Goal: Task Accomplishment & Management: Manage account settings

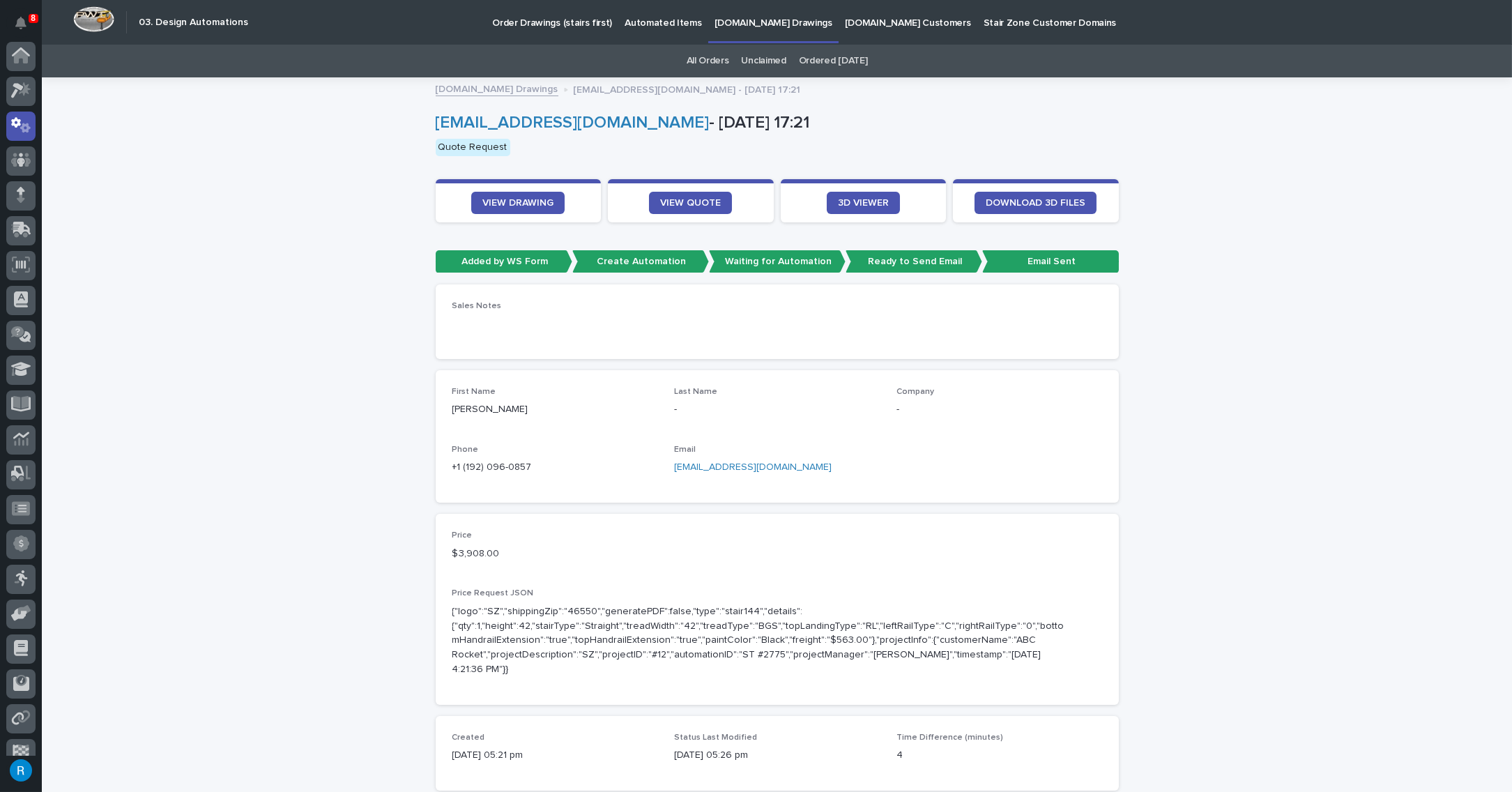
scroll to position [69, 0]
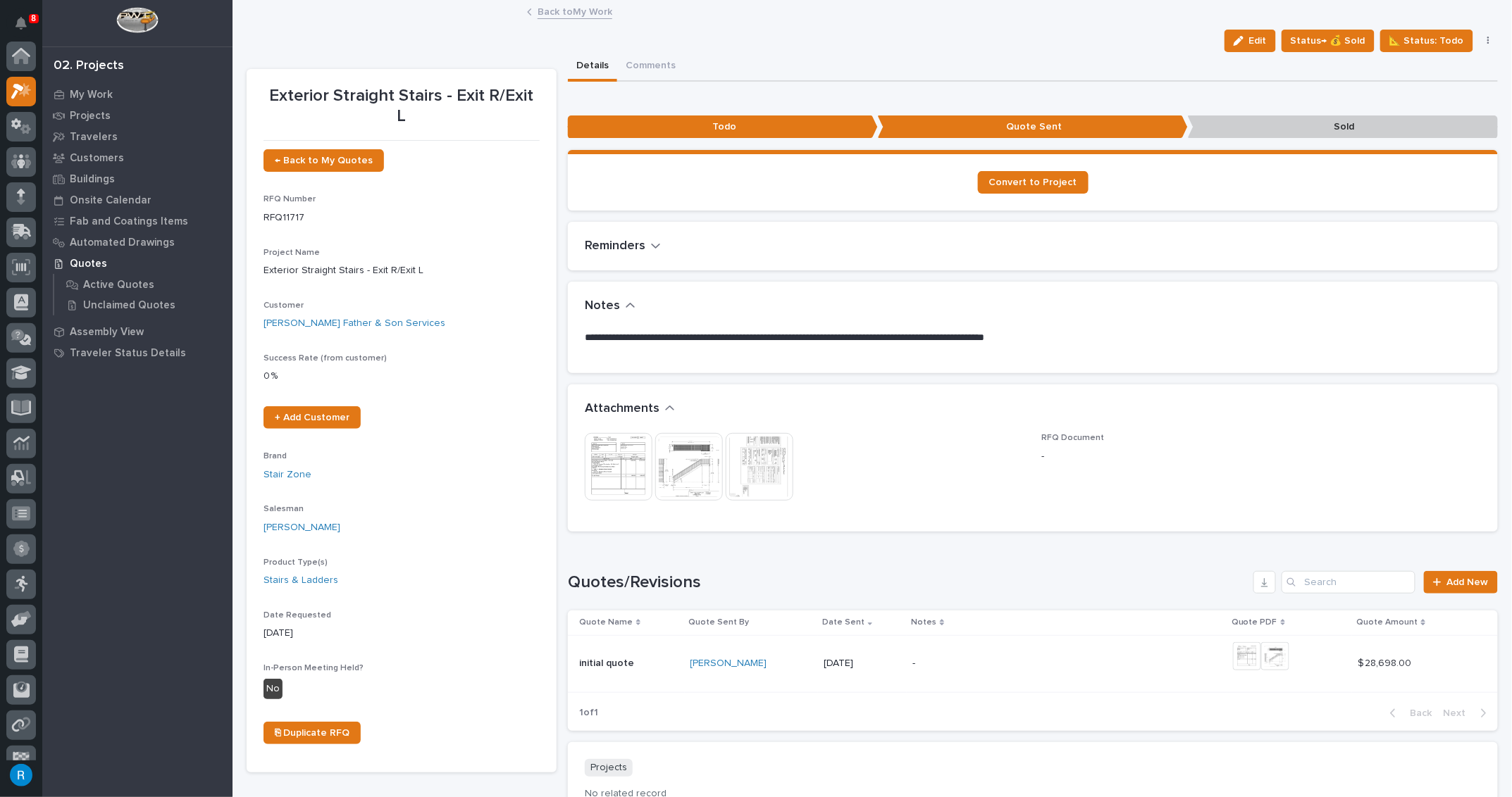
scroll to position [35, 0]
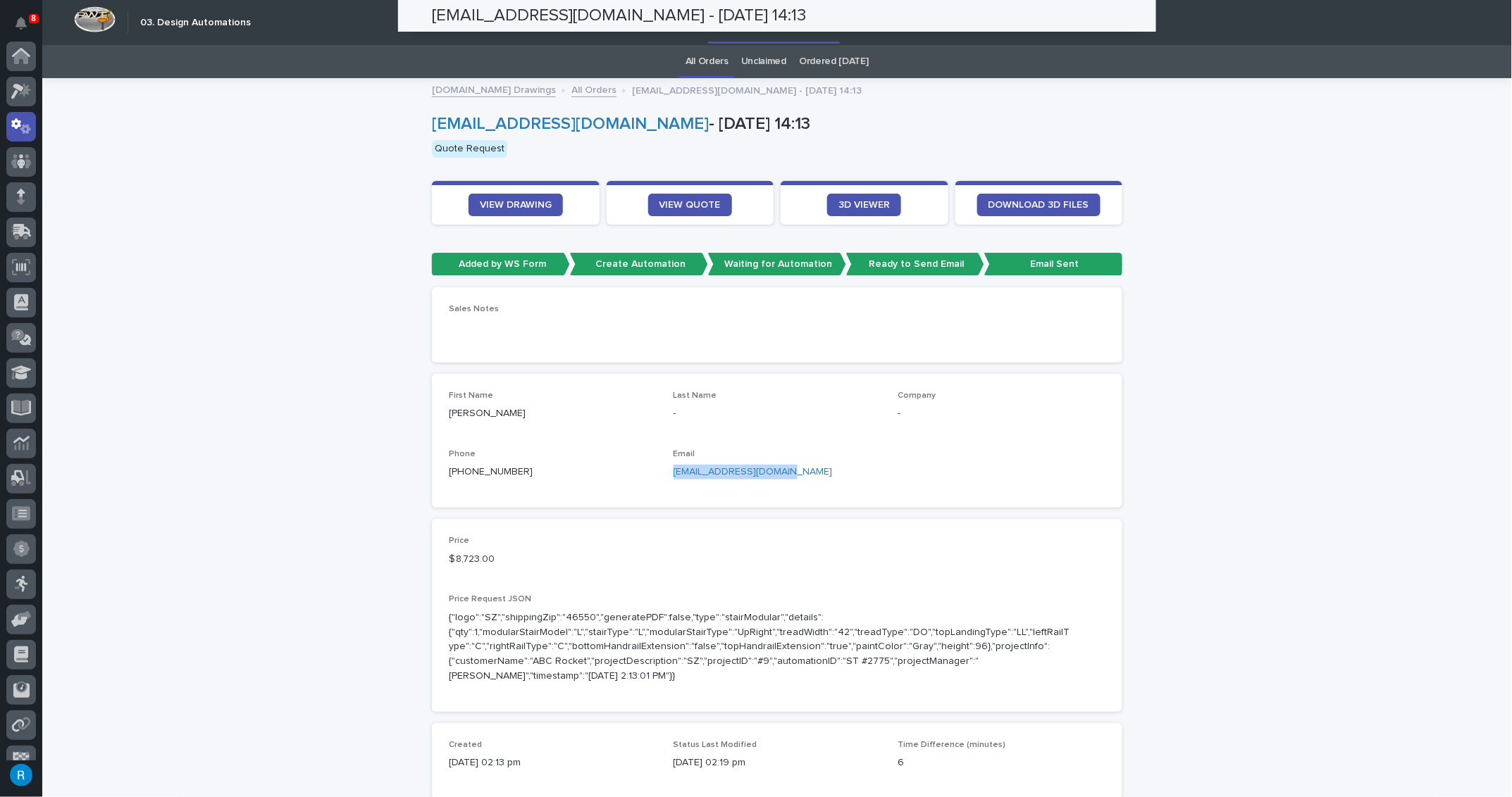
scroll to position [70, 0]
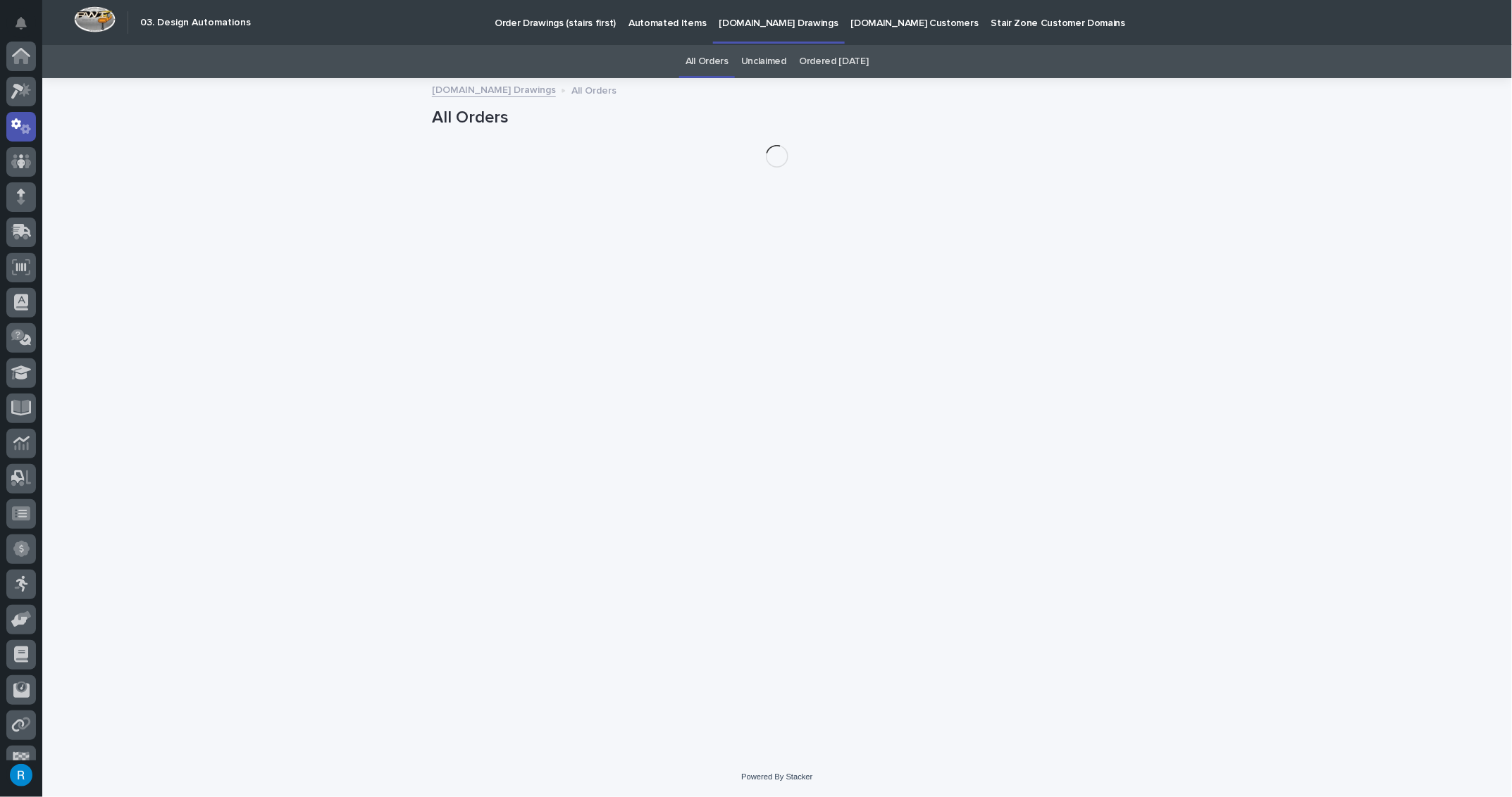
scroll to position [70, 0]
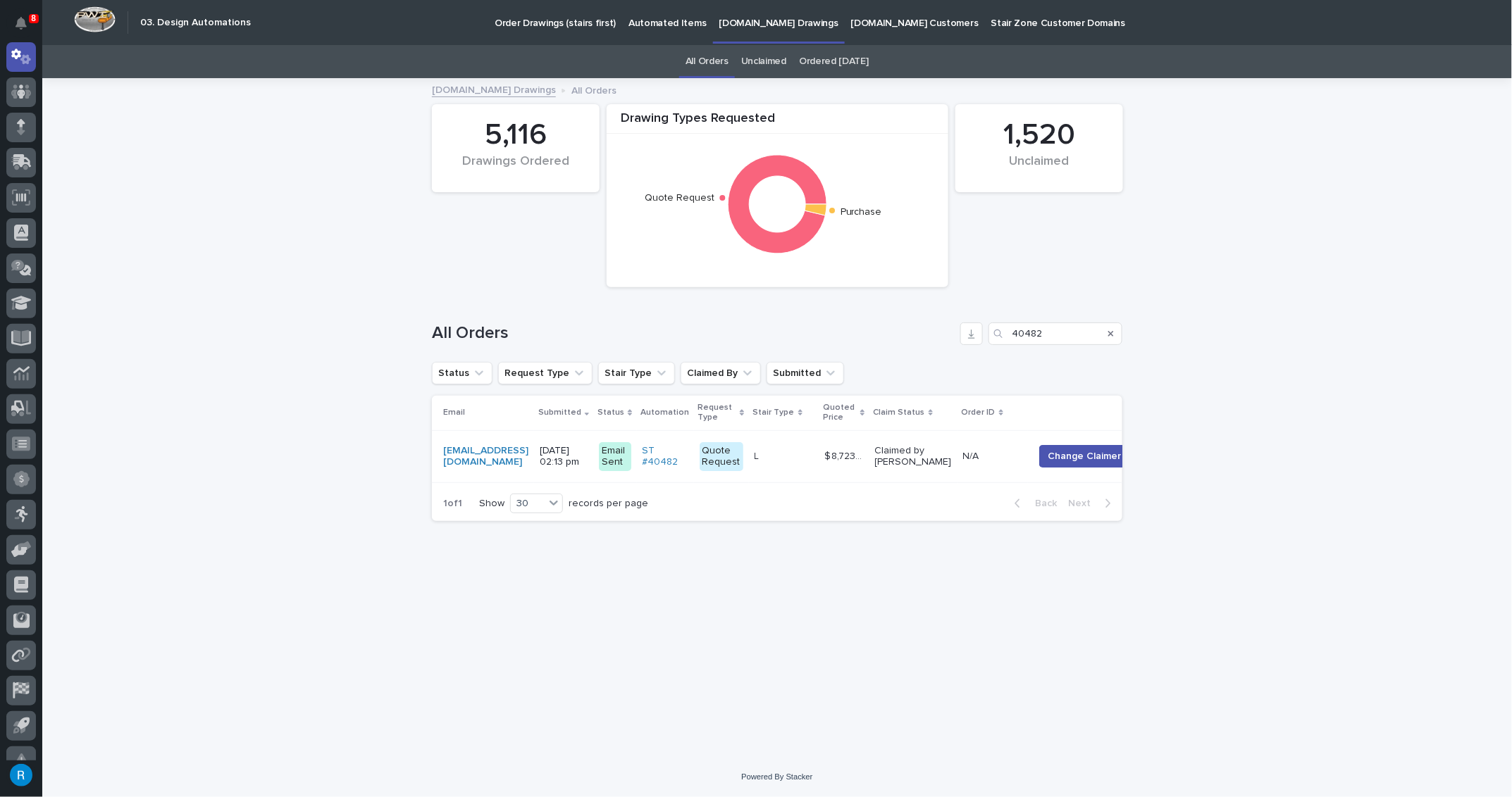
click at [719, 26] on p "[DOMAIN_NAME] Drawings" at bounding box center [778, 15] width 119 height 29
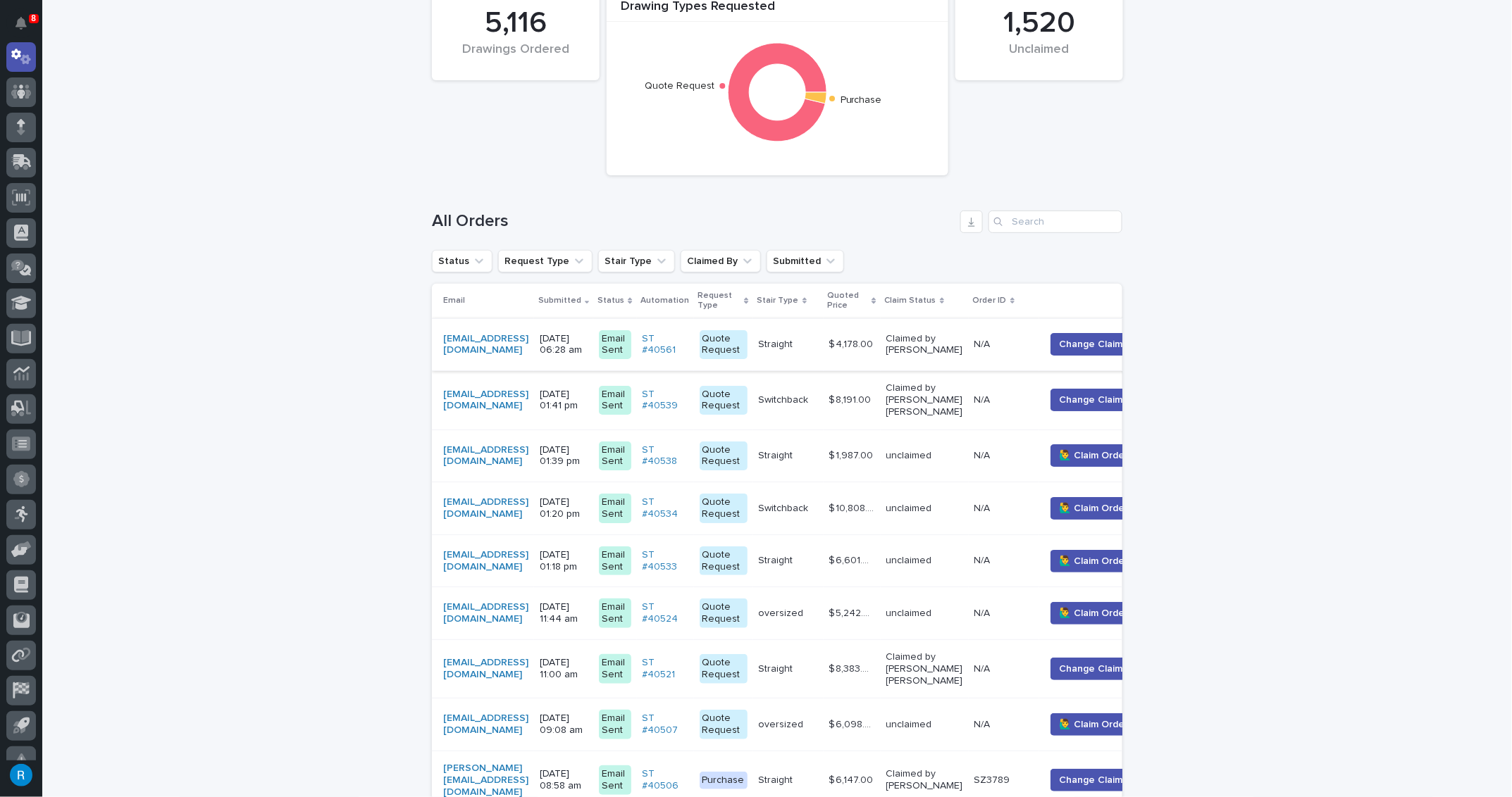
scroll to position [128, 0]
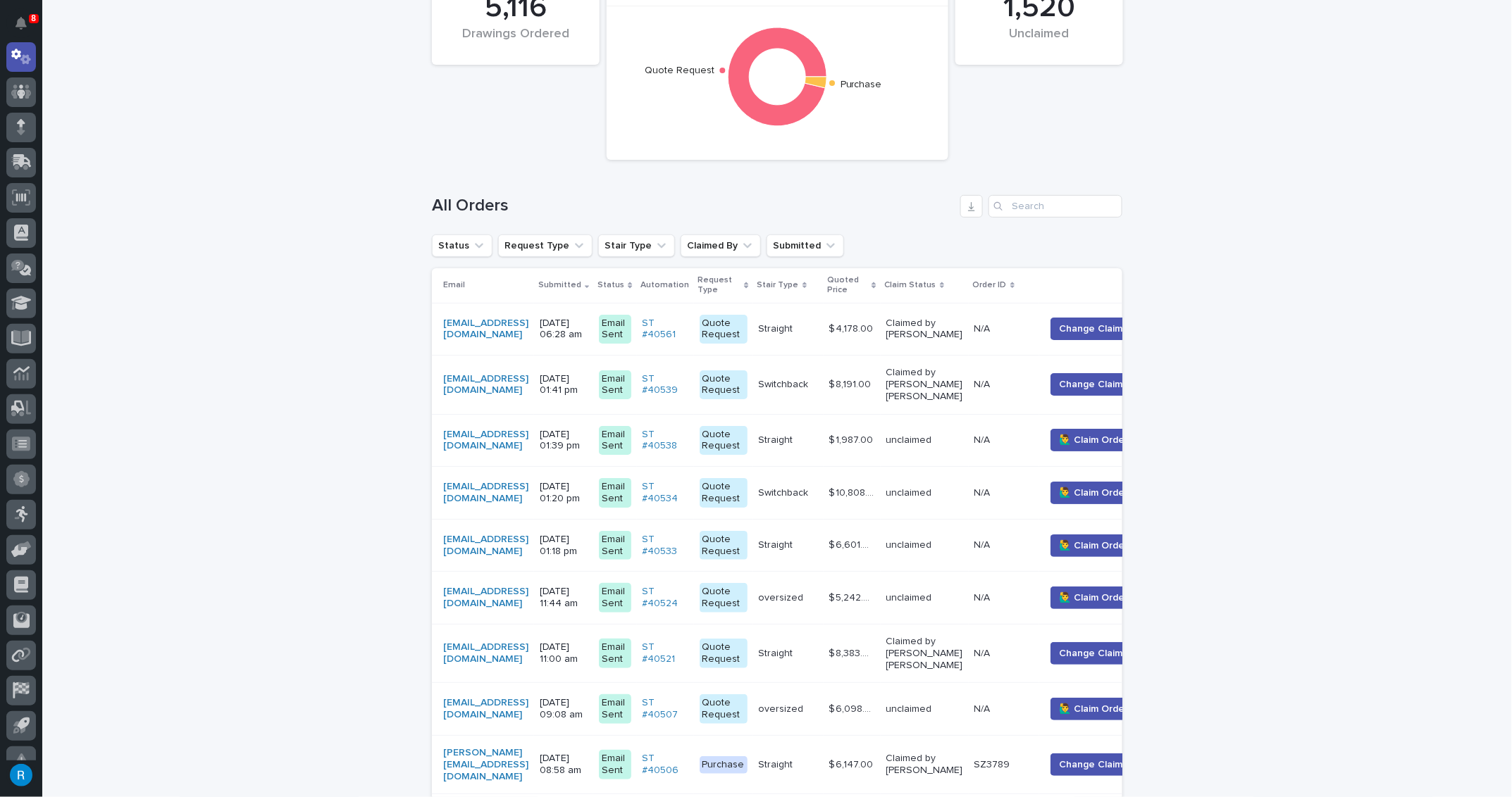
click at [969, 505] on td "unclaimed" at bounding box center [925, 494] width 88 height 53
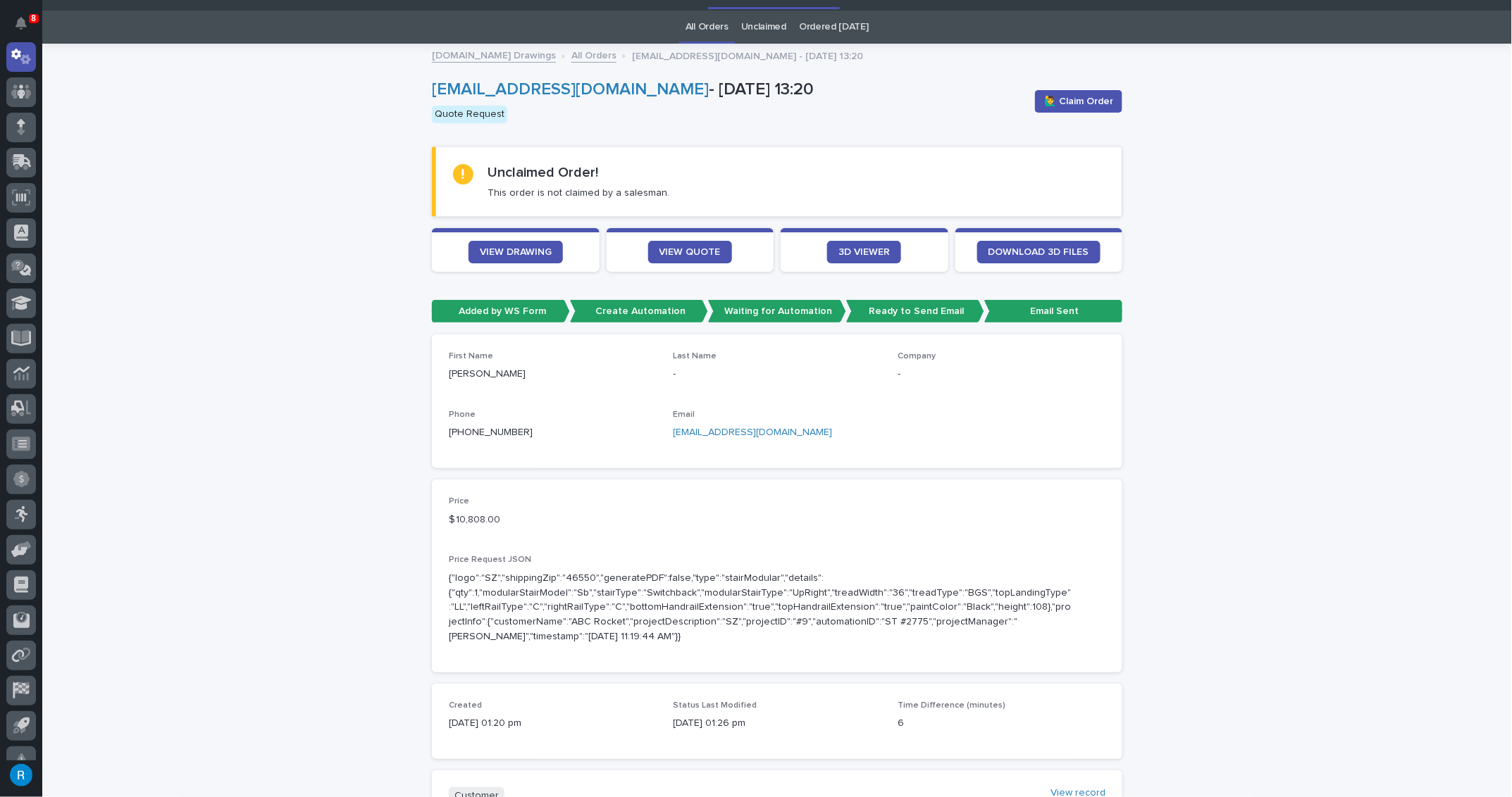
scroll to position [63, 0]
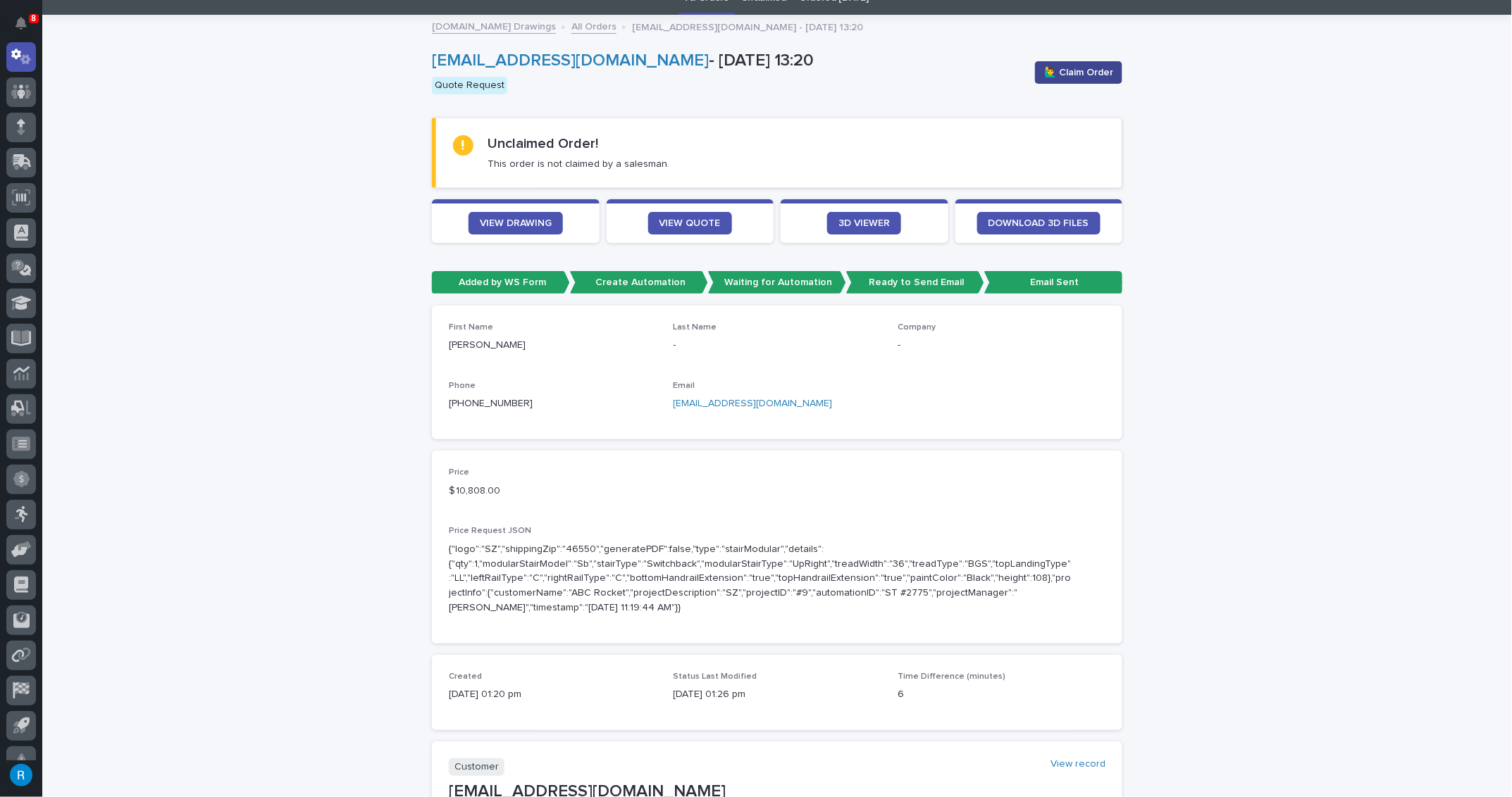
click at [1091, 74] on span "🙋‍♂️ Claim Order" at bounding box center [1078, 73] width 69 height 14
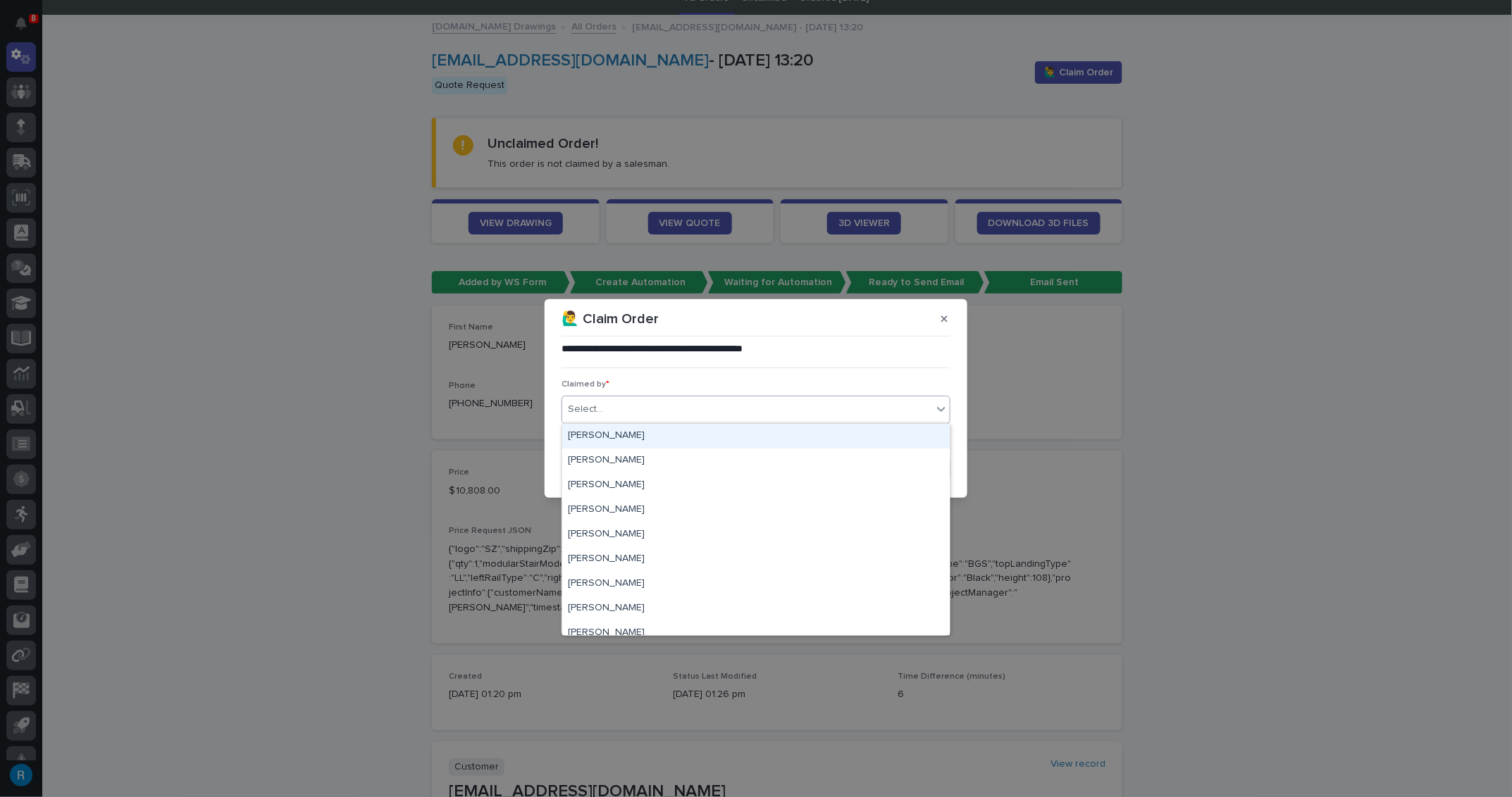
click at [591, 411] on div "Select..." at bounding box center [586, 409] width 36 height 15
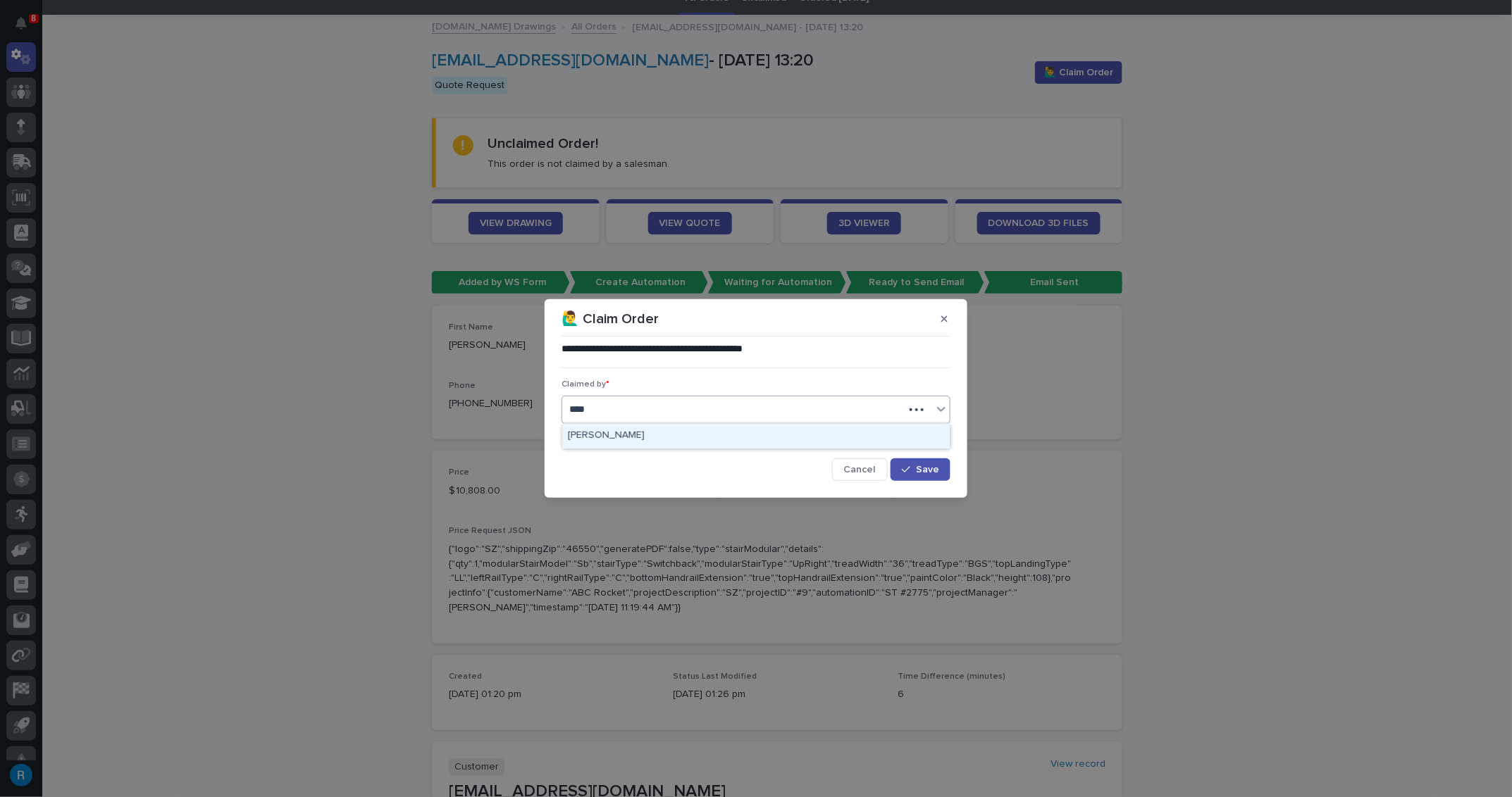
type input "*****"
click at [590, 430] on div "[PERSON_NAME]" at bounding box center [755, 436] width 388 height 25
click at [925, 477] on button "Save" at bounding box center [920, 470] width 60 height 22
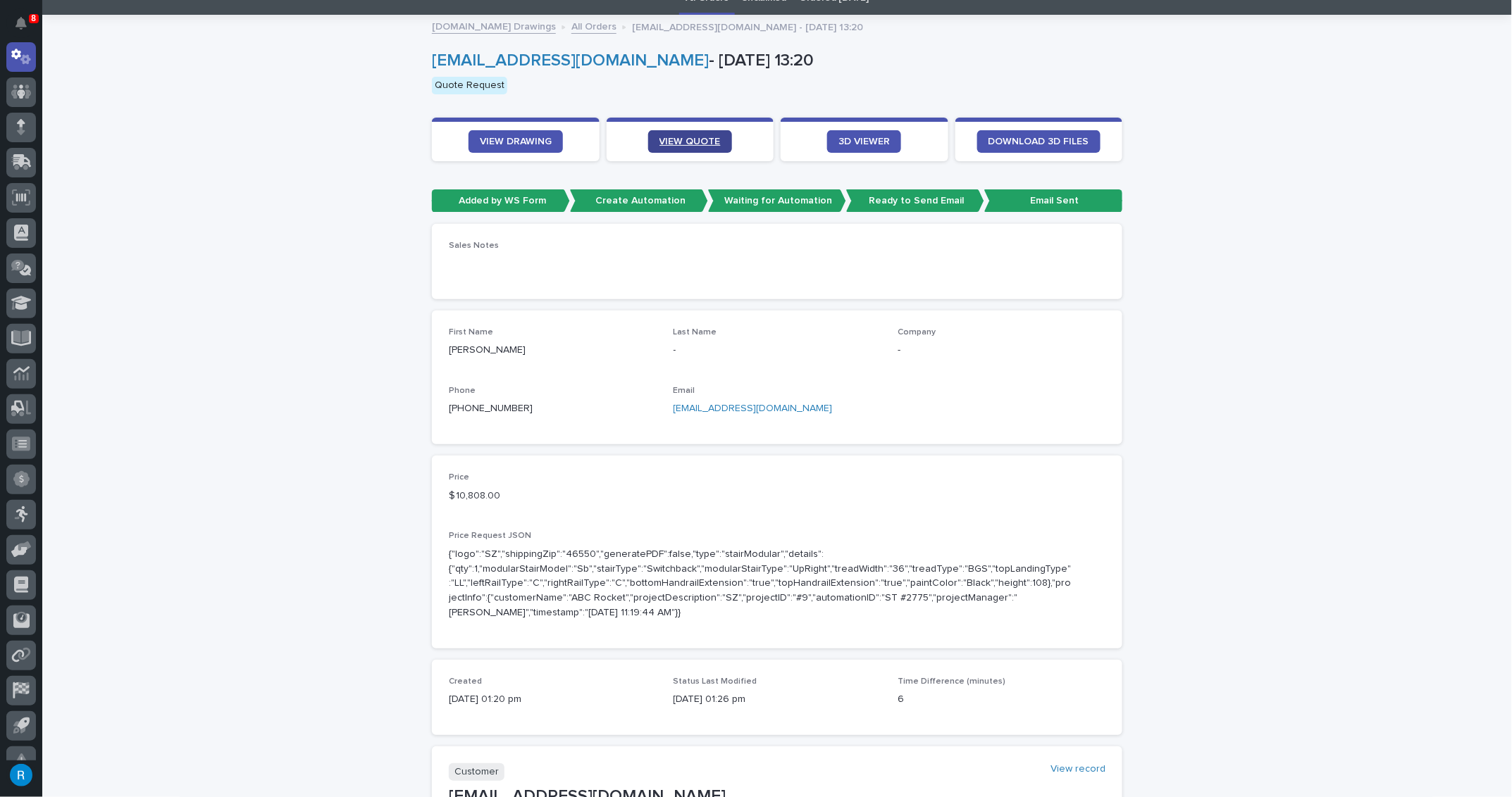
click at [664, 138] on span "VIEW QUOTE" at bounding box center [689, 142] width 61 height 10
drag, startPoint x: 785, startPoint y: 409, endPoint x: 675, endPoint y: 408, distance: 110.0
click at [673, 408] on p "[EMAIL_ADDRESS][DOMAIN_NAME]" at bounding box center [777, 409] width 208 height 15
click at [659, 409] on div "First Name Matthew Last Name - Company - Phone +1 (603) 943-6427 Email mattchas…" at bounding box center [777, 377] width 656 height 100
drag, startPoint x: 783, startPoint y: 405, endPoint x: 669, endPoint y: 408, distance: 114.0
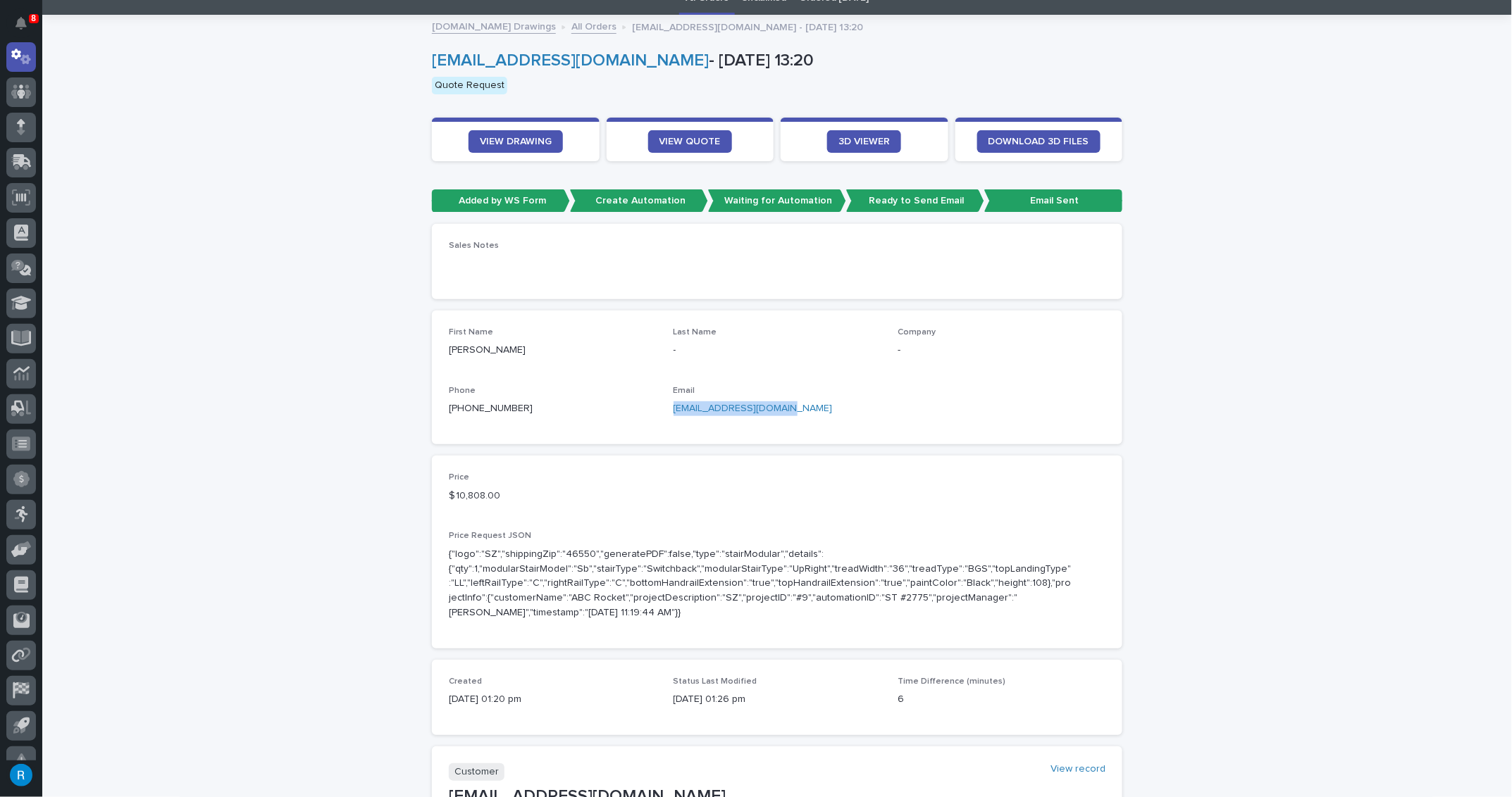
click at [673, 408] on p "[EMAIL_ADDRESS][DOMAIN_NAME]" at bounding box center [777, 409] width 208 height 15
copy link "[EMAIL_ADDRESS][DOMAIN_NAME]"
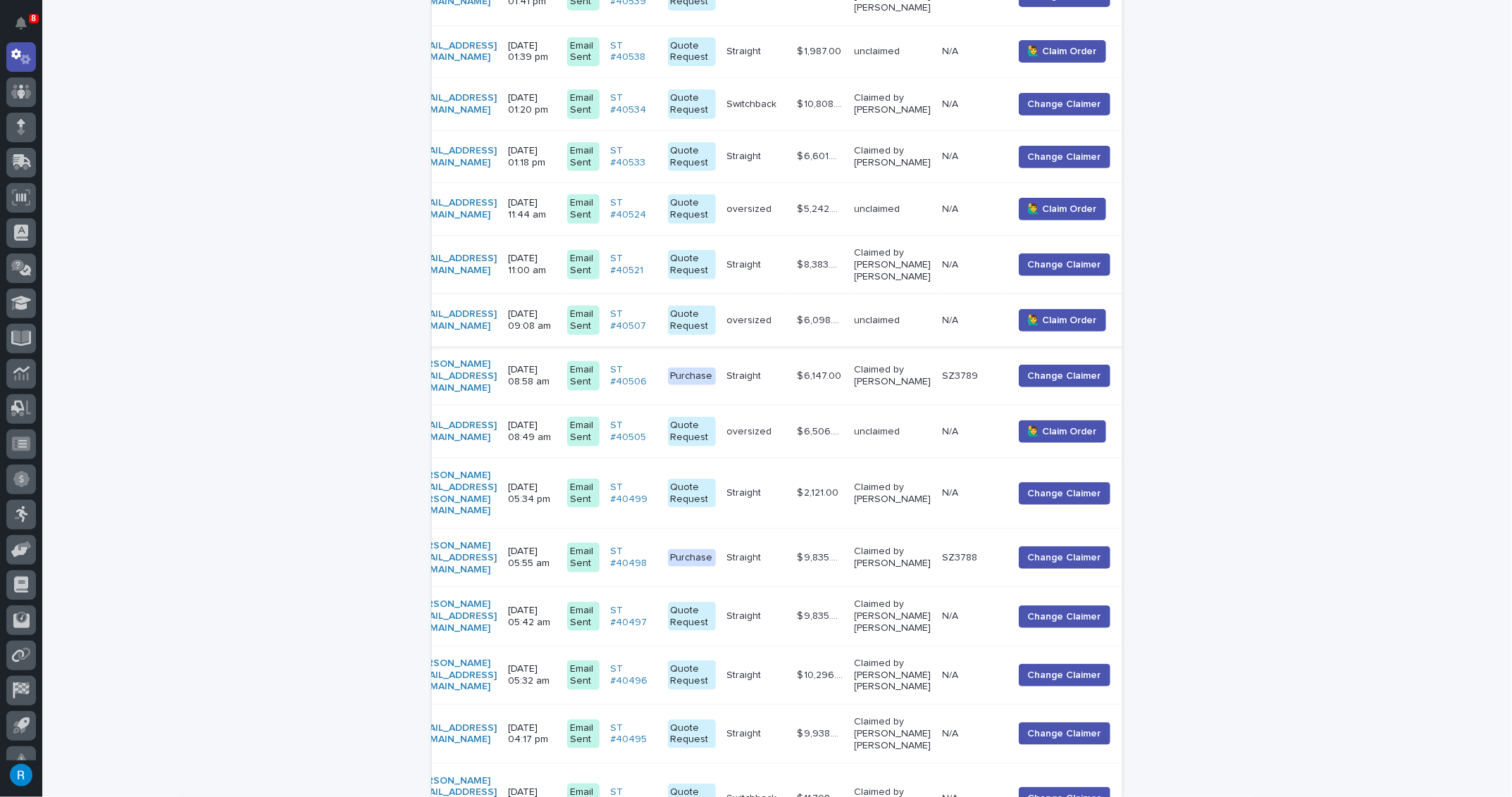
scroll to position [260, 0]
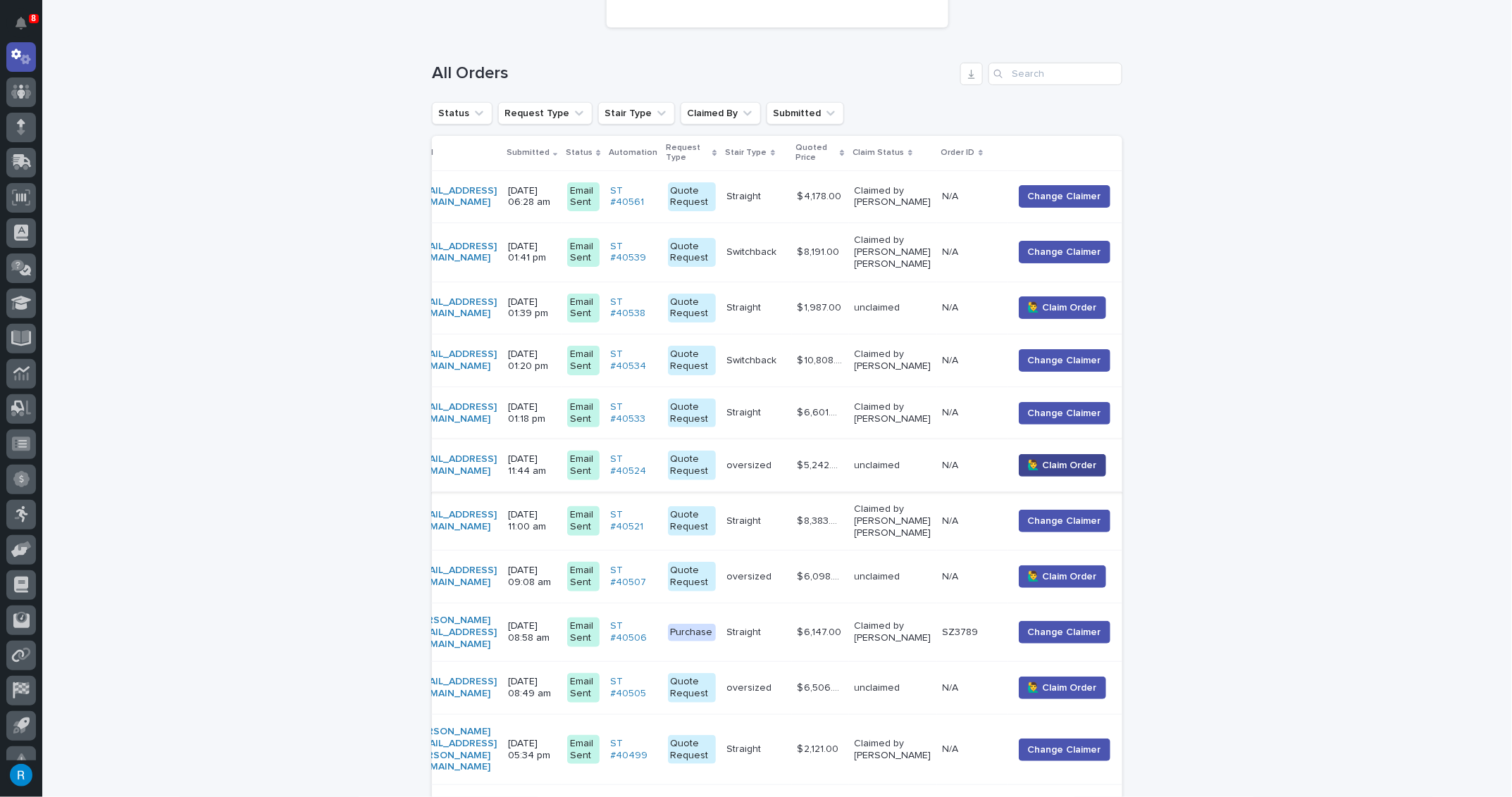
click at [1096, 460] on span "🙋‍♂️ Claim Order" at bounding box center [1062, 466] width 69 height 14
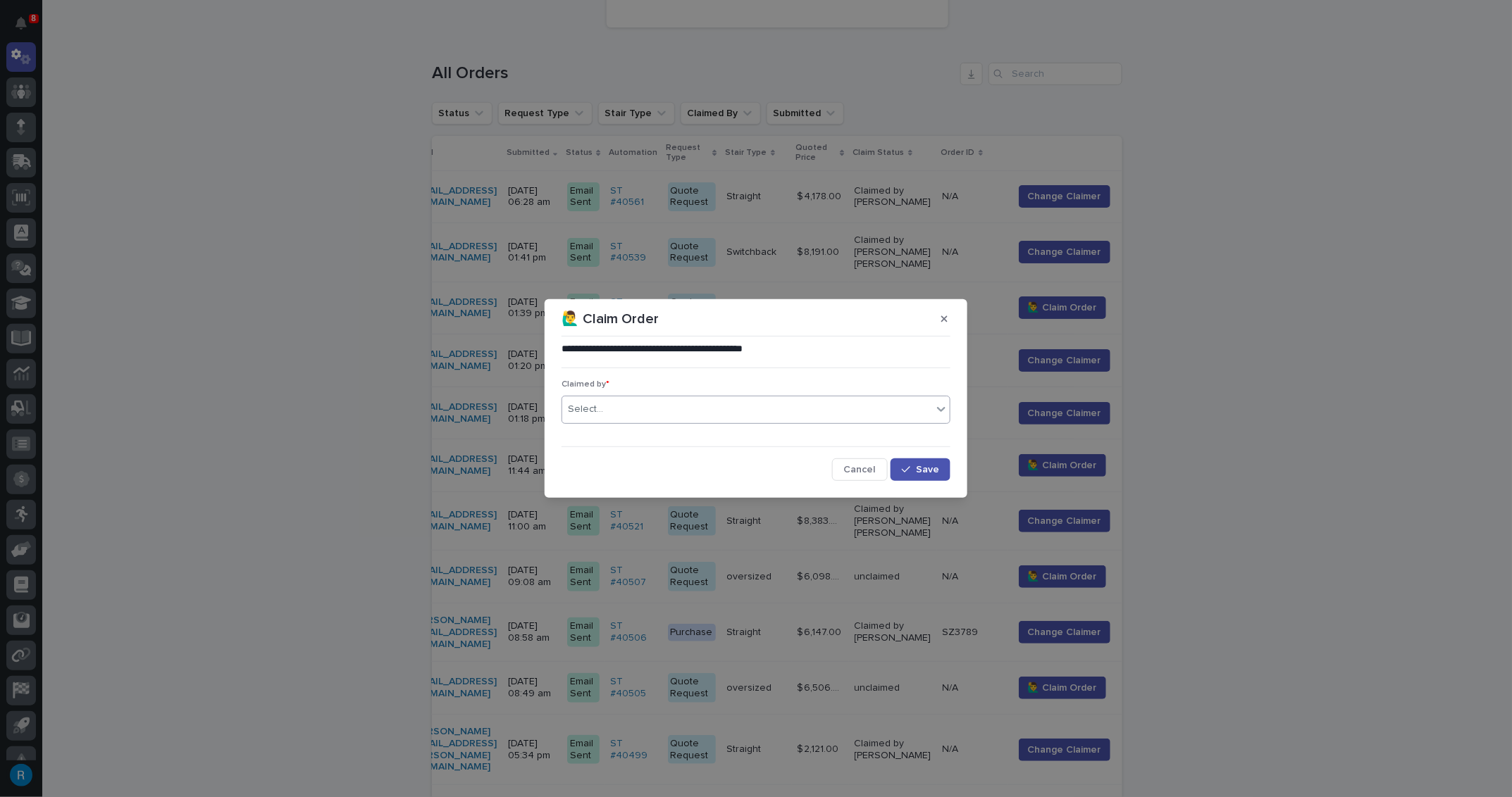
click at [607, 412] on div "Select..." at bounding box center [747, 409] width 370 height 23
type input "*****"
click at [598, 437] on div "[PERSON_NAME]" at bounding box center [755, 436] width 388 height 25
click at [922, 468] on span "Save" at bounding box center [927, 470] width 23 height 10
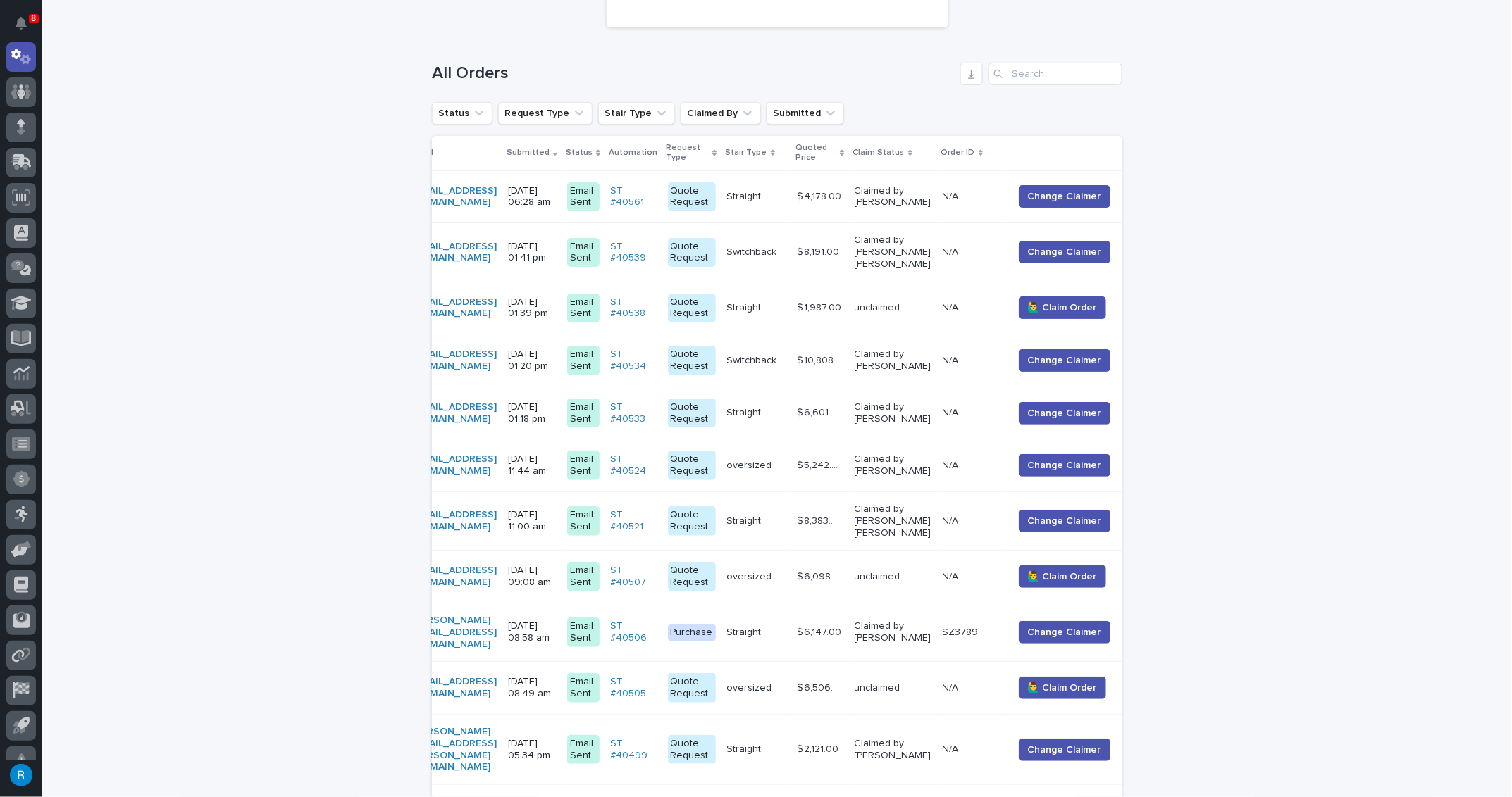
click at [786, 454] on div "oversized oversized" at bounding box center [756, 466] width 59 height 23
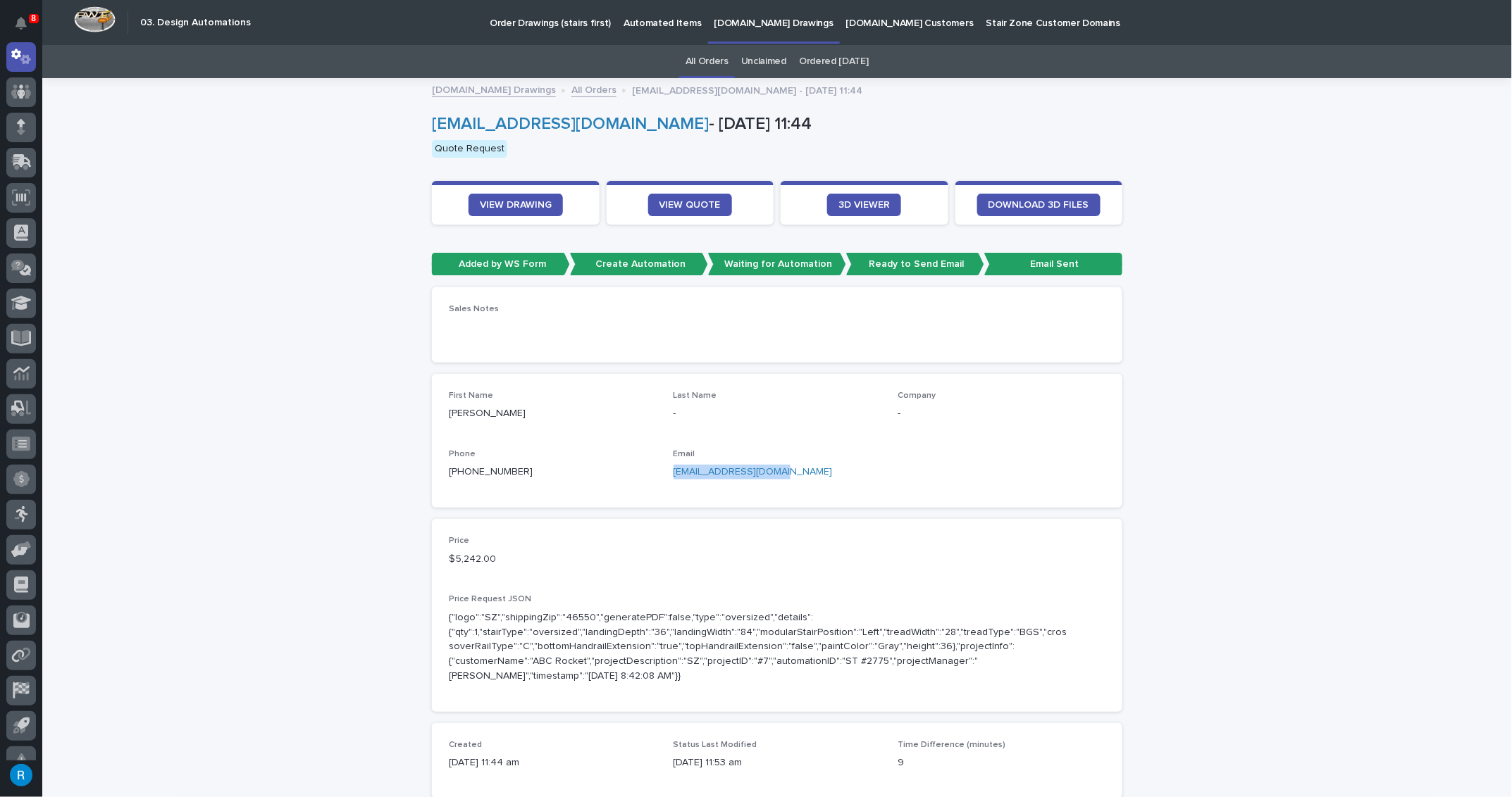
drag, startPoint x: 788, startPoint y: 474, endPoint x: 663, endPoint y: 472, distance: 125.0
click at [663, 472] on div "First Name Brian Last Name - Company - Phone +1 (310) 294-7947 Email bbabb@colu…" at bounding box center [777, 440] width 656 height 100
copy link "bbabb@columbiapkg.com"
click at [665, 204] on span "VIEW QUOTE" at bounding box center [689, 205] width 61 height 10
click at [526, 202] on span "VIEW DRAWING" at bounding box center [515, 205] width 72 height 10
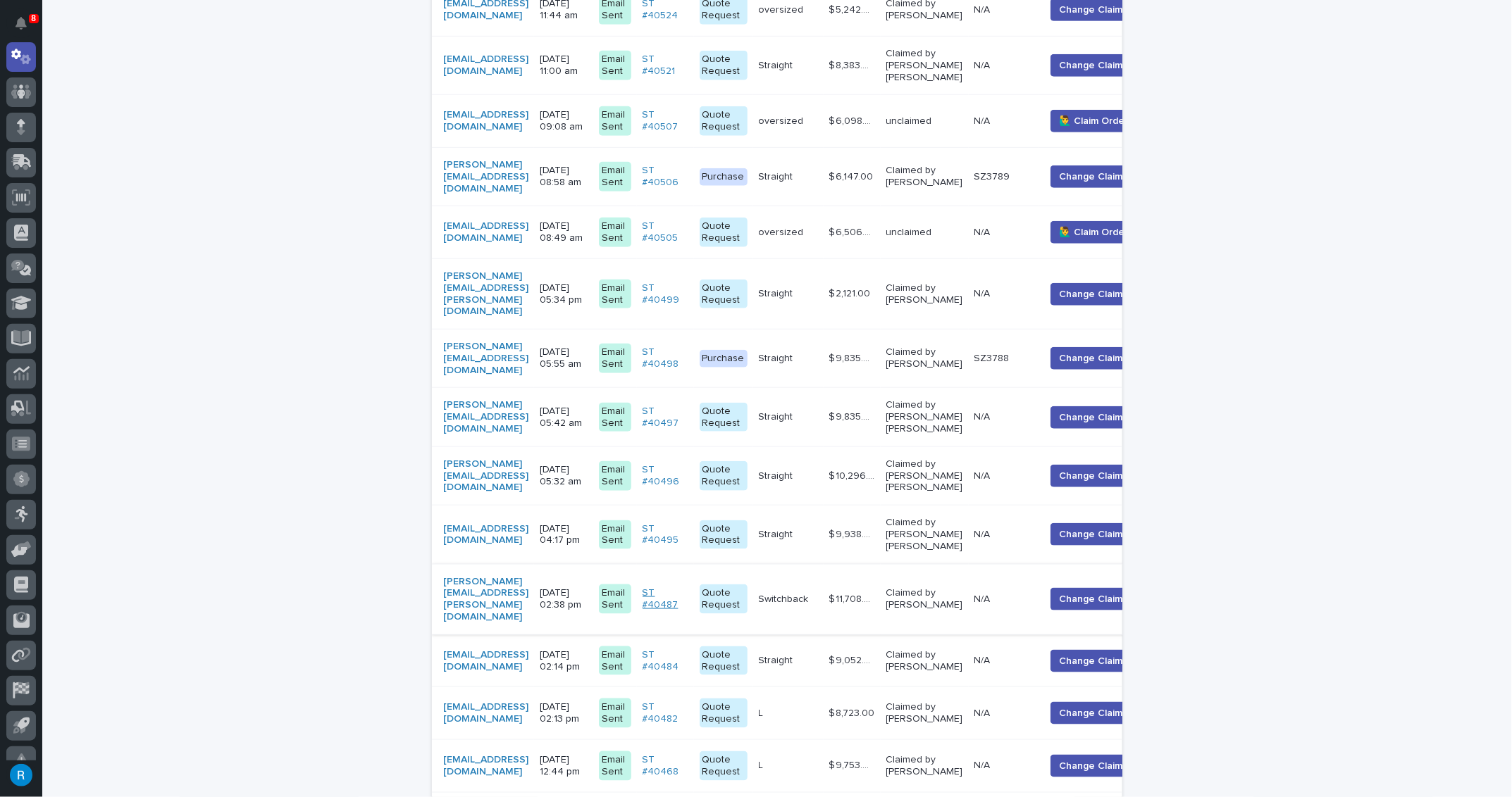
scroll to position [768, 0]
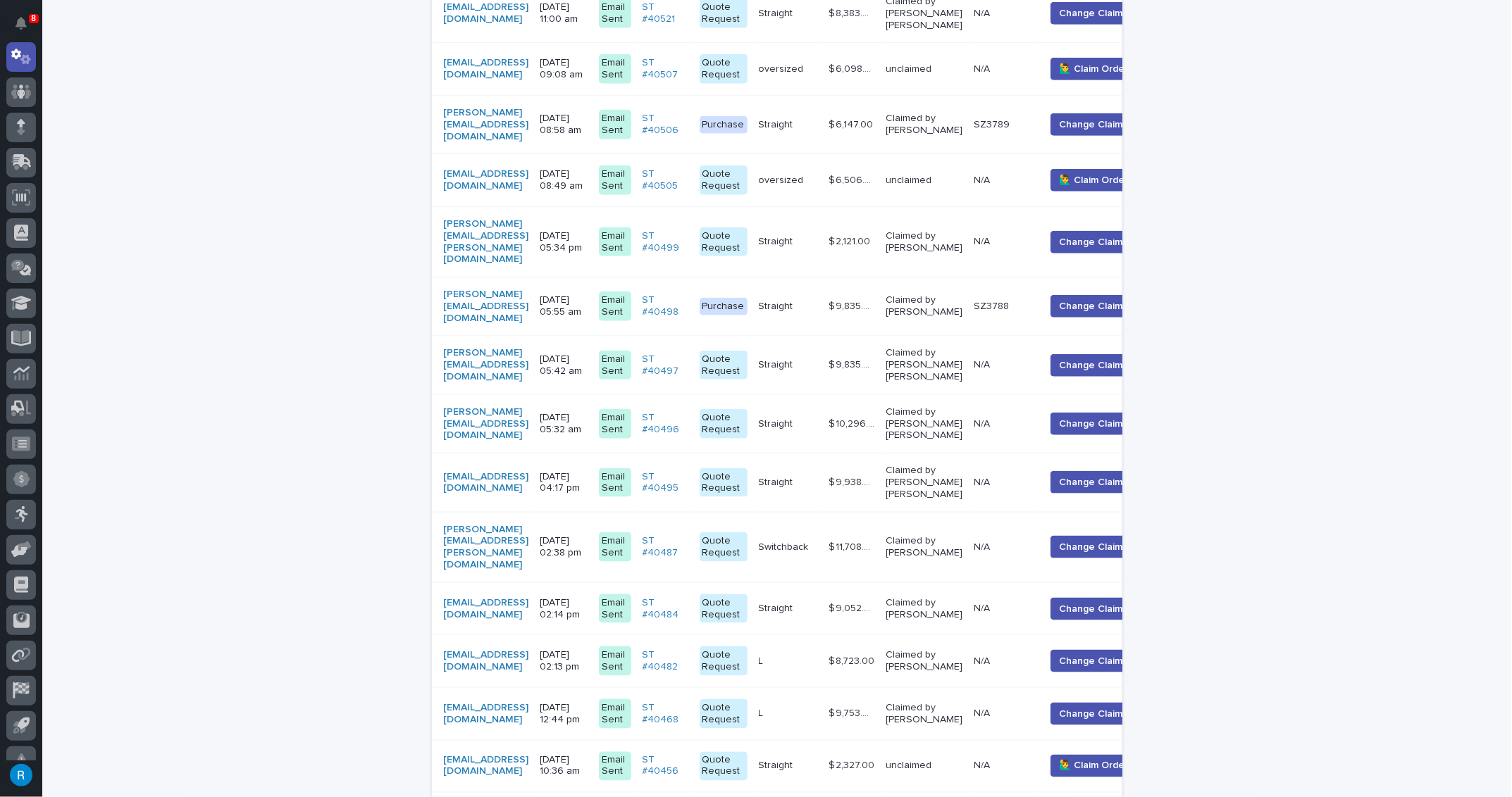
click at [529, 521] on div "andrew.halferty@viewrail.com" at bounding box center [486, 548] width 85 height 59
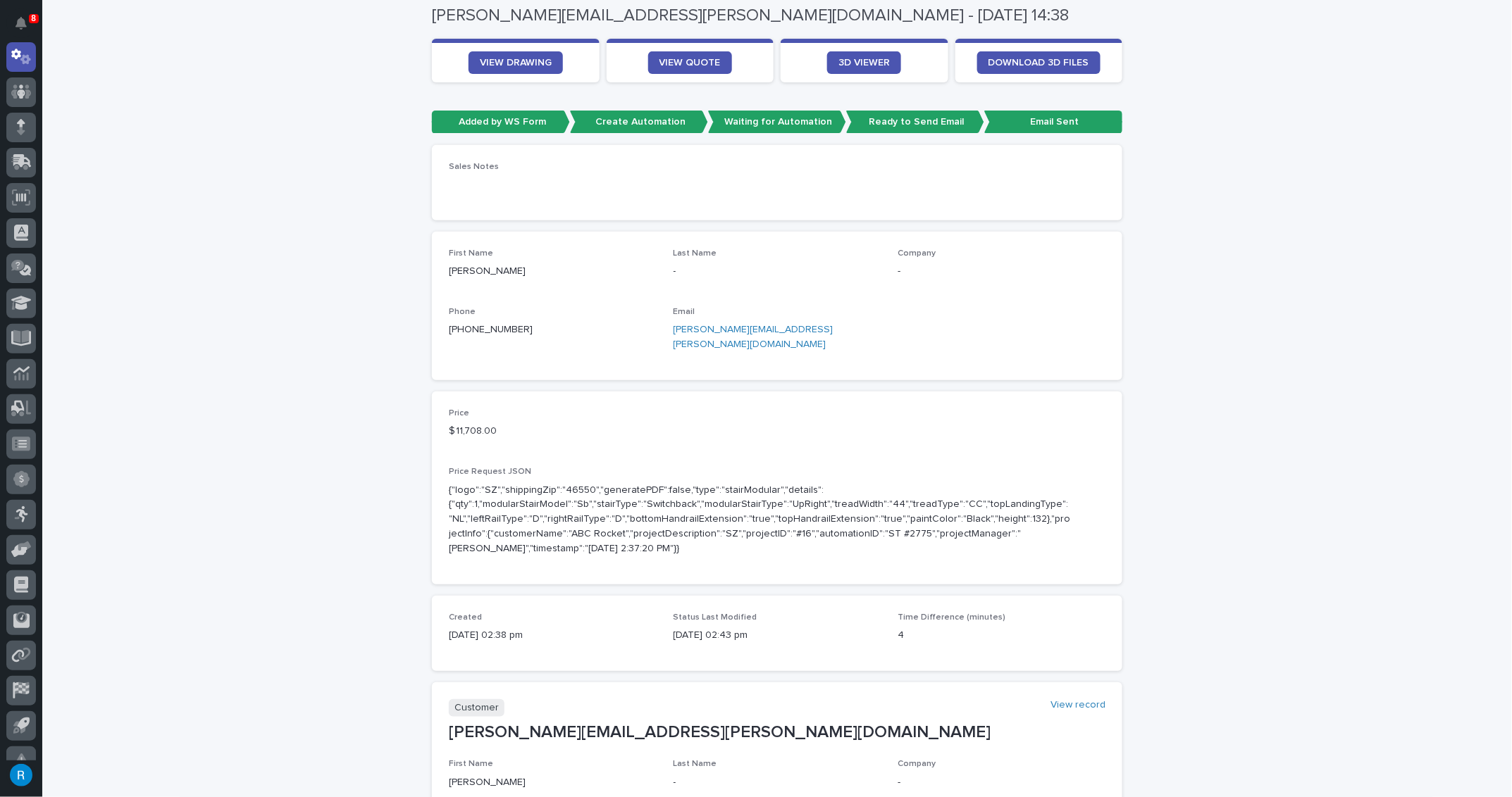
scroll to position [128, 0]
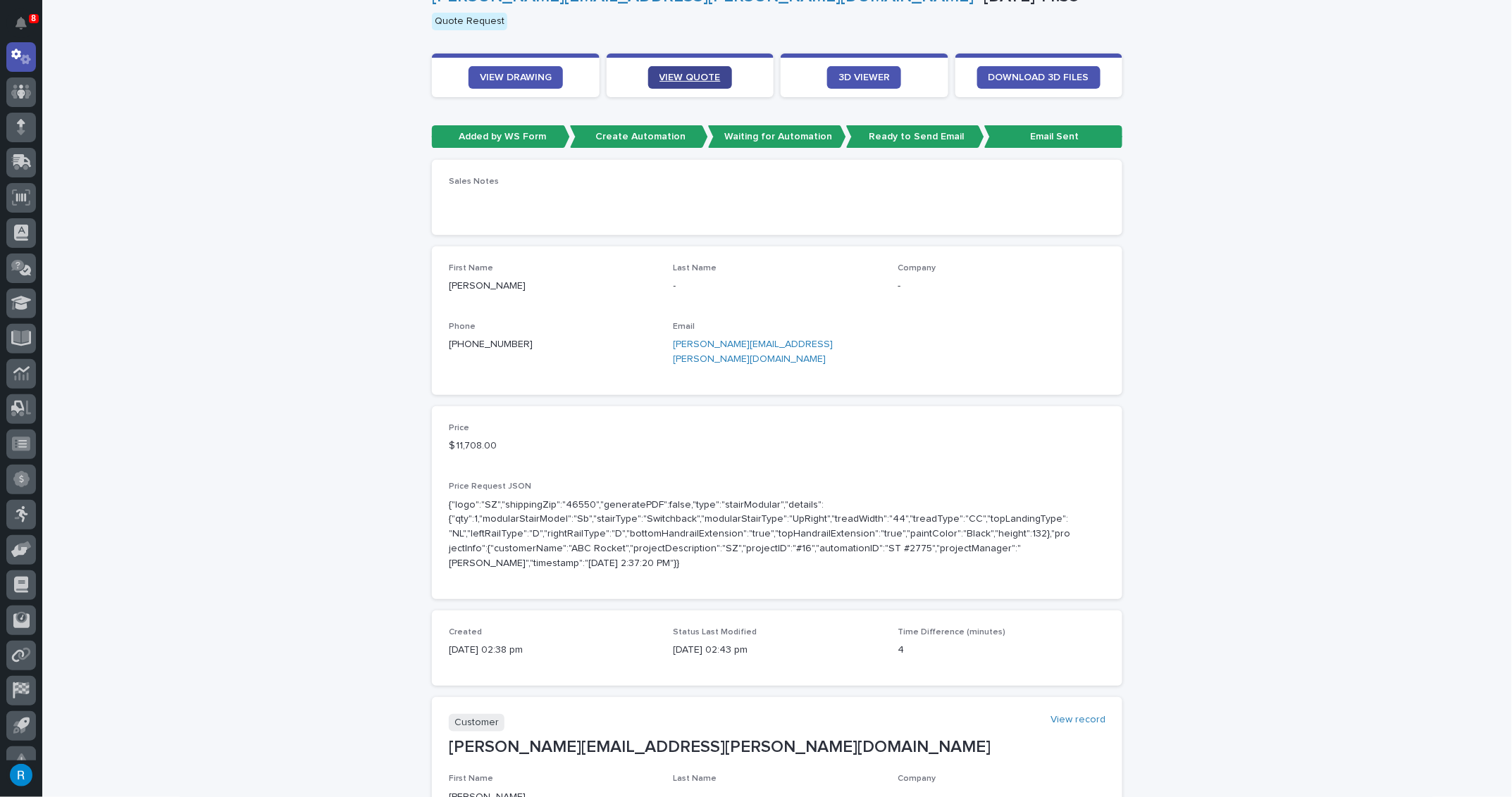
click at [694, 70] on link "VIEW QUOTE" at bounding box center [689, 77] width 84 height 22
drag, startPoint x: 802, startPoint y: 346, endPoint x: 669, endPoint y: 340, distance: 133.1
click at [673, 340] on p "andrew.halferty@viewrail.com" at bounding box center [777, 352] width 208 height 29
copy link "andrew.halferty@viewrail.com"
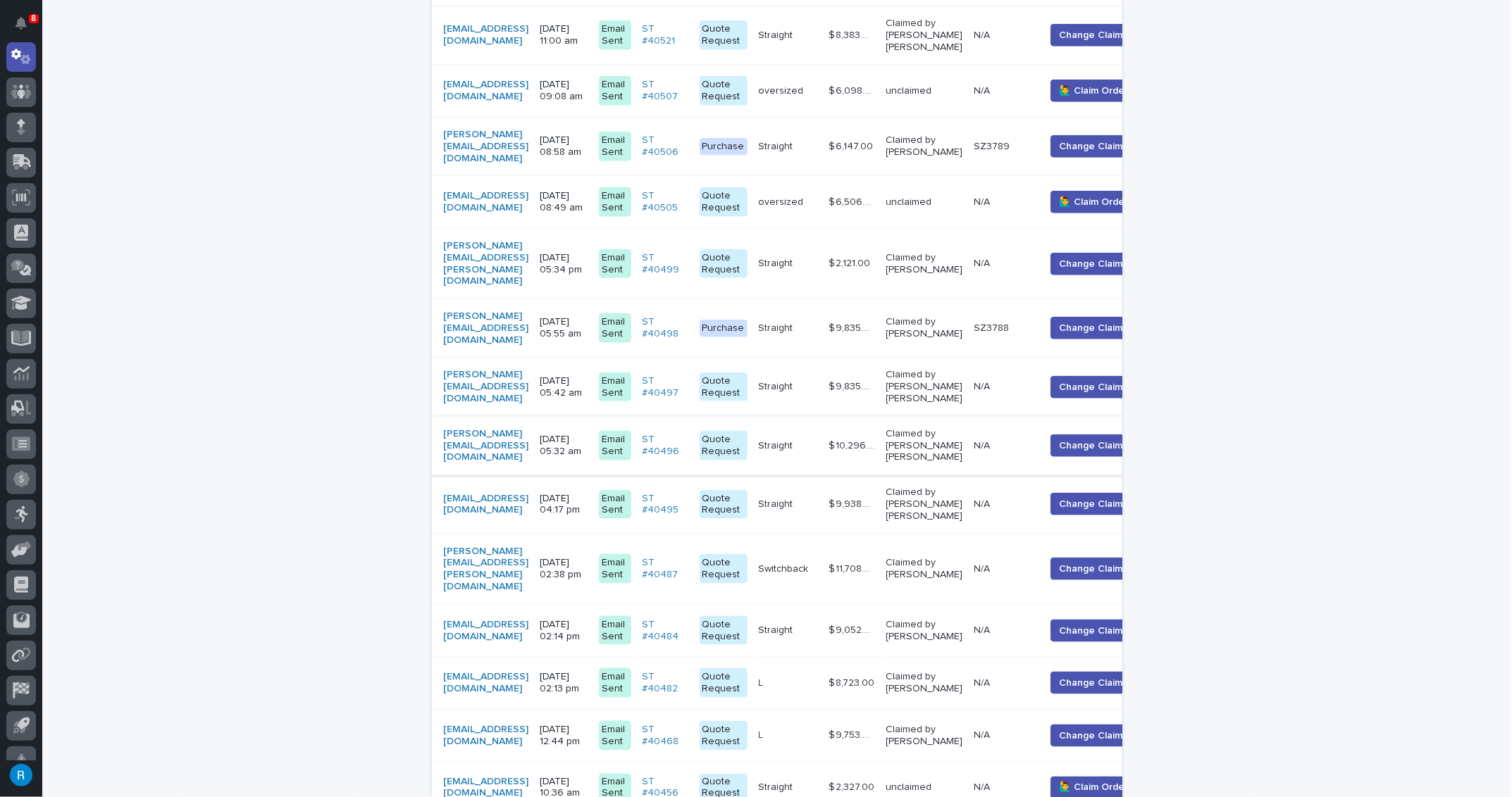
scroll to position [749, 0]
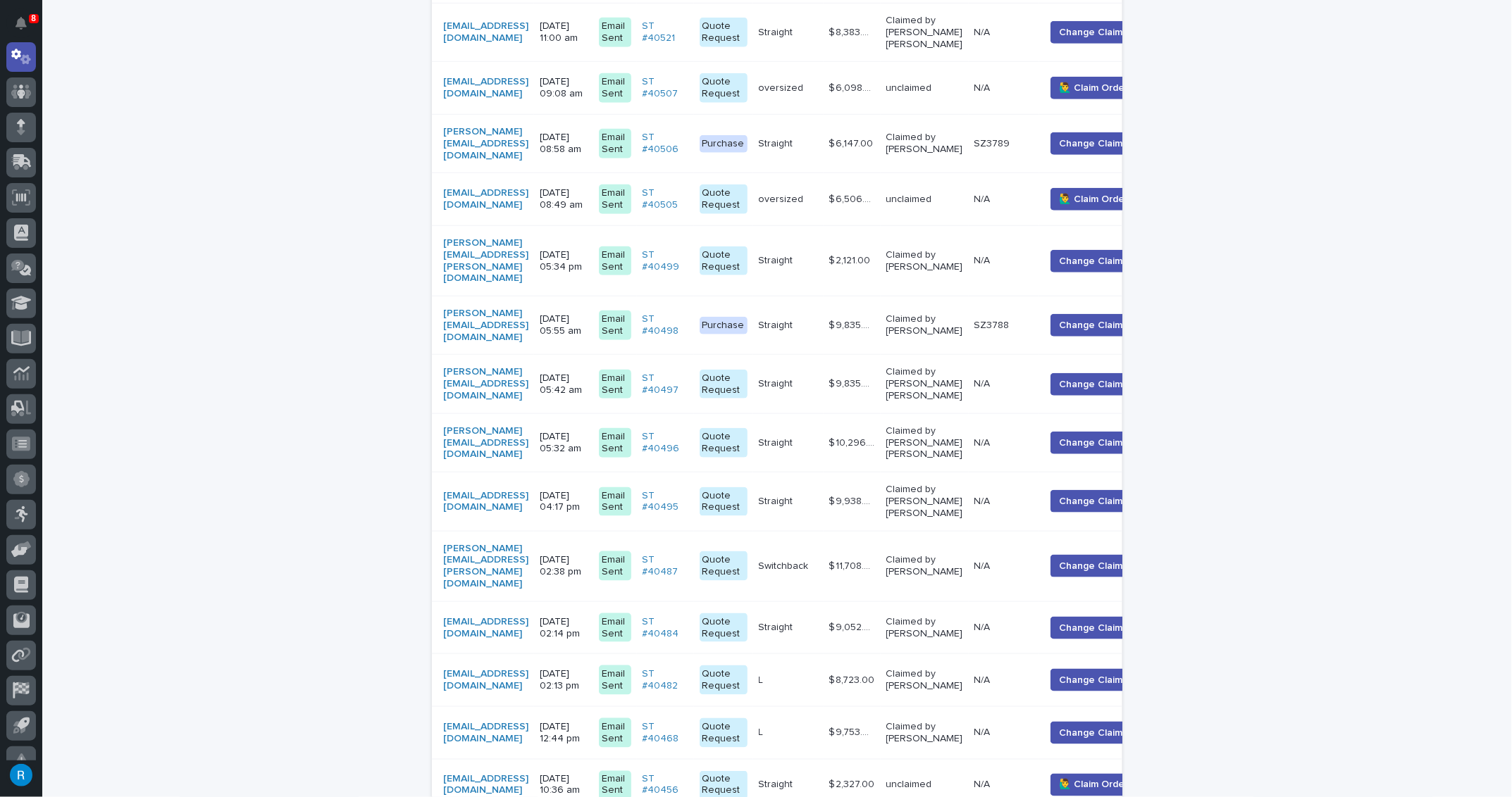
click at [529, 617] on div "mmerk@merkdesignwi.com" at bounding box center [486, 628] width 85 height 24
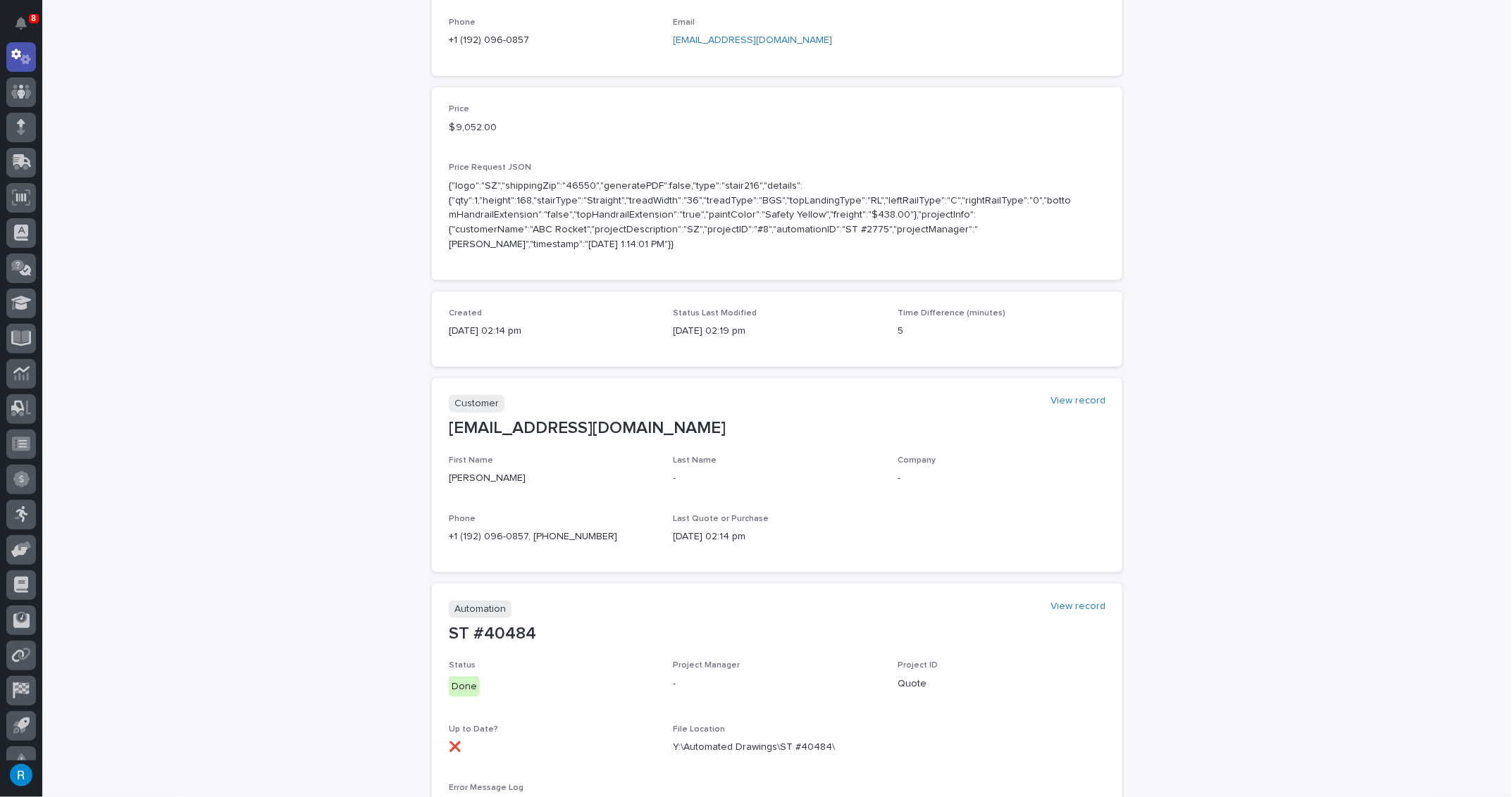
scroll to position [448, 0]
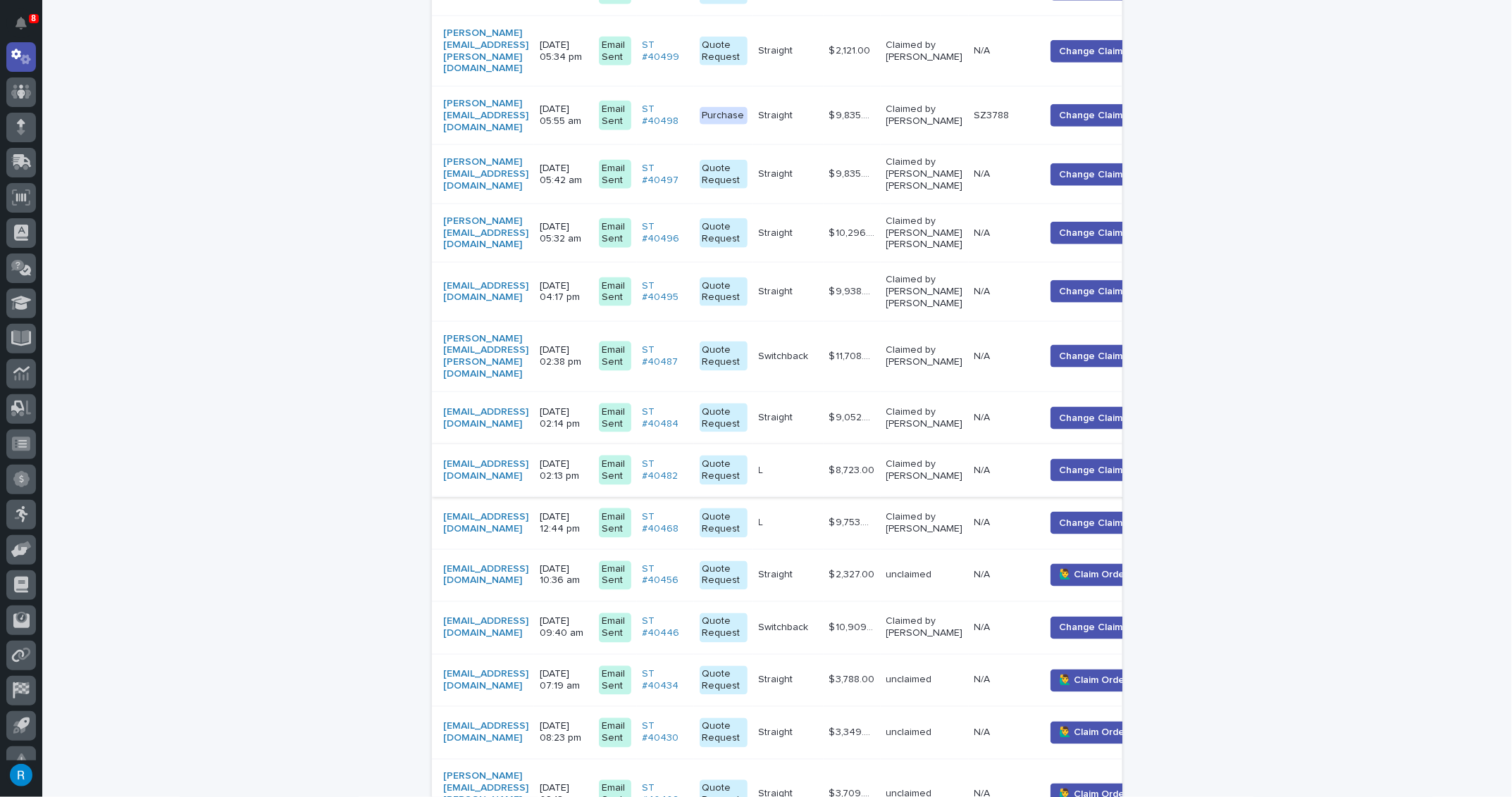
scroll to position [1325, 0]
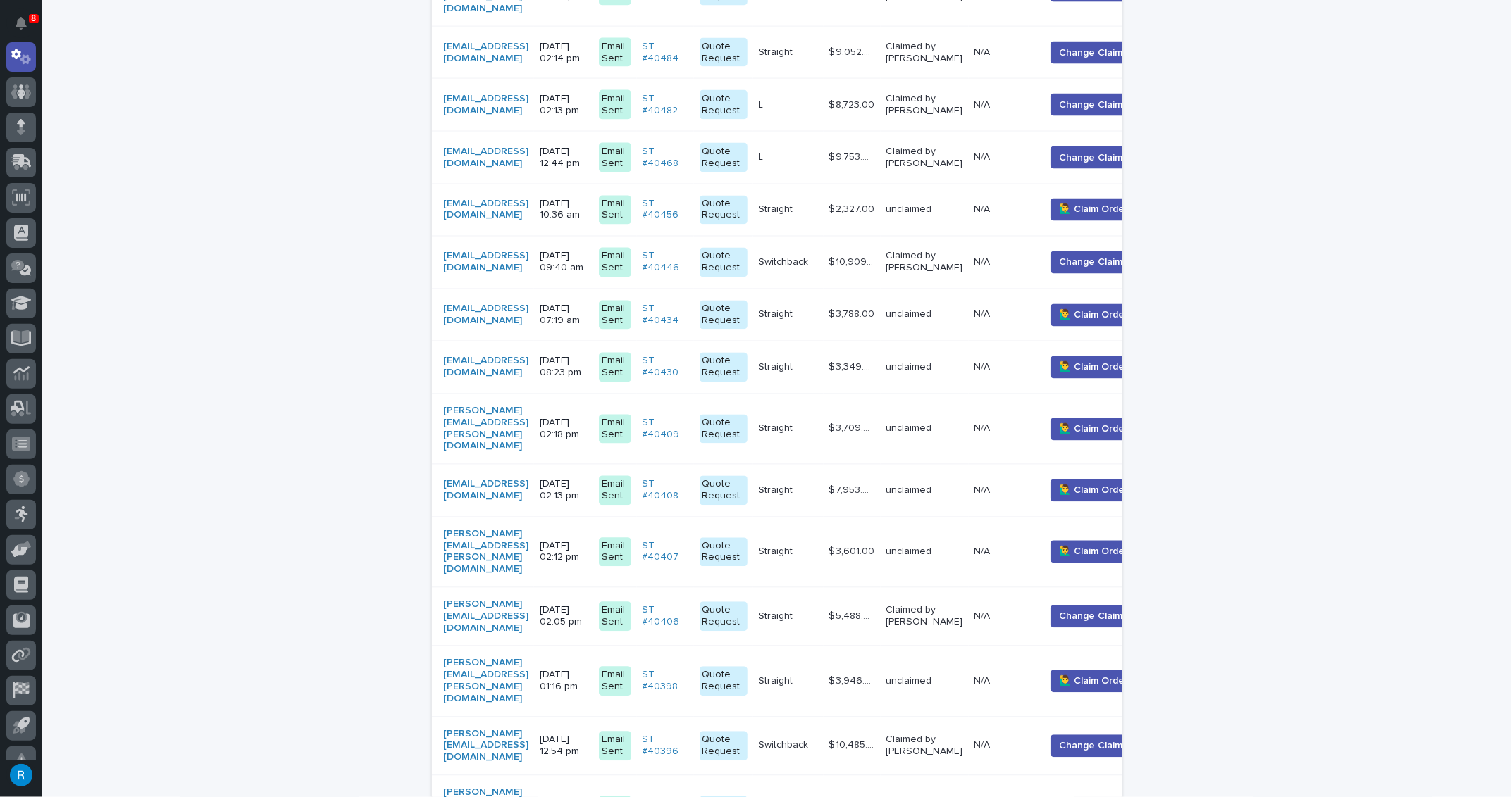
click at [529, 782] on div "david.caplan@elevationscu.com" at bounding box center [486, 811] width 85 height 59
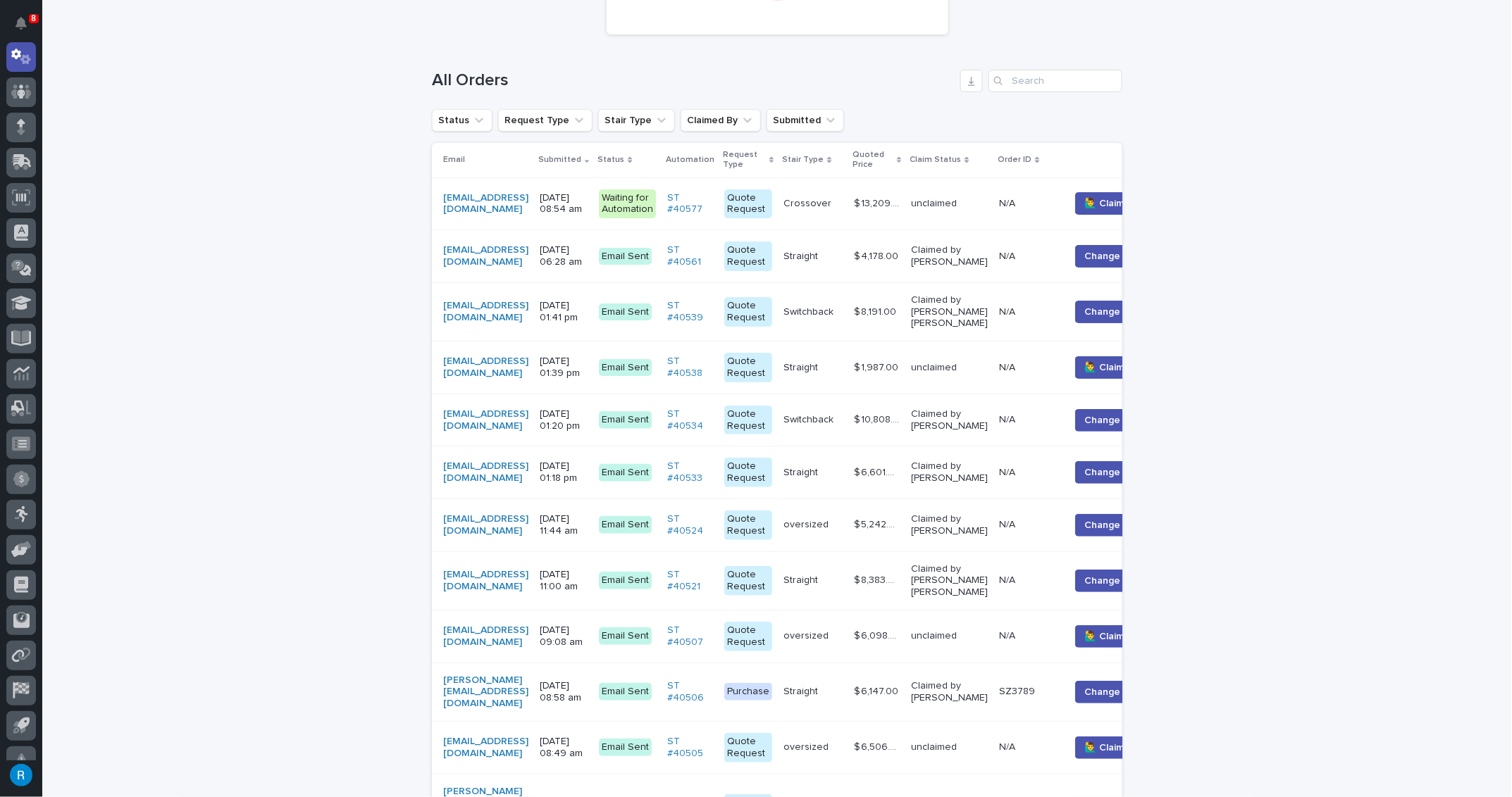
scroll to position [255, 0]
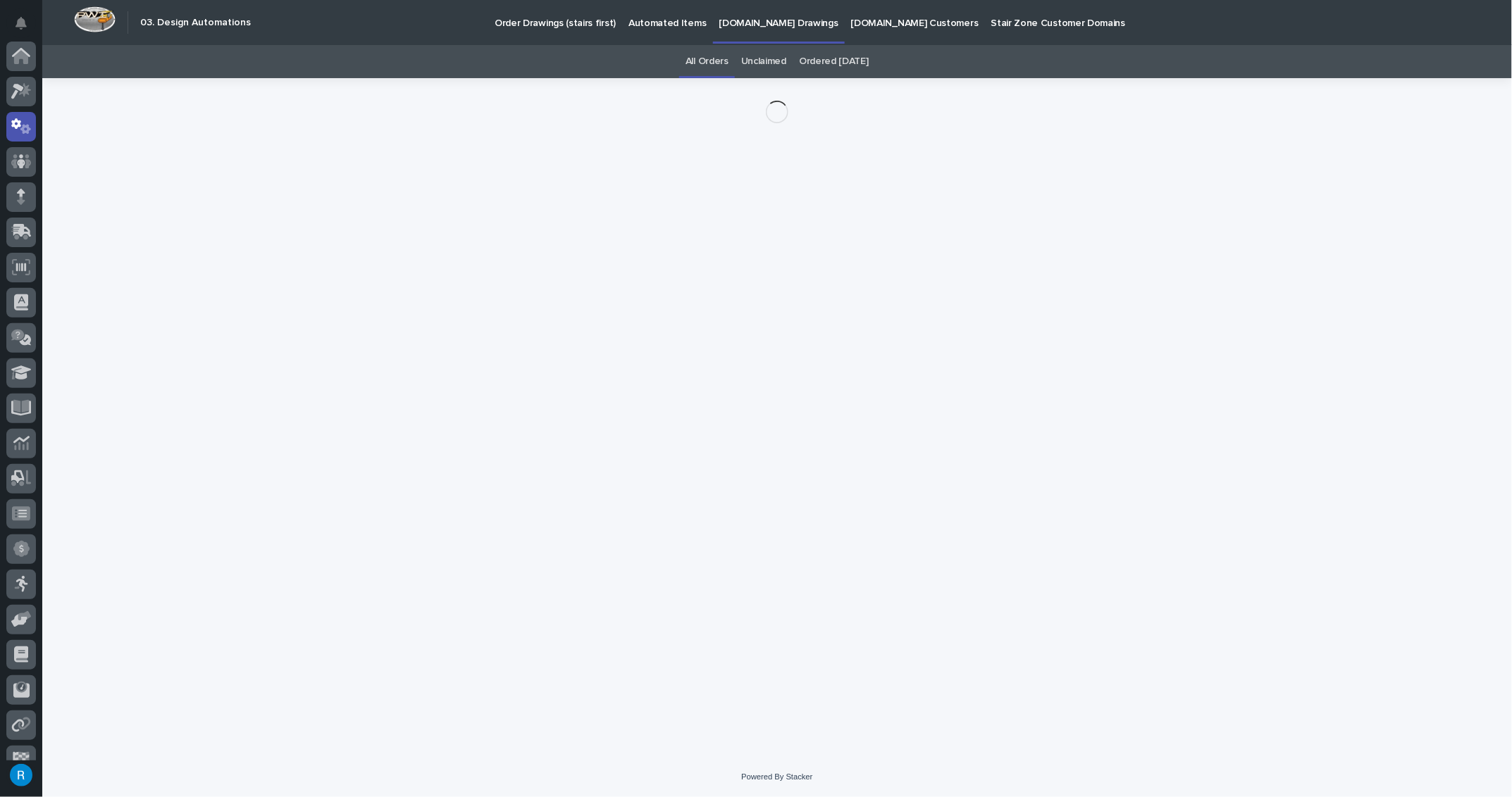
scroll to position [70, 0]
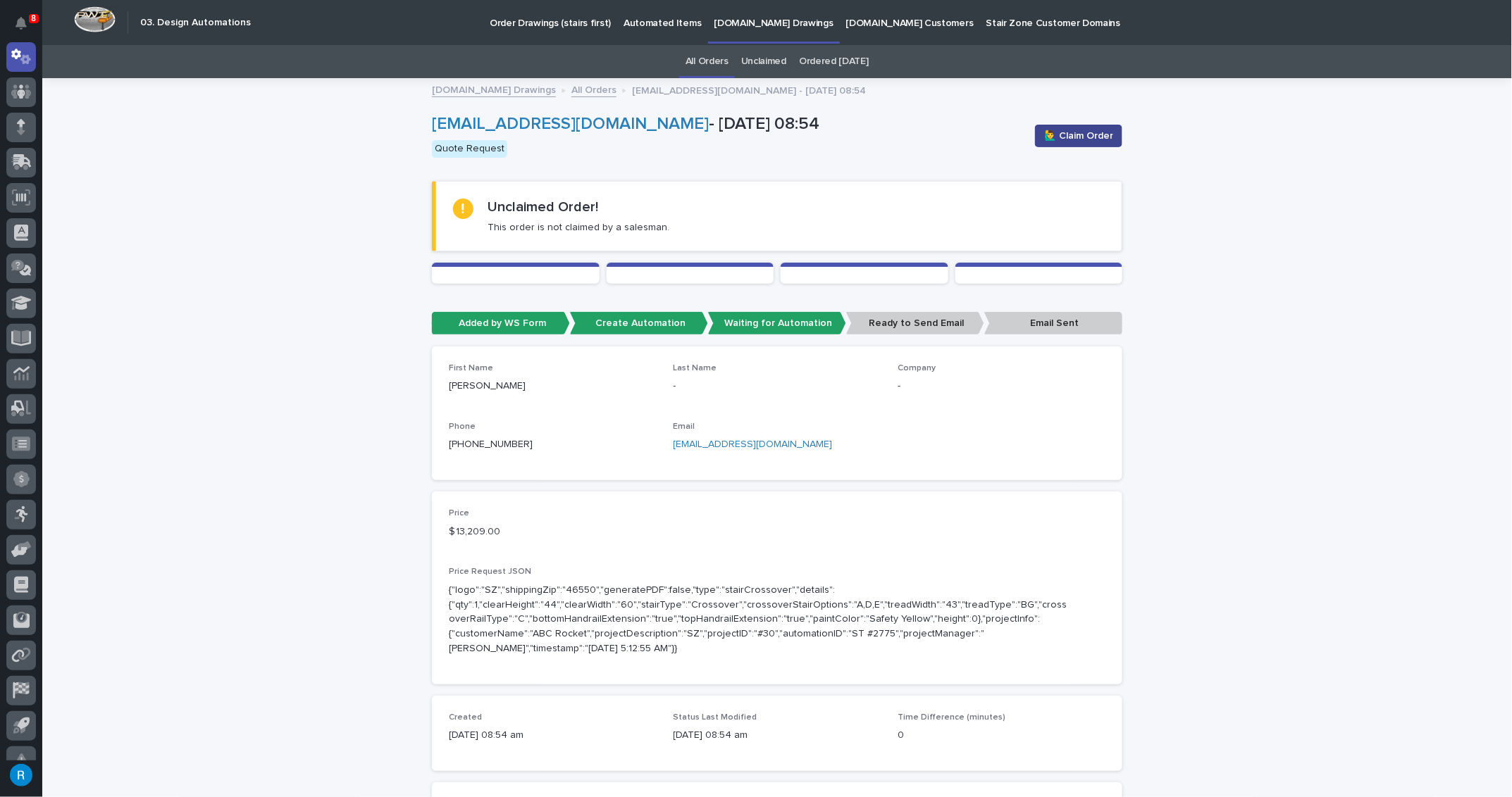
click at [1066, 139] on span "🙋‍♂️ Claim Order" at bounding box center [1078, 136] width 69 height 14
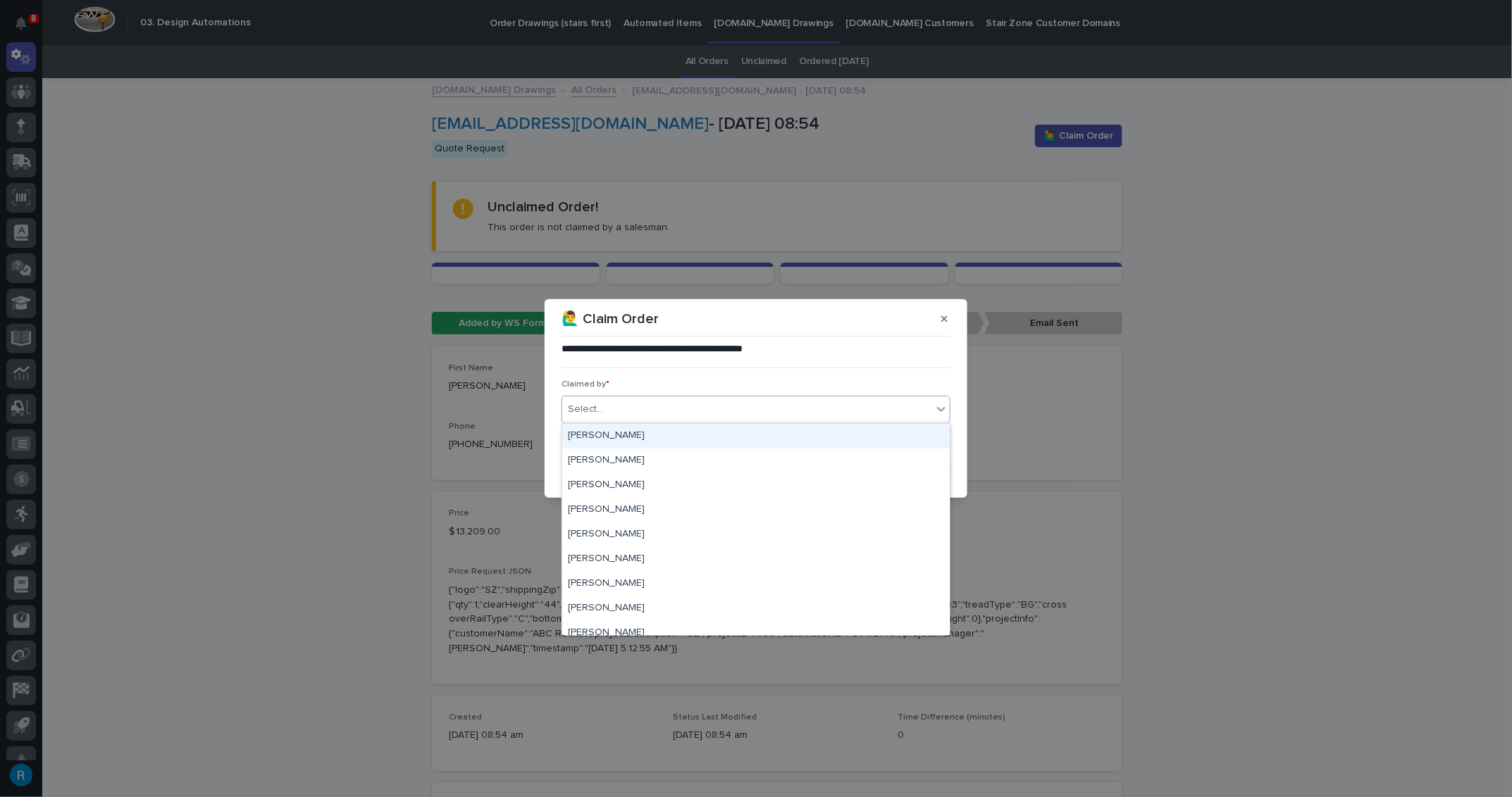
click at [604, 408] on input "text" at bounding box center [605, 409] width 2 height 12
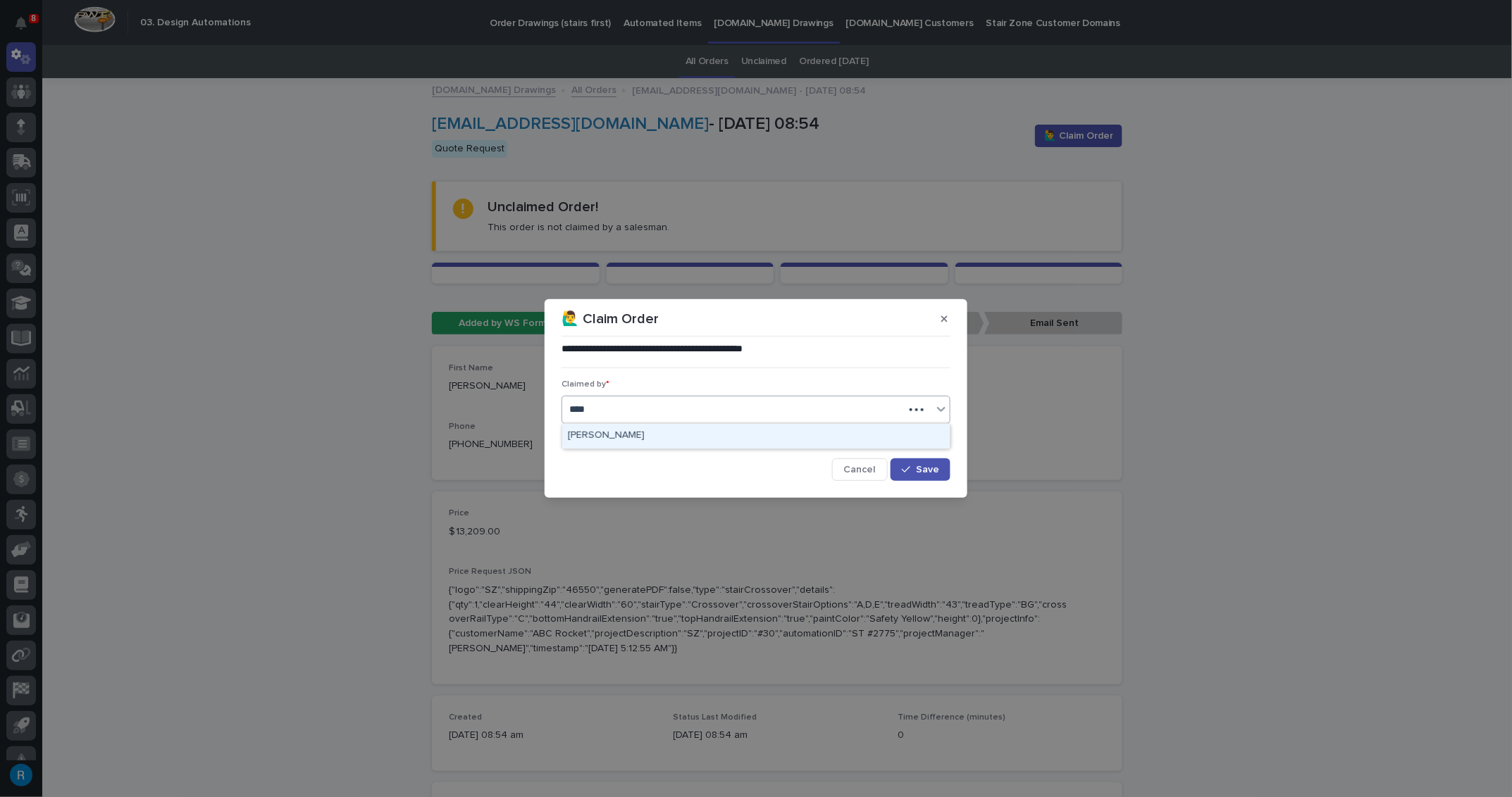
type input "*****"
click at [587, 427] on div "[PERSON_NAME]" at bounding box center [755, 436] width 388 height 25
click at [932, 465] on span "Save" at bounding box center [927, 470] width 23 height 10
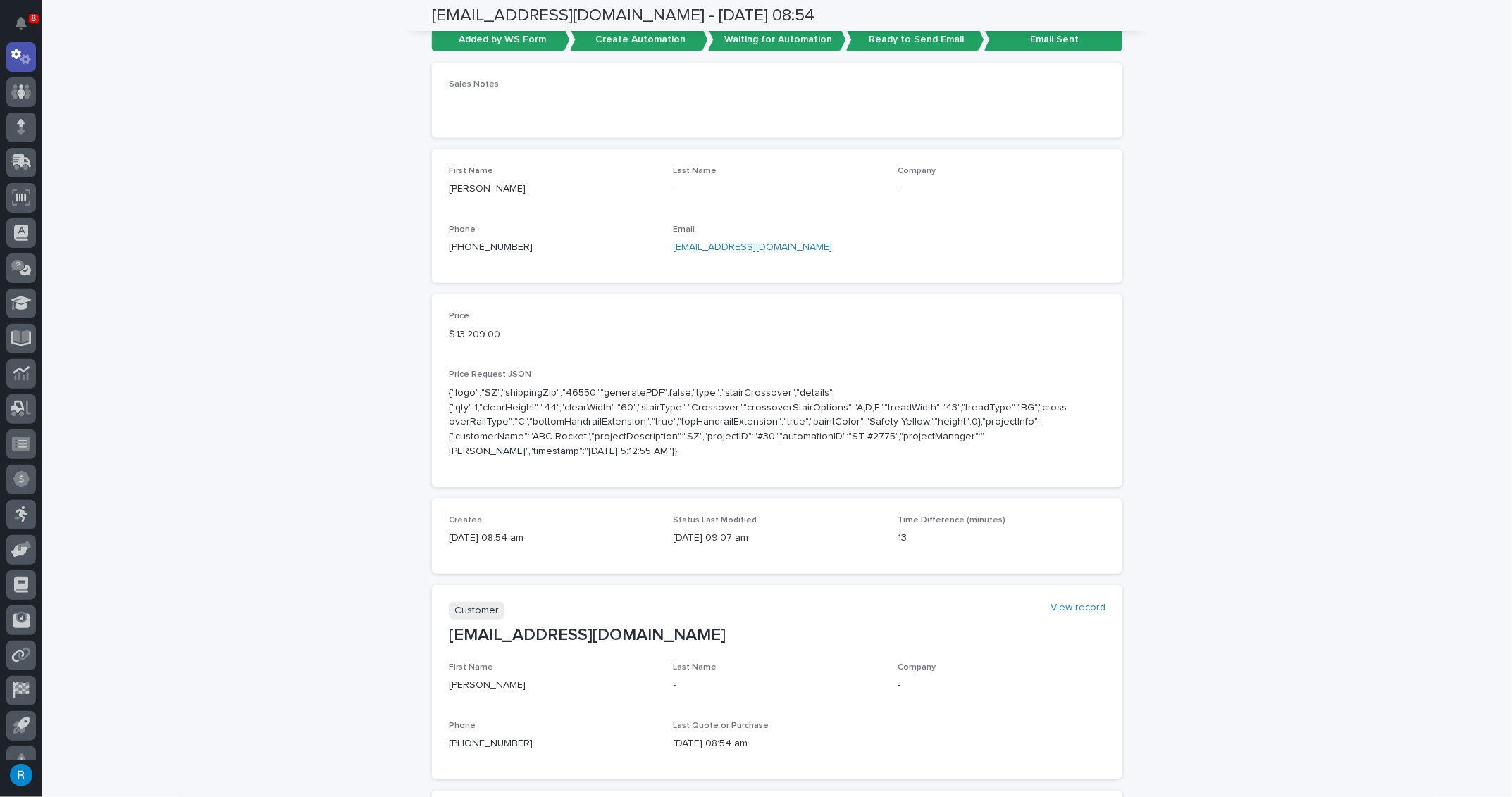
scroll to position [0, 0]
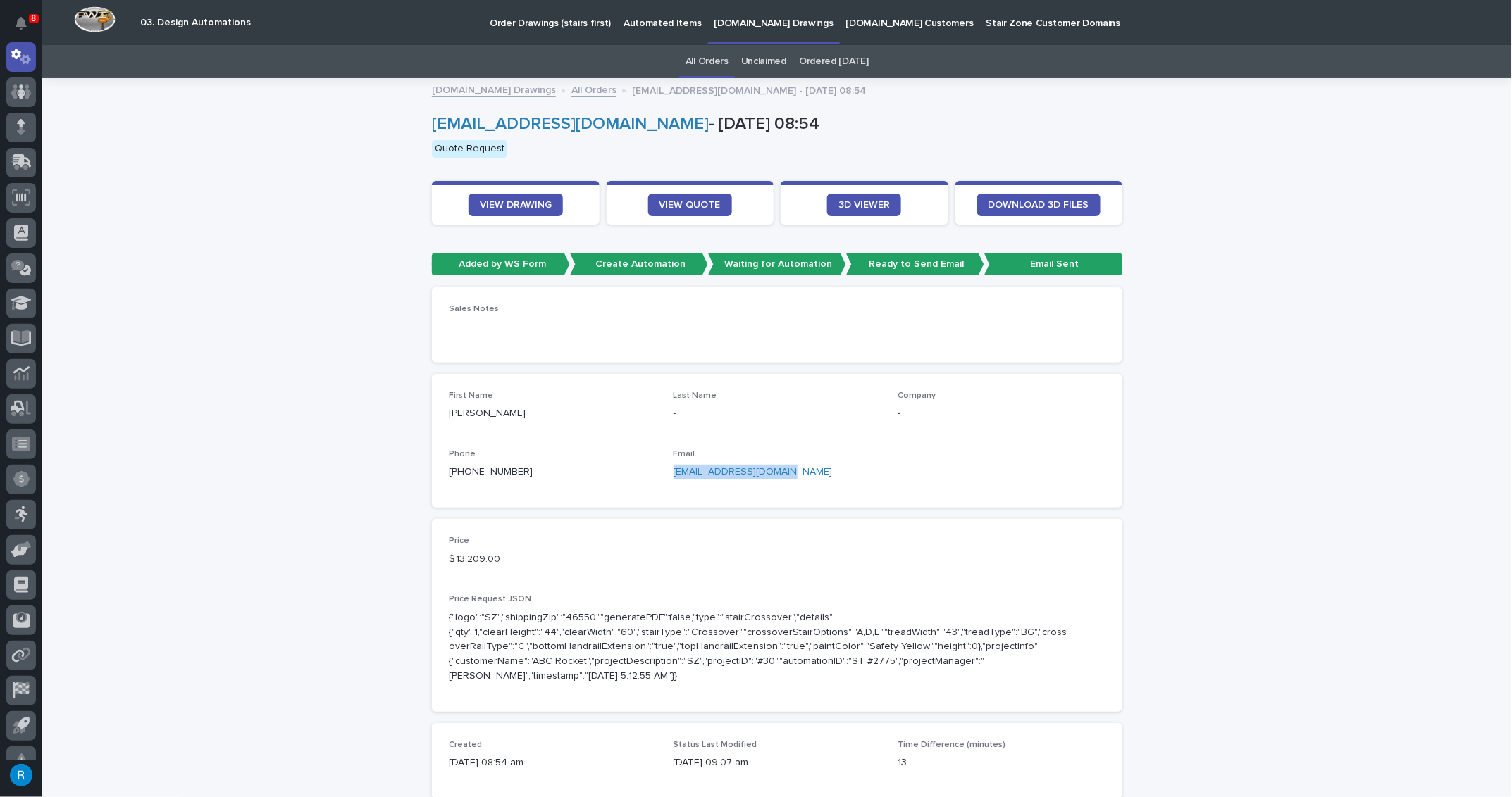
drag, startPoint x: 791, startPoint y: 474, endPoint x: 669, endPoint y: 471, distance: 122.0
click at [673, 471] on p "ajackson3388@gmail.com" at bounding box center [777, 472] width 208 height 15
copy link "ajackson3388@gmail.com"
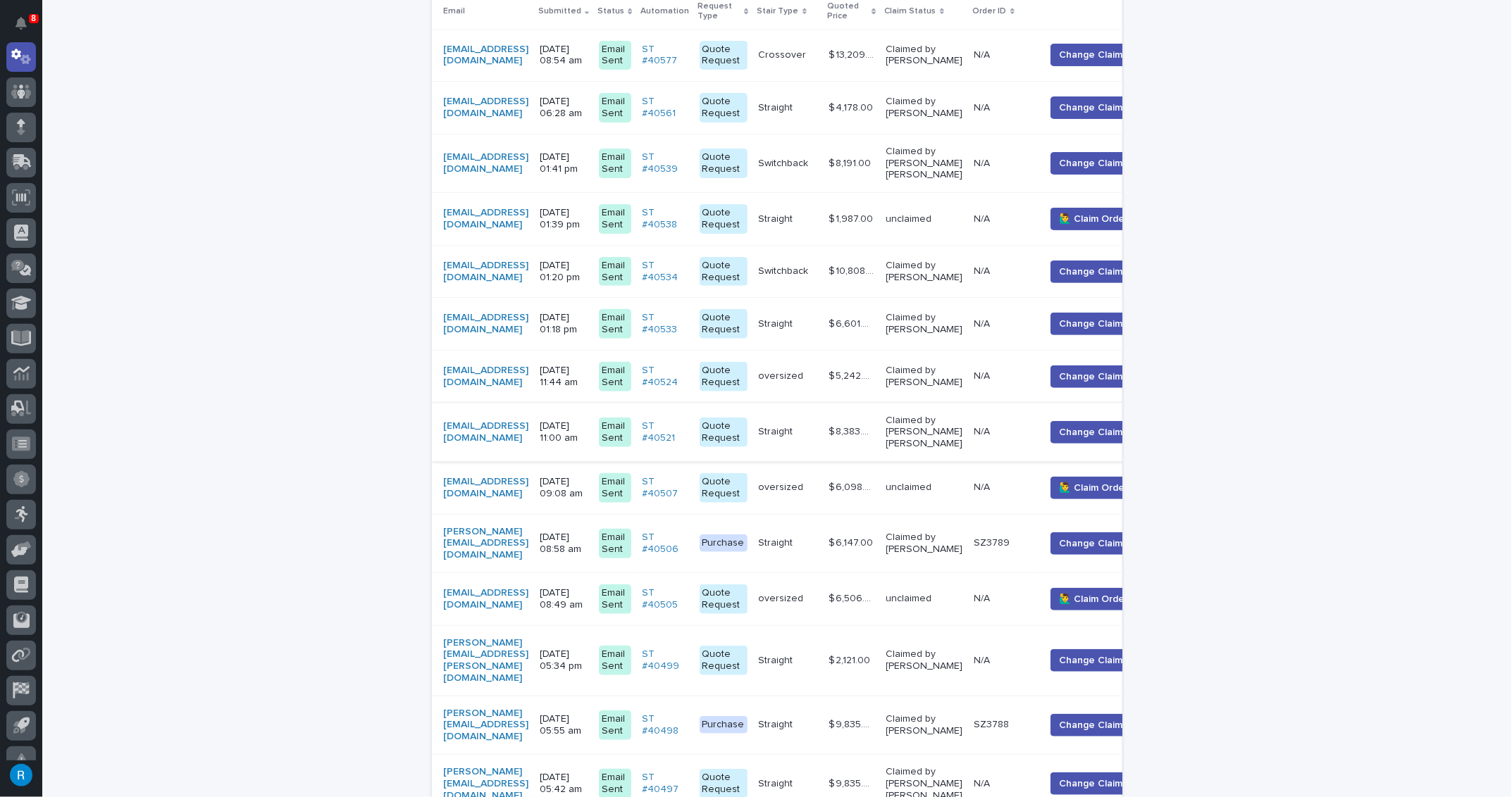
scroll to position [492, 0]
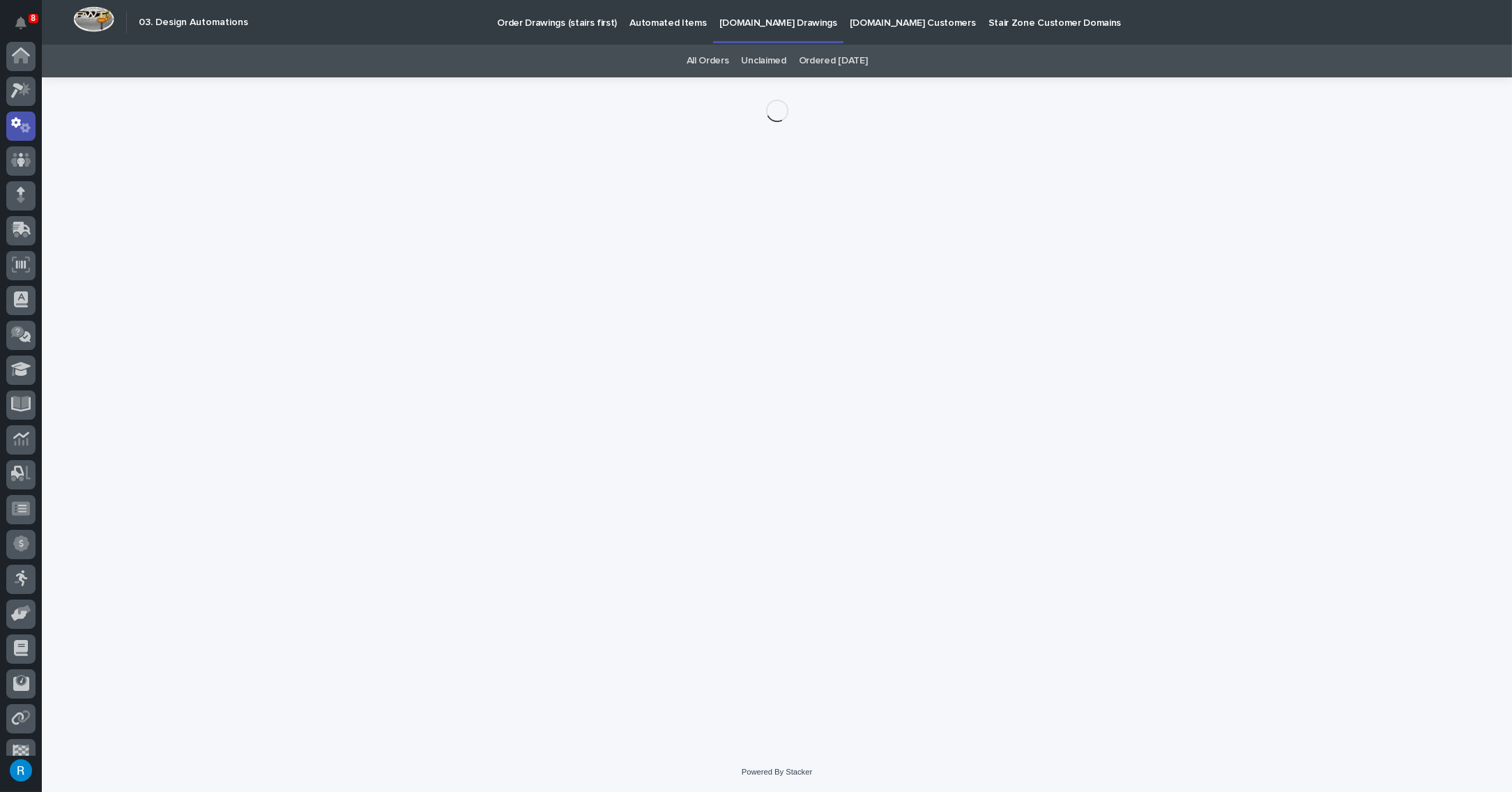
scroll to position [69, 0]
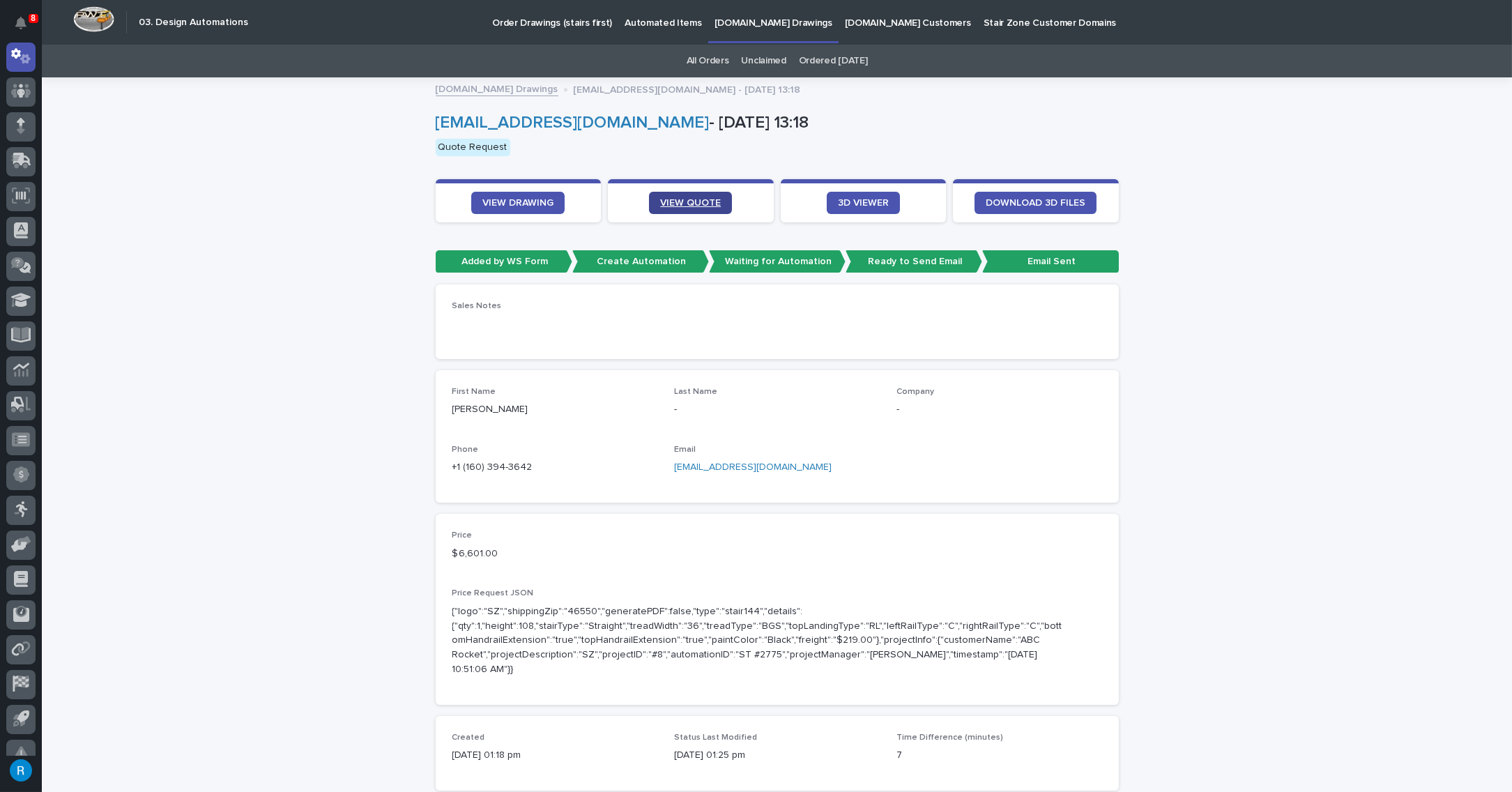
click at [683, 203] on span "VIEW QUOTE" at bounding box center [690, 203] width 61 height 10
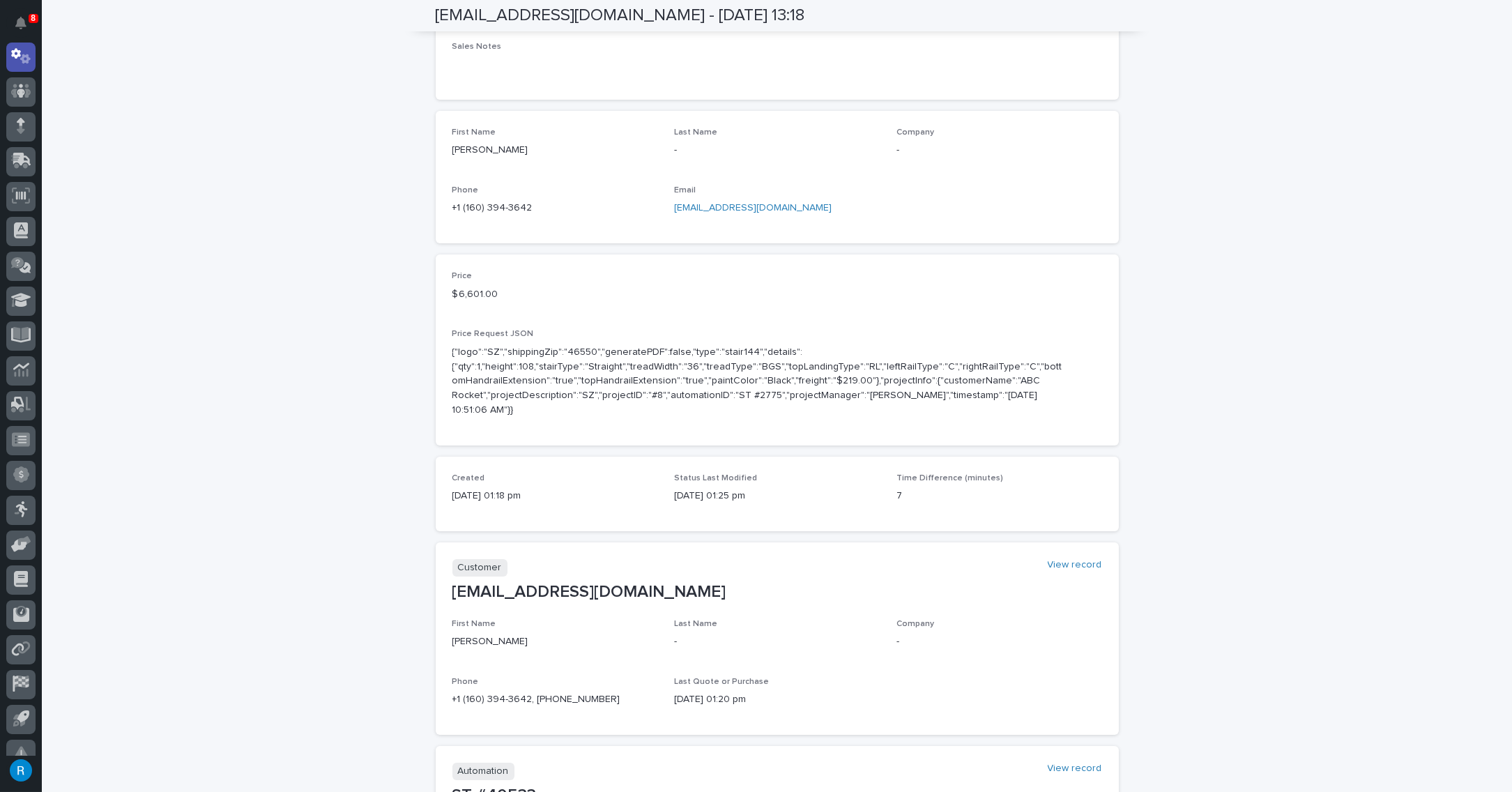
scroll to position [0, 0]
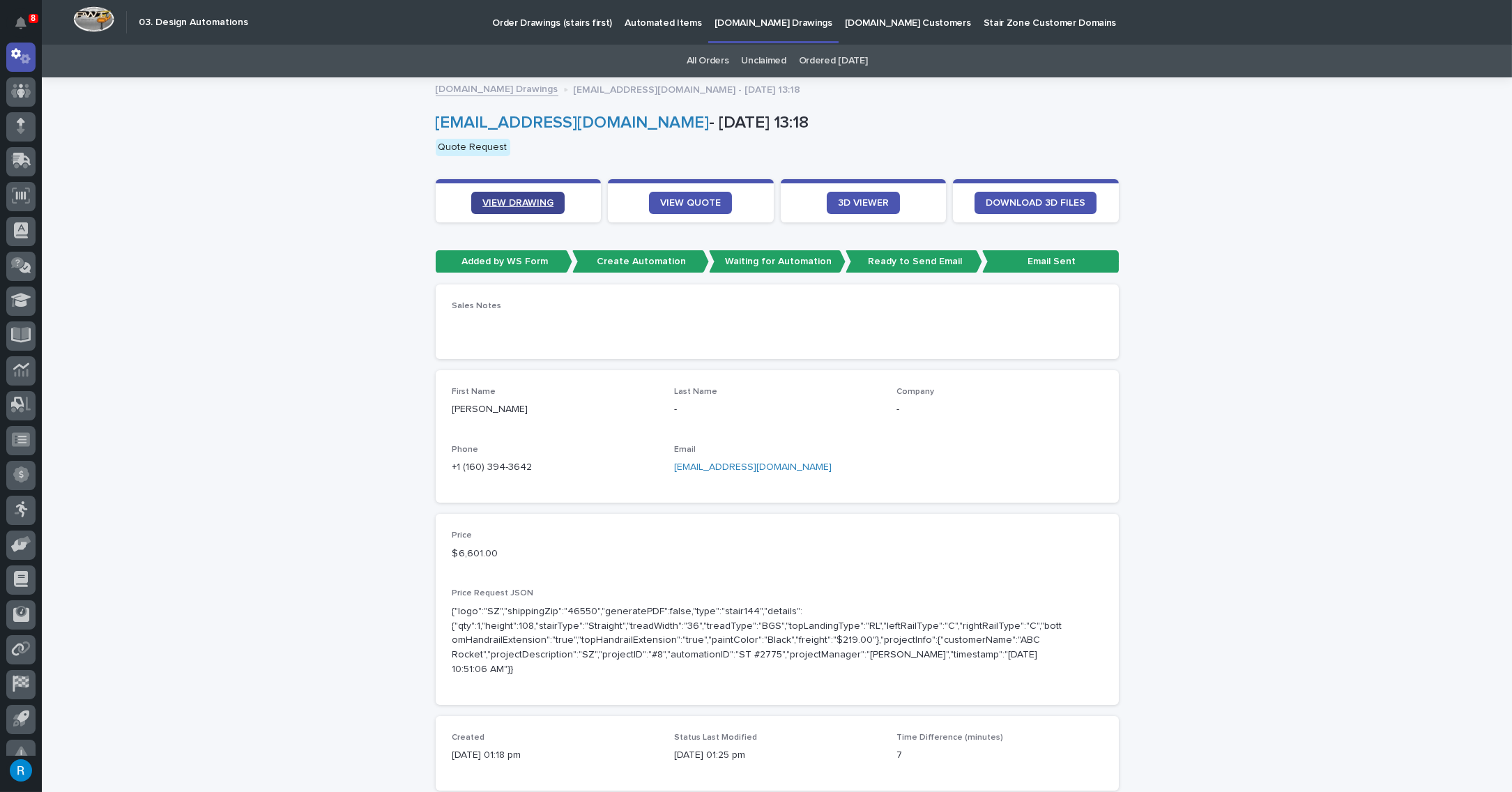
click at [520, 198] on span "VIEW DRAWING" at bounding box center [518, 203] width 71 height 10
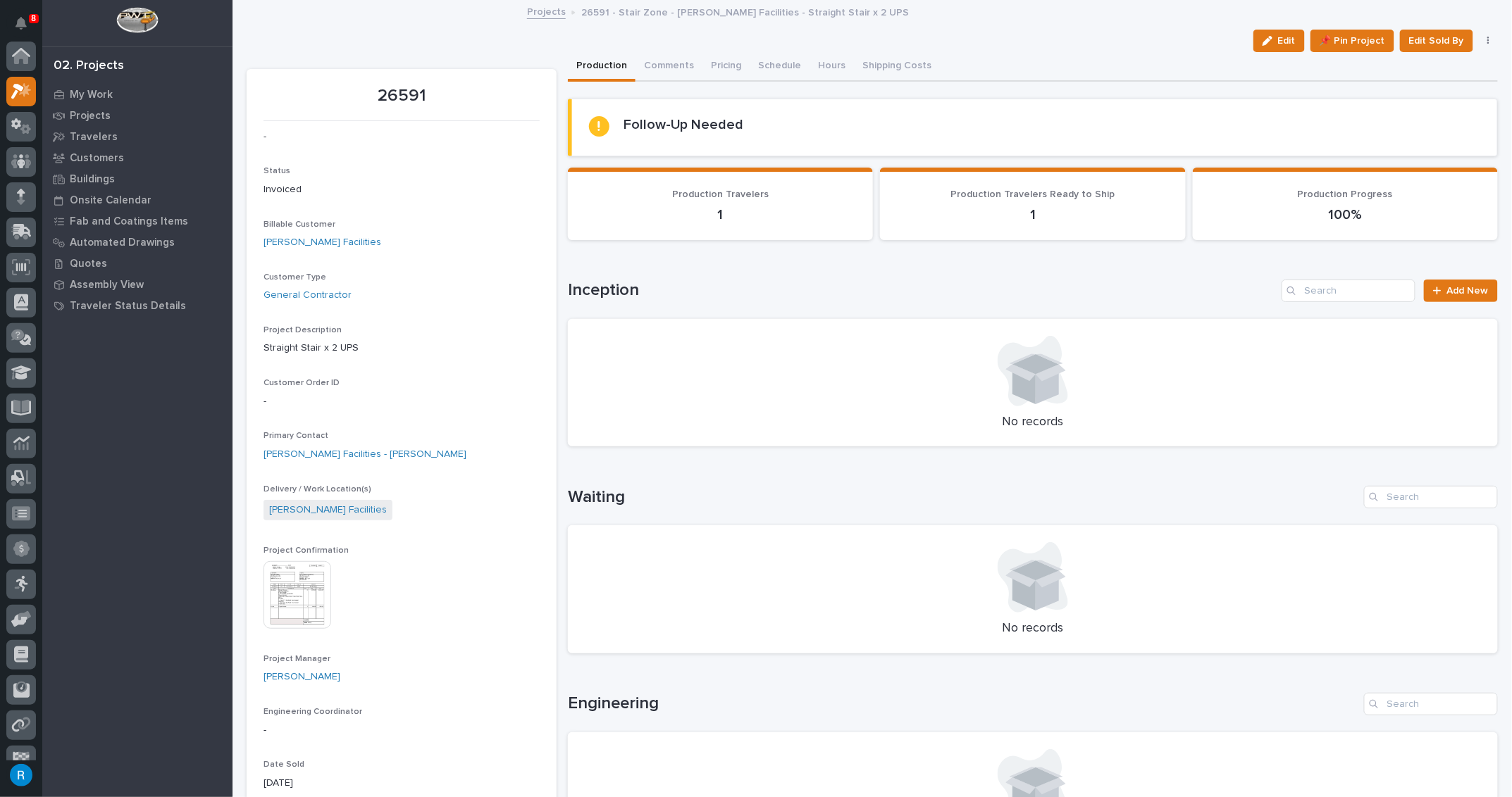
scroll to position [35, 0]
click at [87, 91] on p "My Work" at bounding box center [91, 95] width 43 height 12
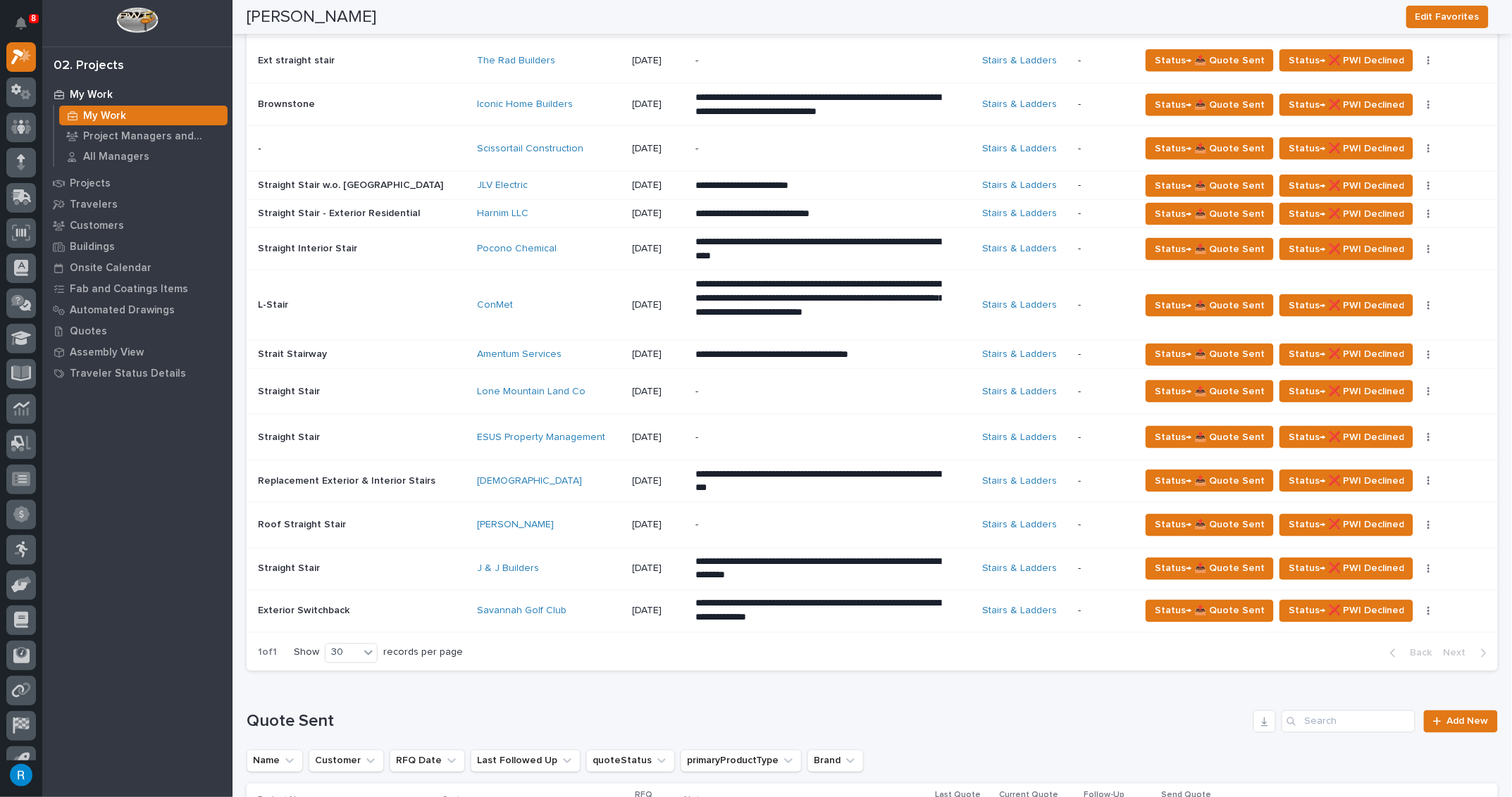
scroll to position [703, 0]
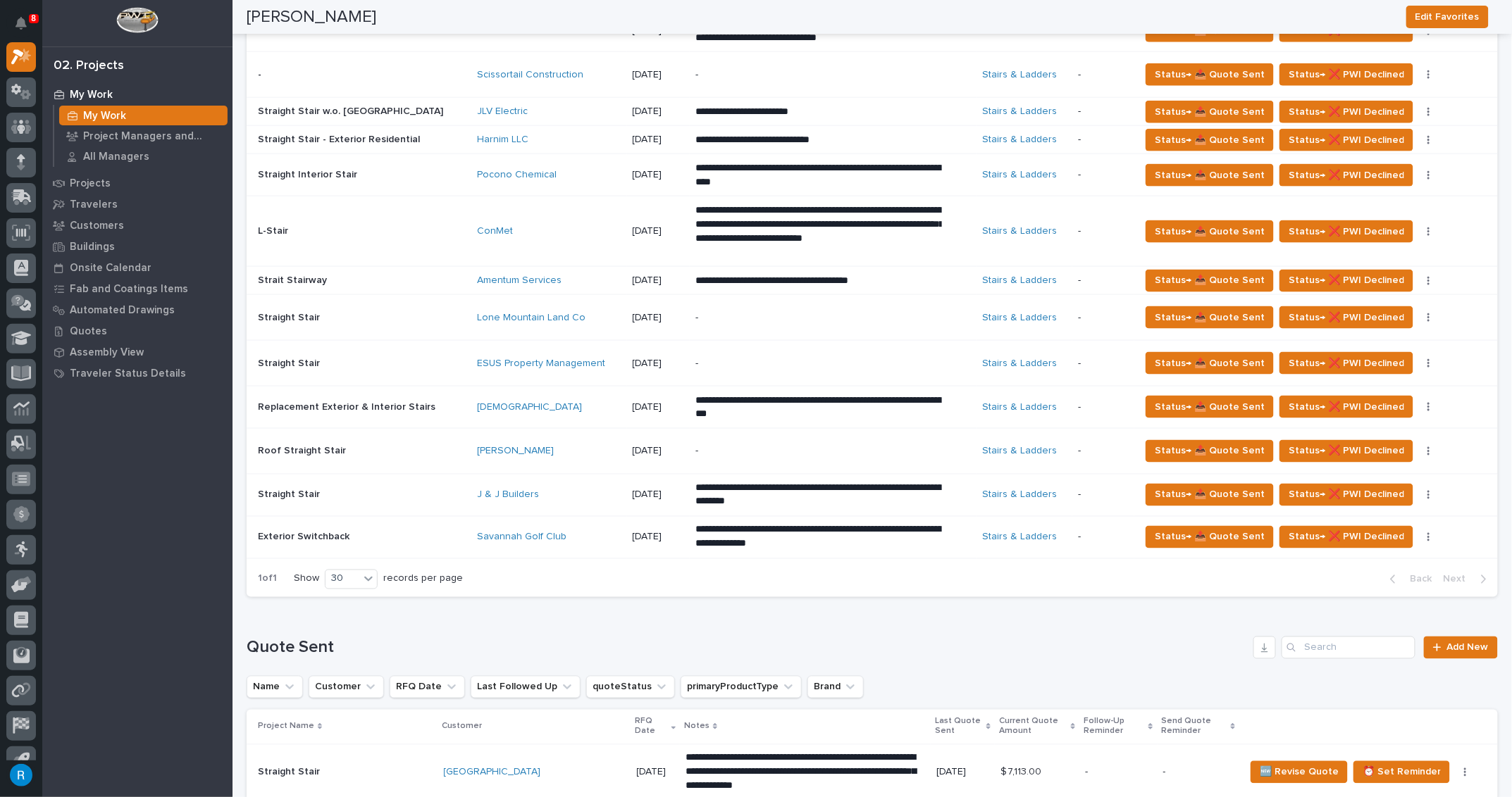
click at [946, 521] on div "**********" at bounding box center [833, 537] width 275 height 39
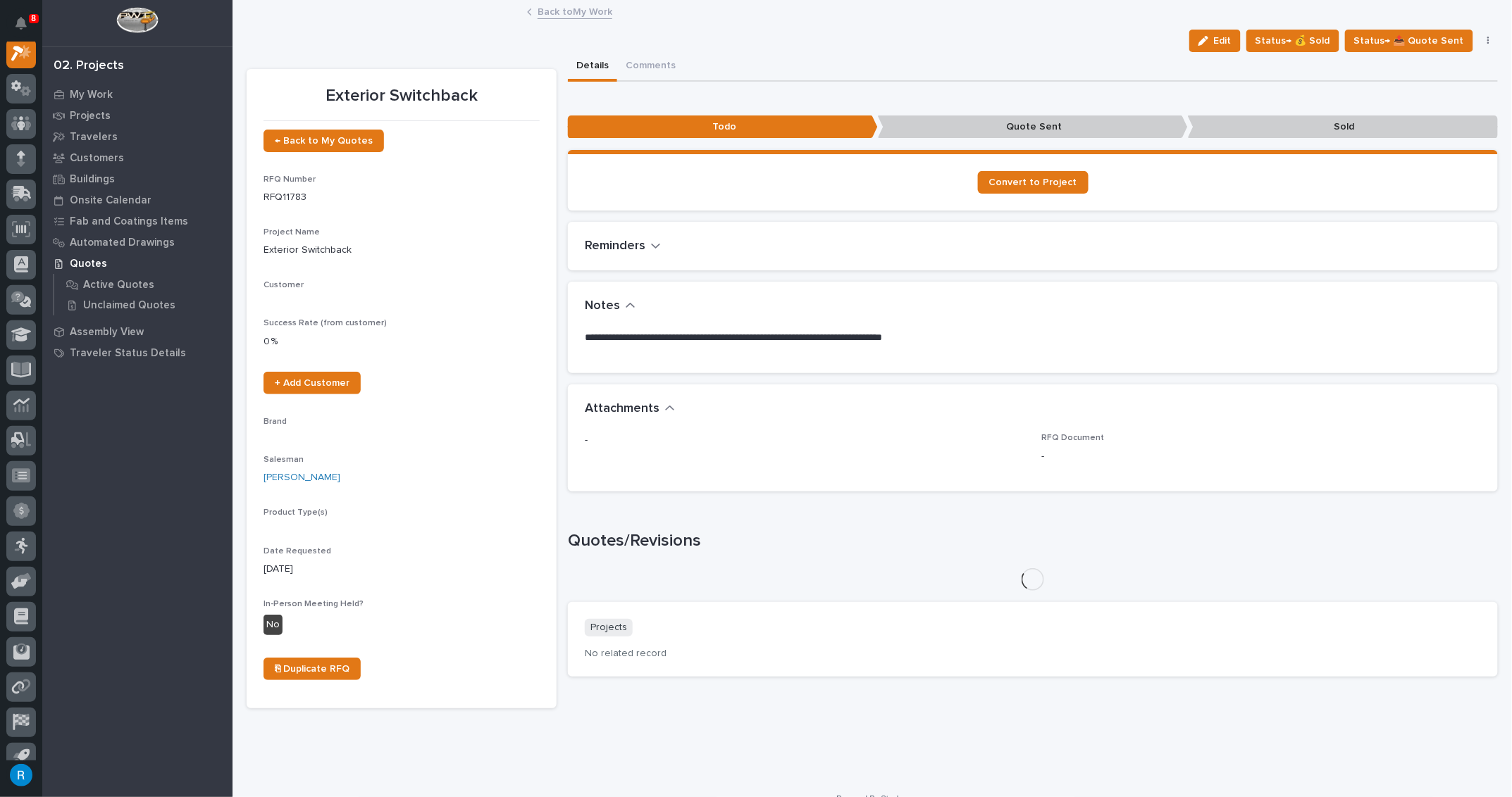
scroll to position [35, 0]
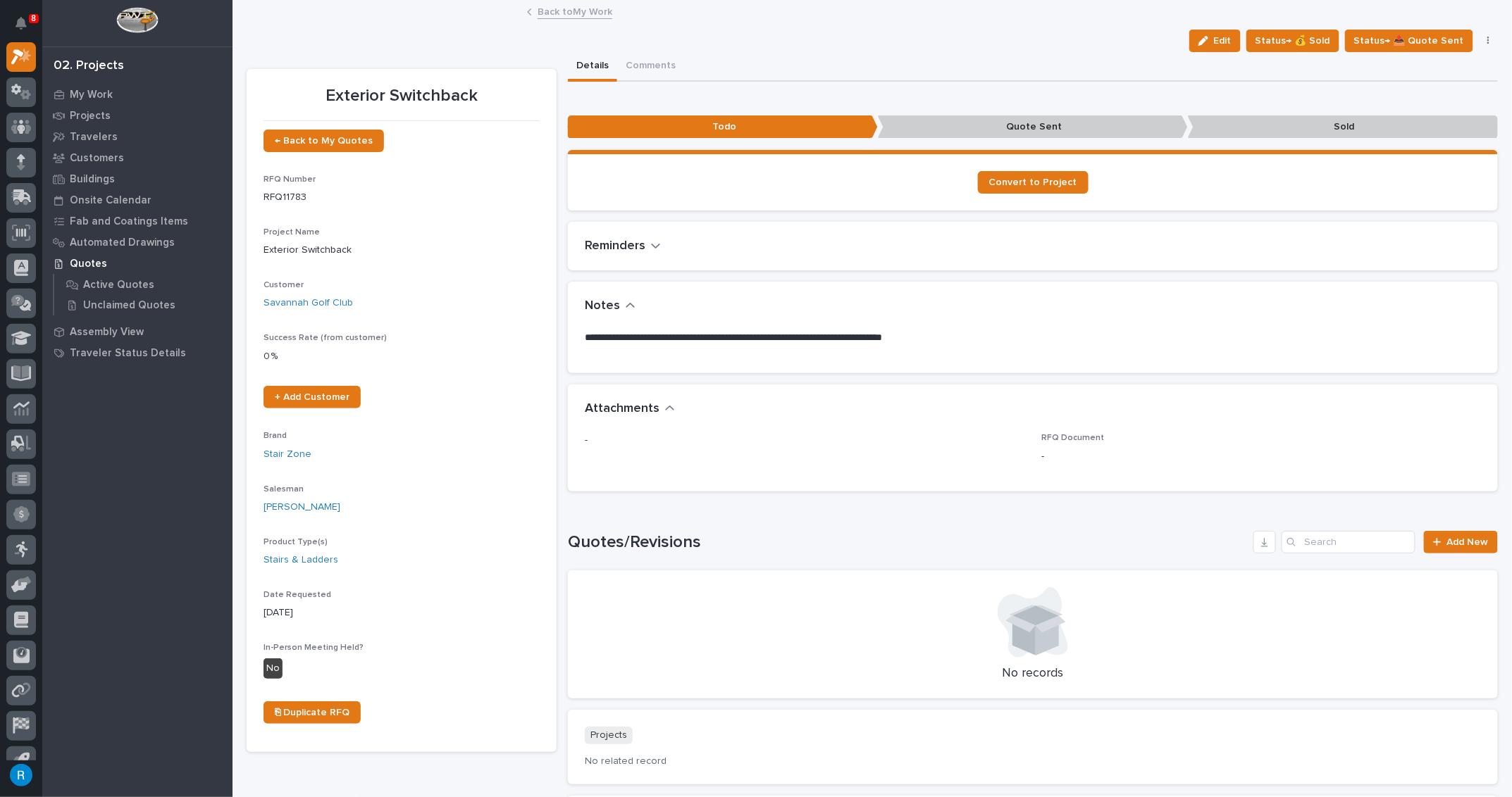
click at [967, 338] on p "**********" at bounding box center [1029, 338] width 889 height 14
click at [960, 340] on p "**********" at bounding box center [1029, 338] width 889 height 14
drag, startPoint x: 1214, startPoint y: 40, endPoint x: 1220, endPoint y: 49, distance: 10.8
click at [1218, 46] on button "Edit" at bounding box center [1215, 40] width 51 height 22
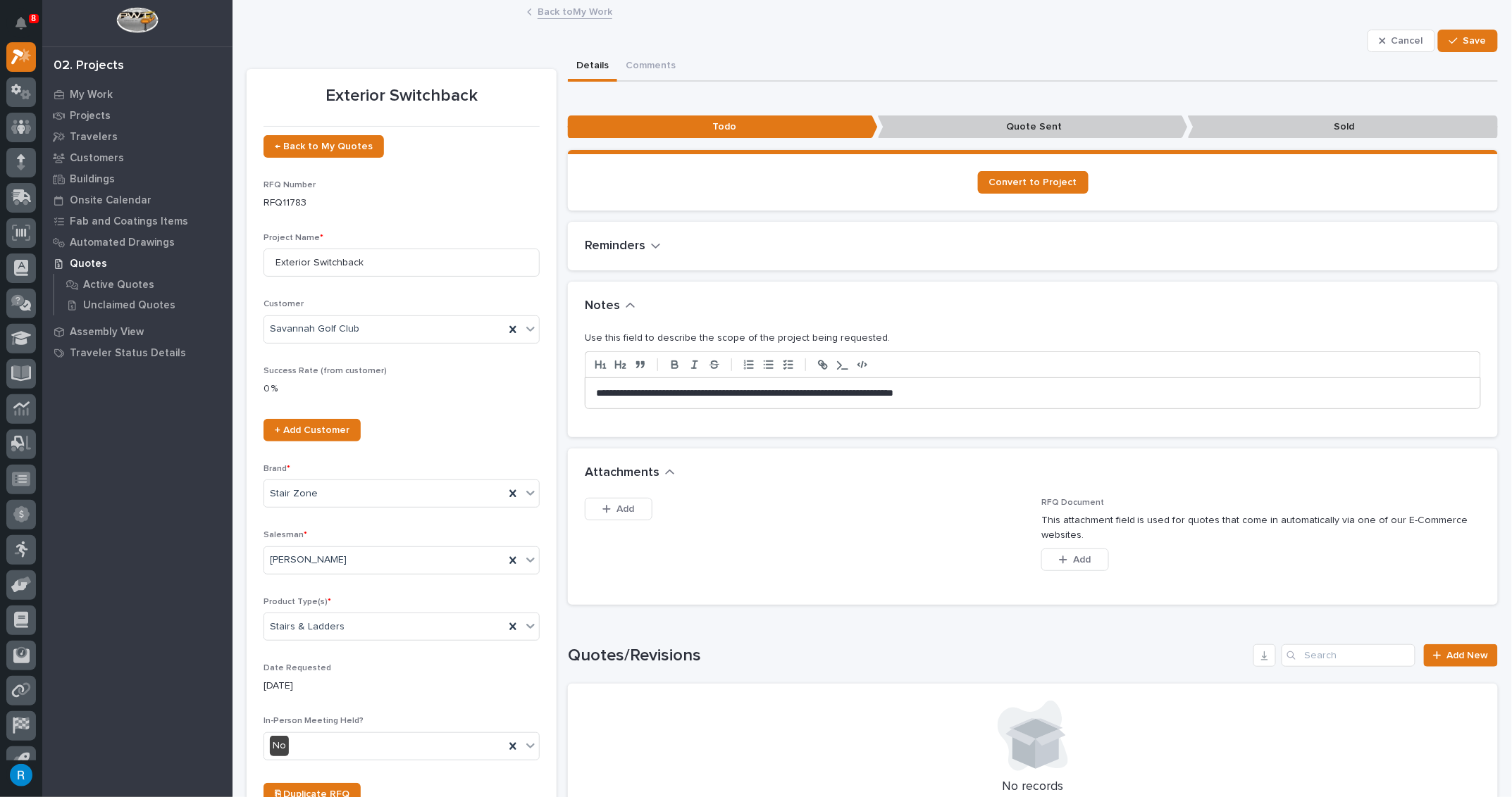
click at [978, 396] on p "**********" at bounding box center [1029, 394] width 867 height 14
click at [1463, 38] on span "Save" at bounding box center [1475, 41] width 23 height 12
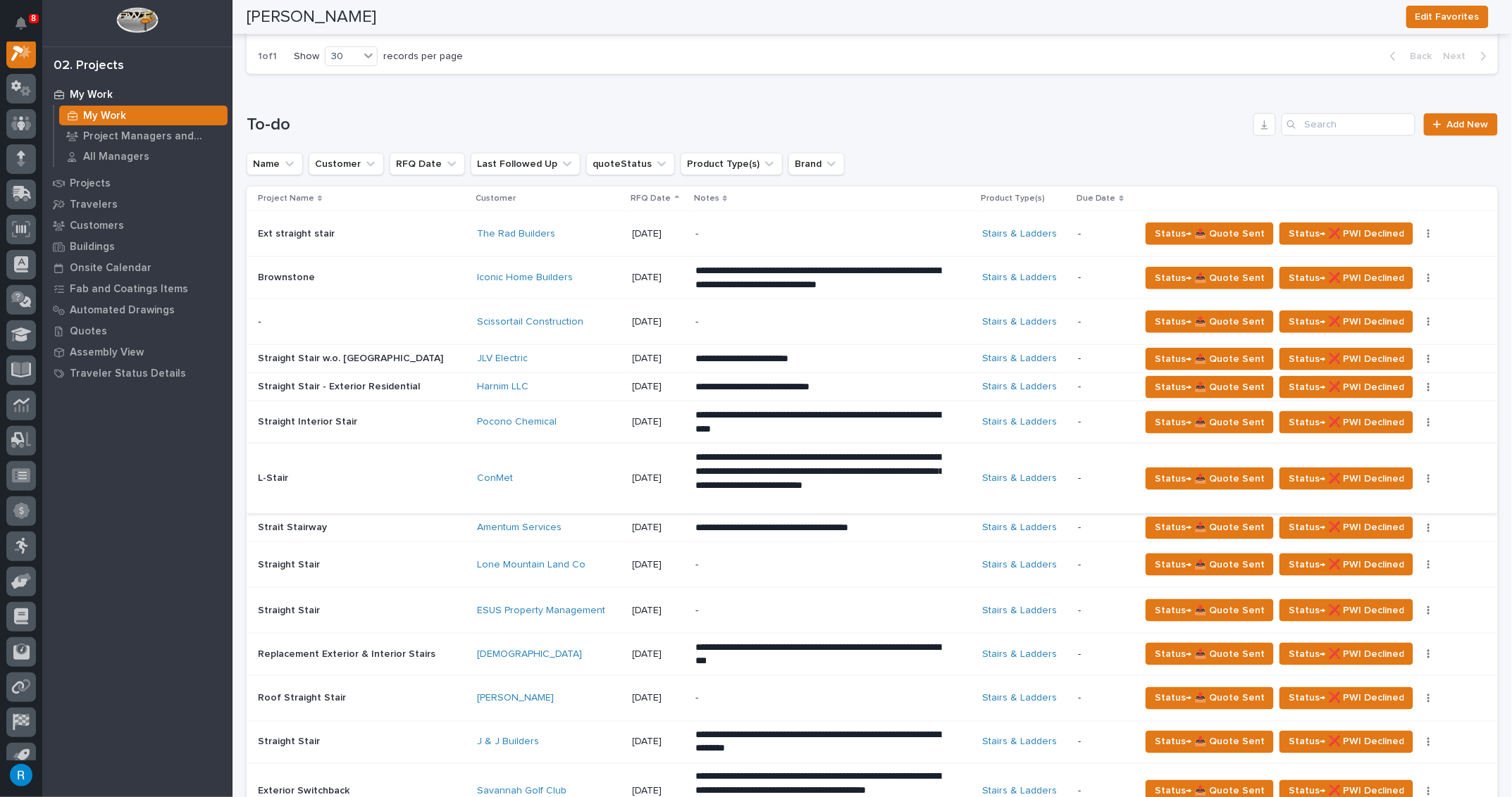
scroll to position [703, 0]
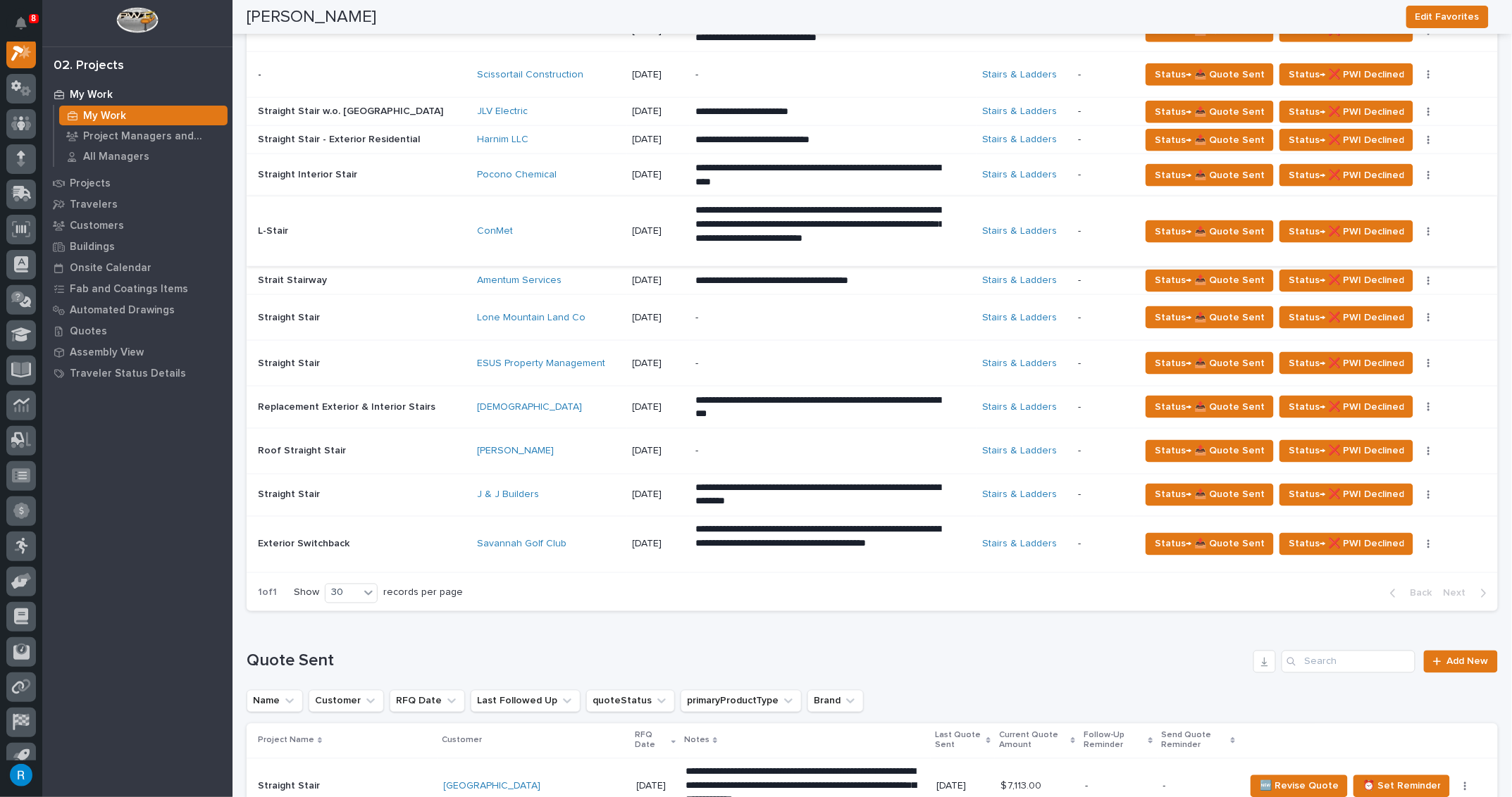
click at [569, 490] on div "J & J Builders" at bounding box center [549, 495] width 144 height 12
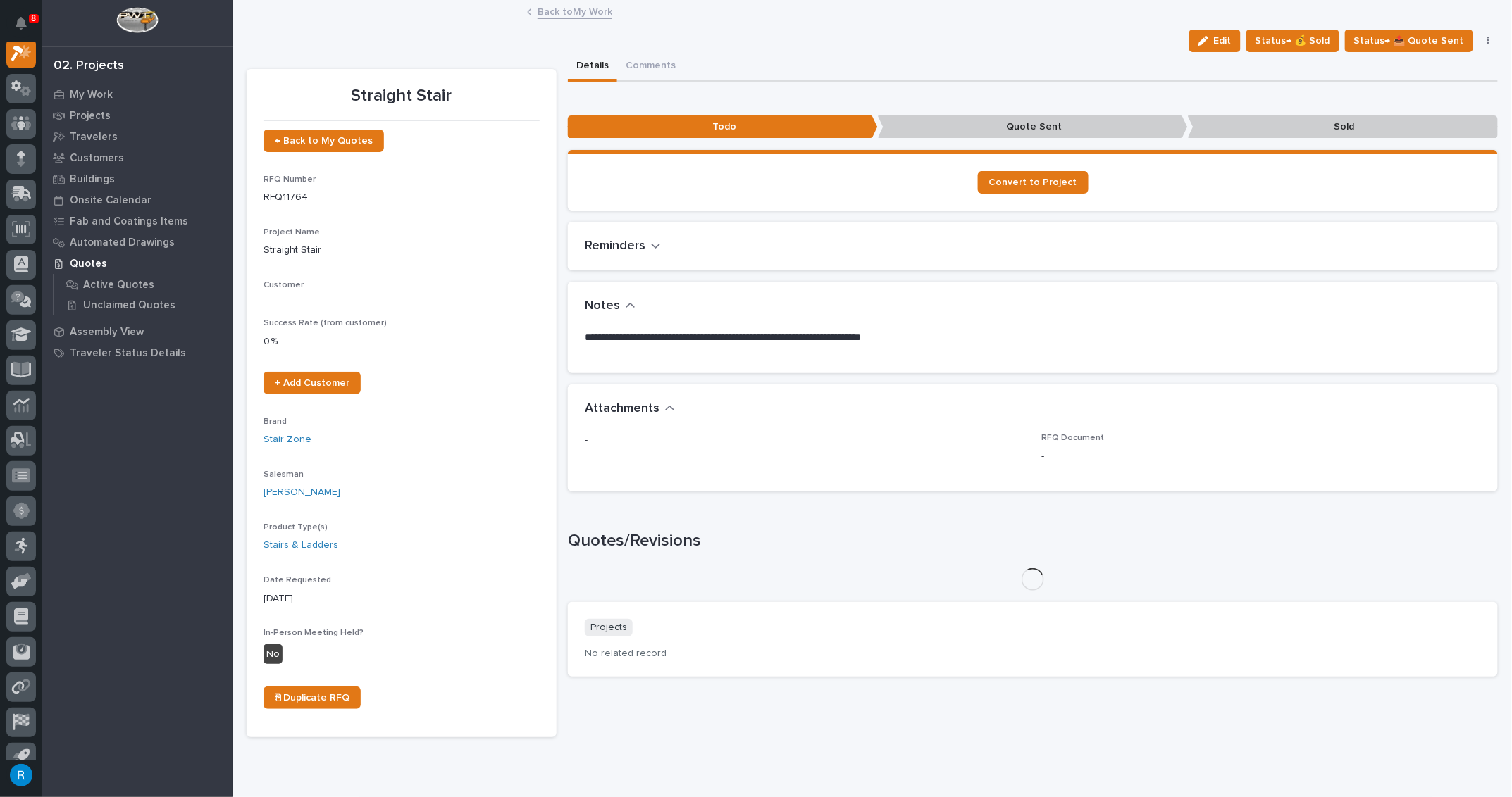
scroll to position [35, 0]
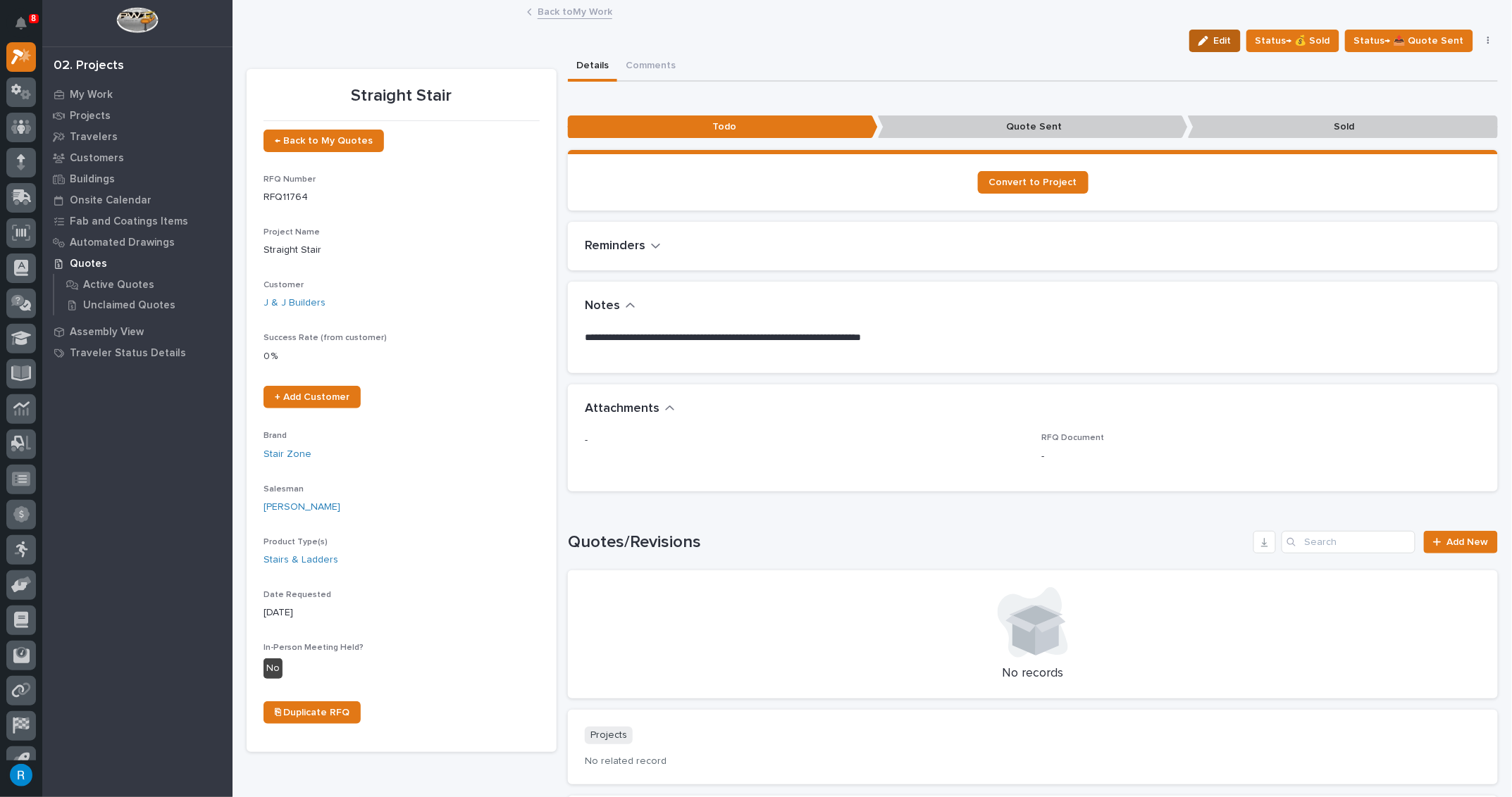
click at [1222, 38] on span "Edit" at bounding box center [1222, 41] width 18 height 12
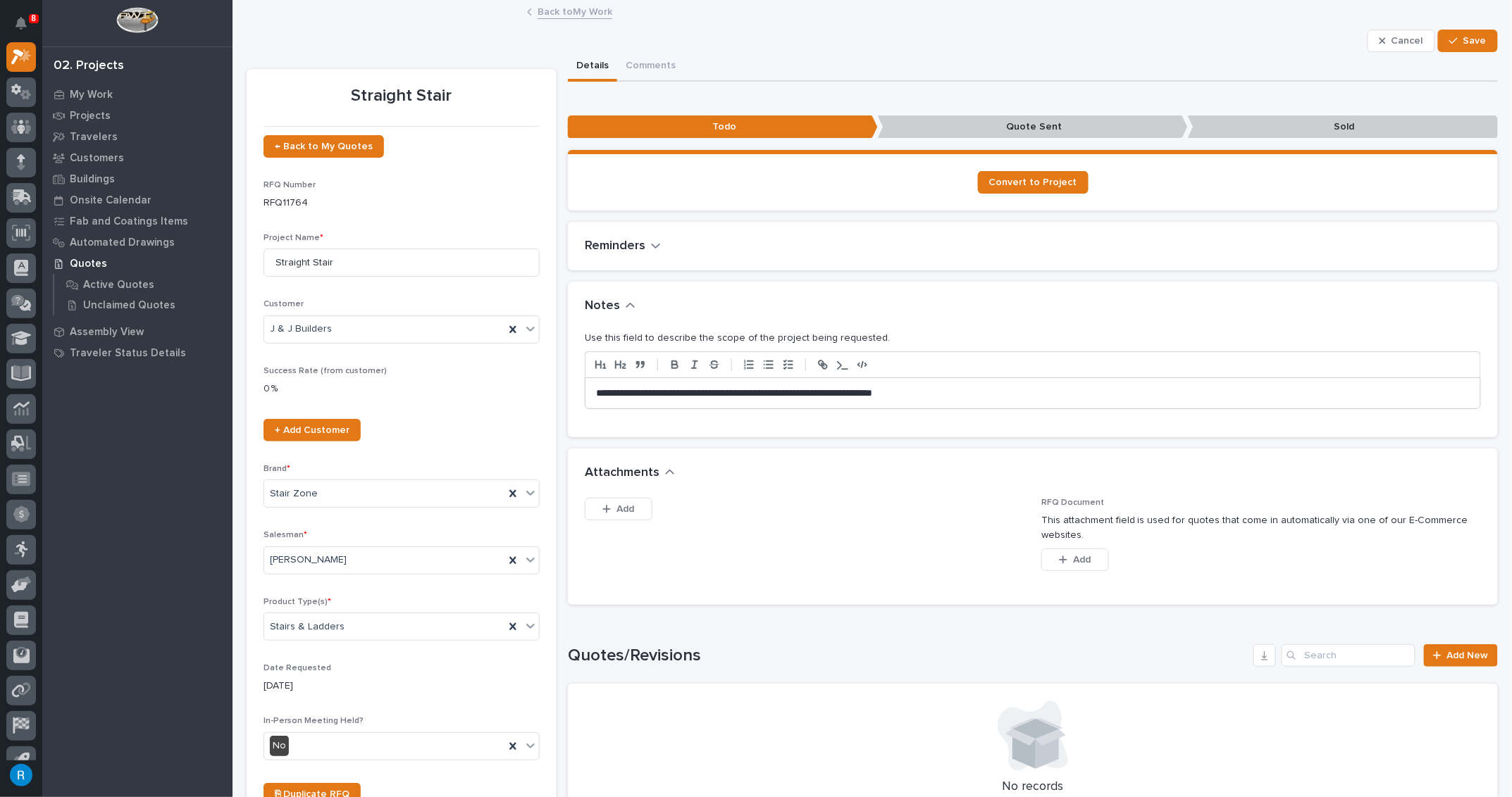
click at [941, 392] on p "**********" at bounding box center [1029, 394] width 867 height 14
click at [1467, 38] on span "Save" at bounding box center [1475, 41] width 23 height 12
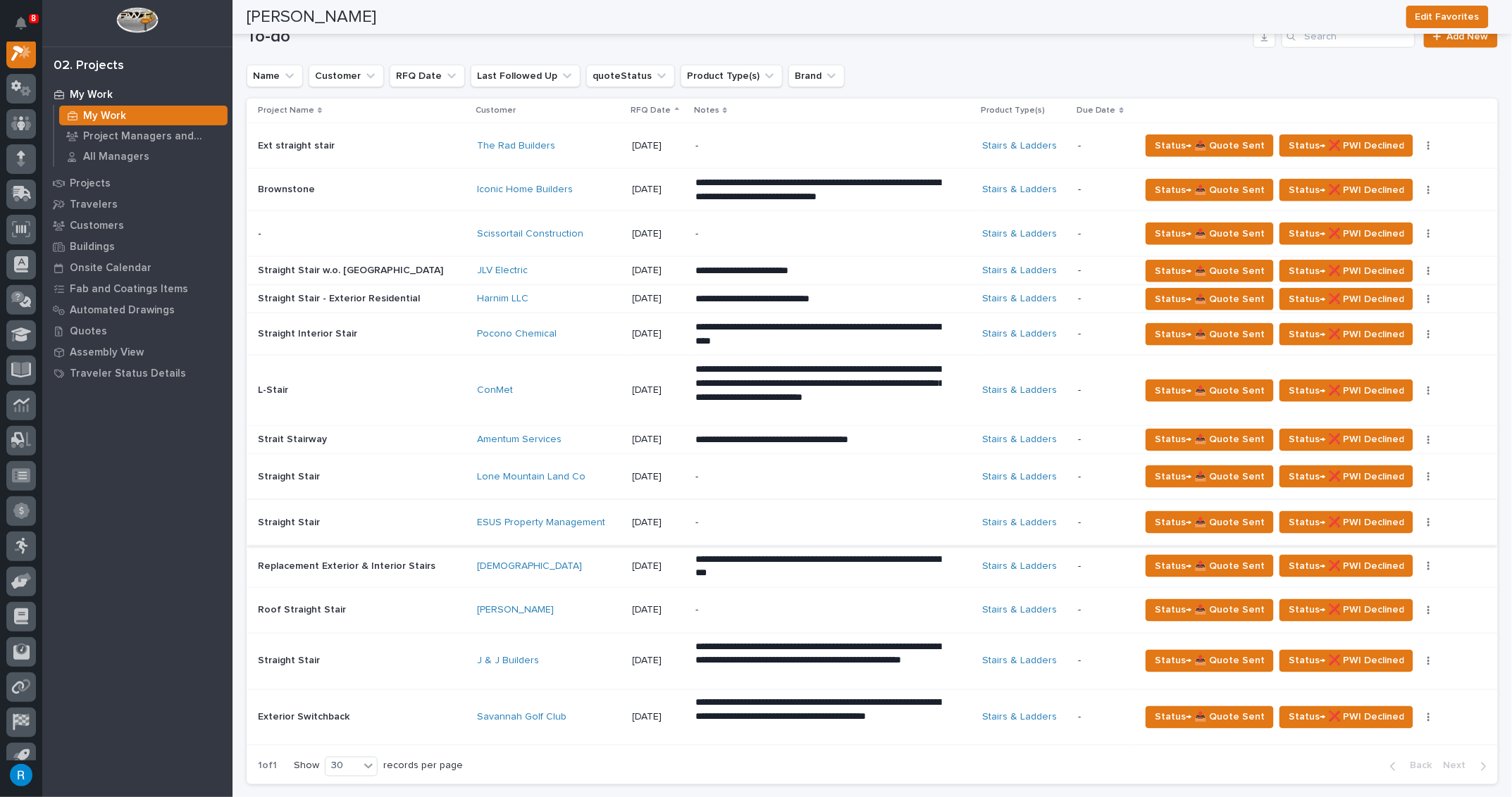
scroll to position [640, 0]
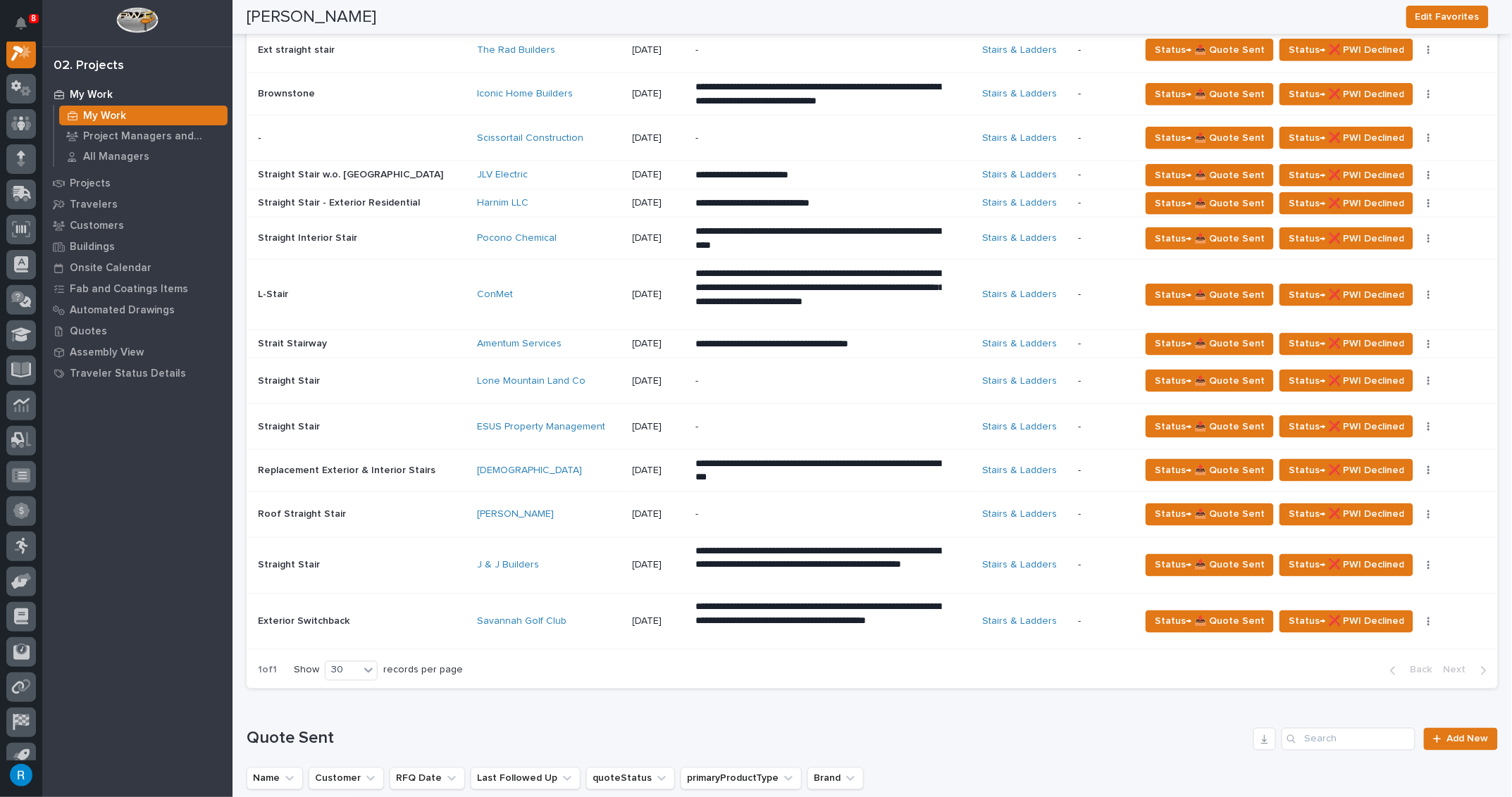
click at [535, 519] on div "Marting's" at bounding box center [549, 515] width 144 height 23
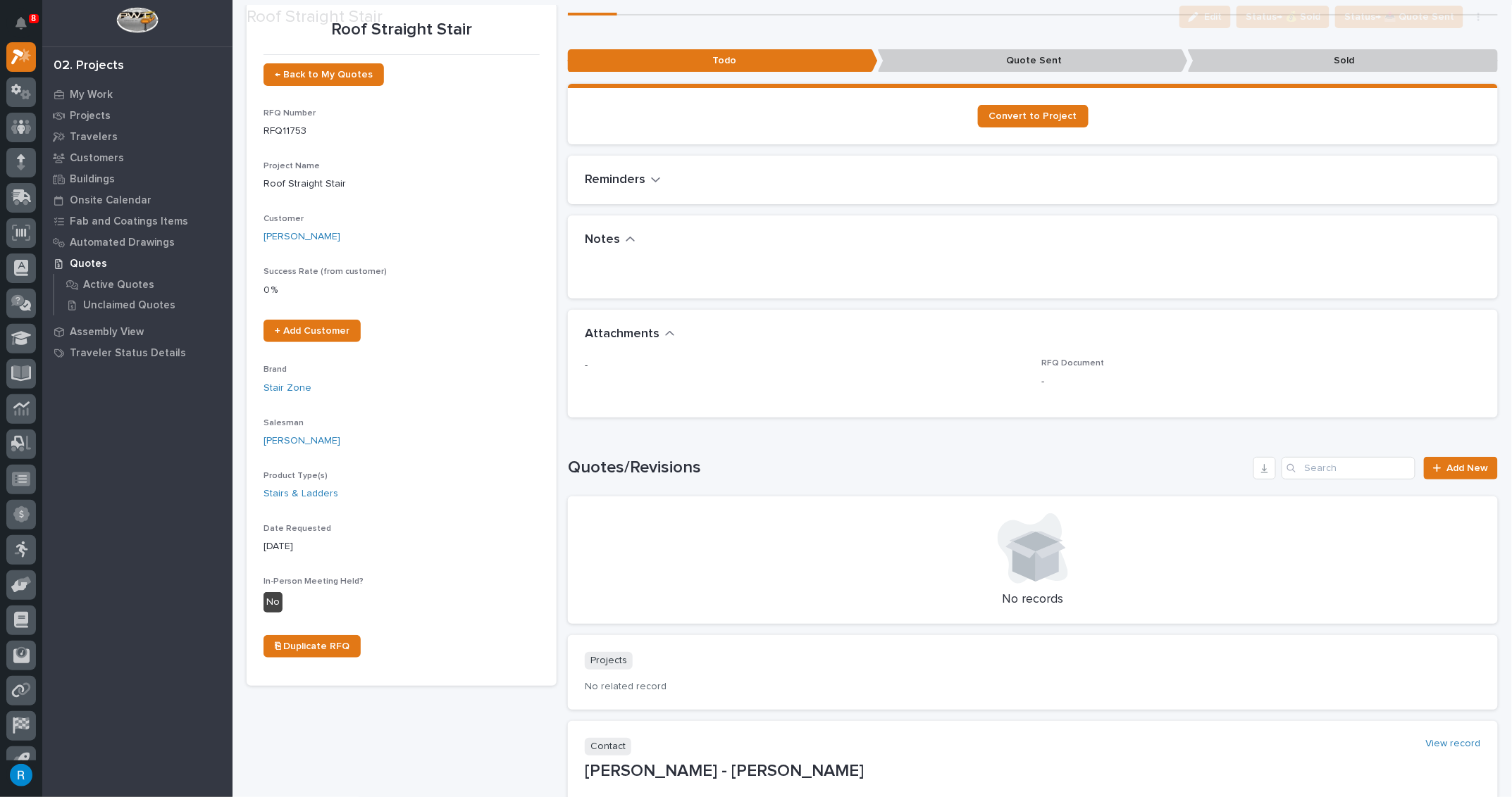
scroll to position [279, 0]
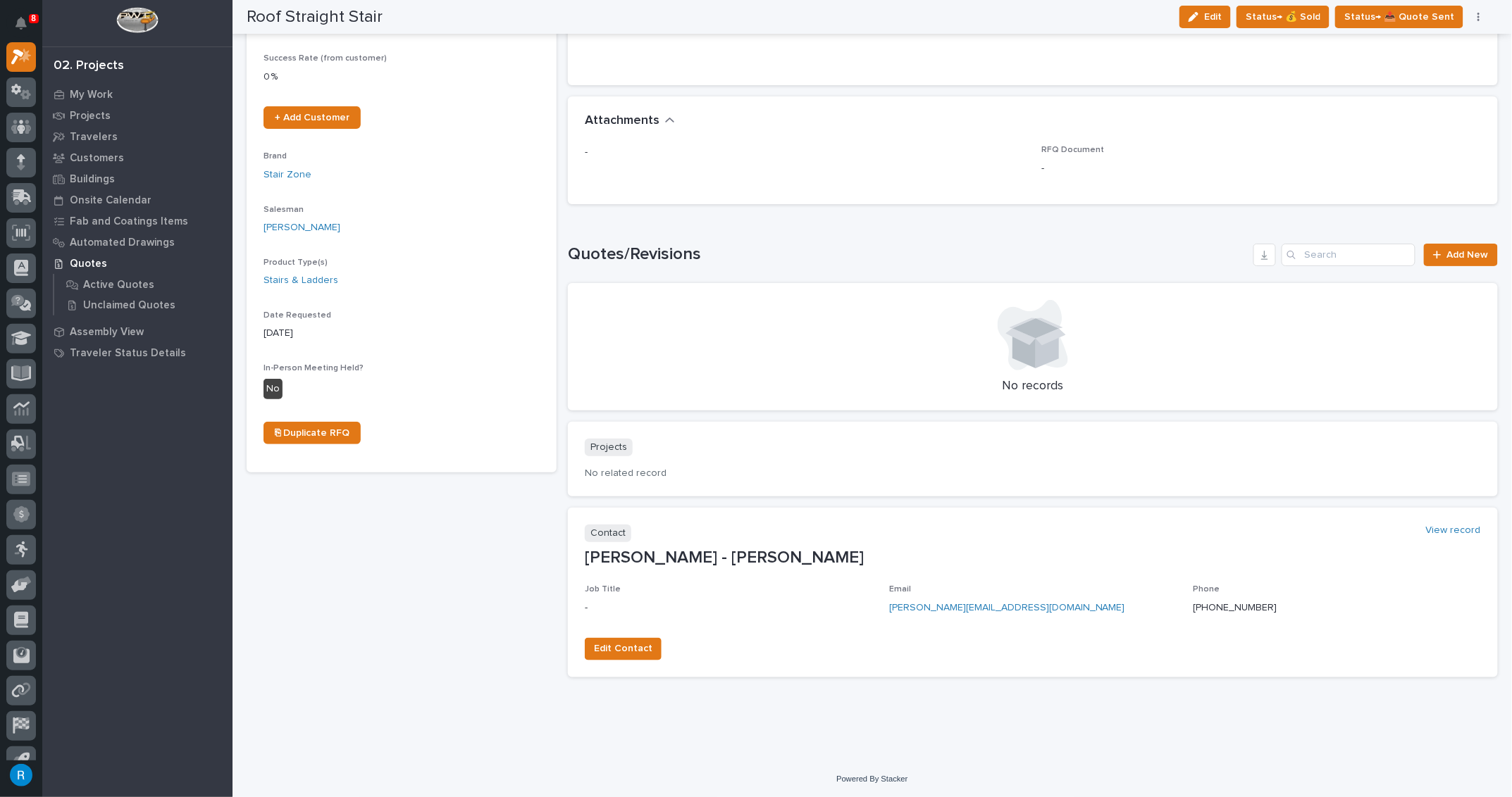
click at [1221, 19] on span "Edit" at bounding box center [1213, 17] width 18 height 12
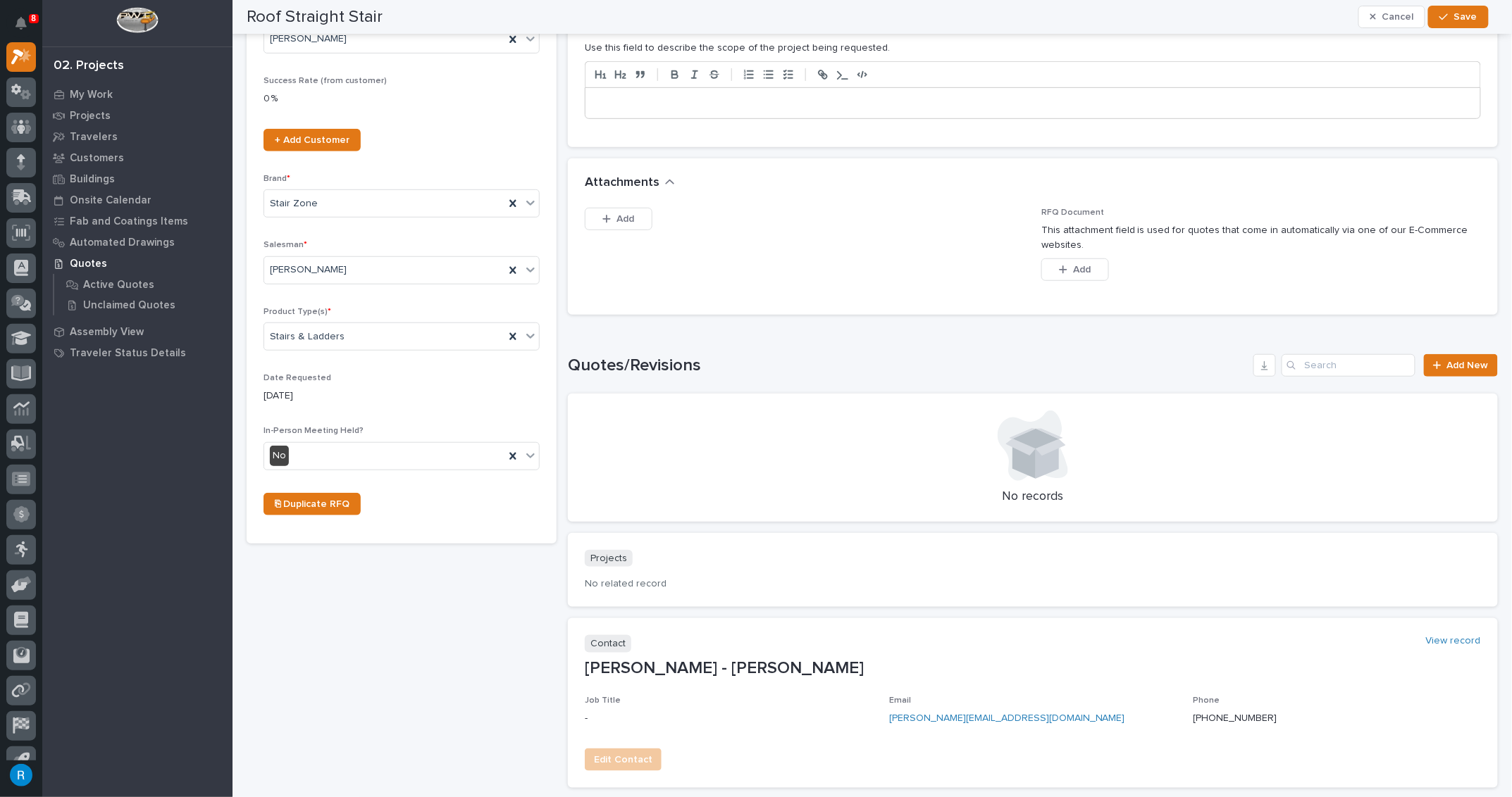
scroll to position [80, 0]
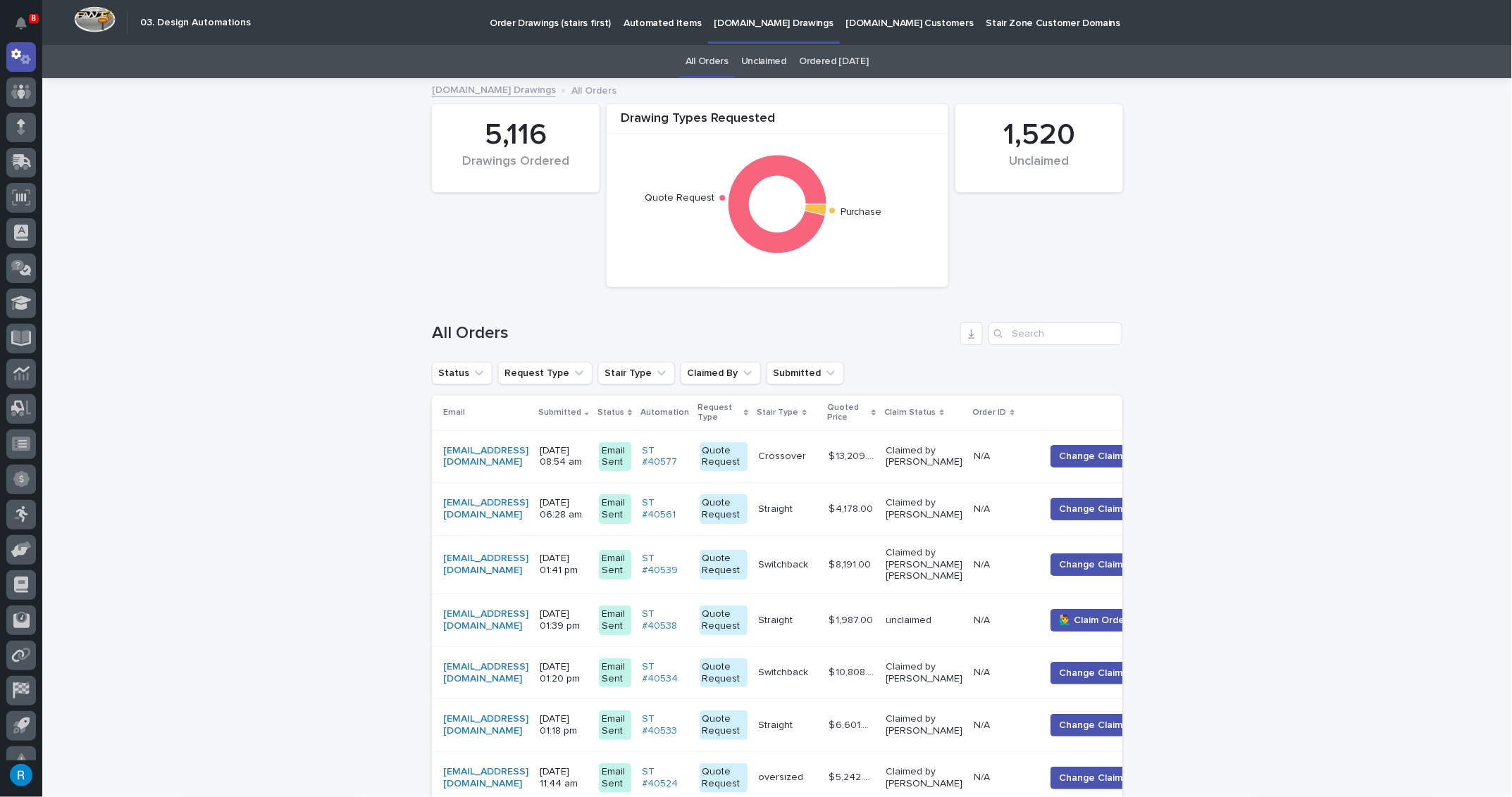
click at [529, 451] on div "[EMAIL_ADDRESS][DOMAIN_NAME]" at bounding box center [486, 457] width 85 height 24
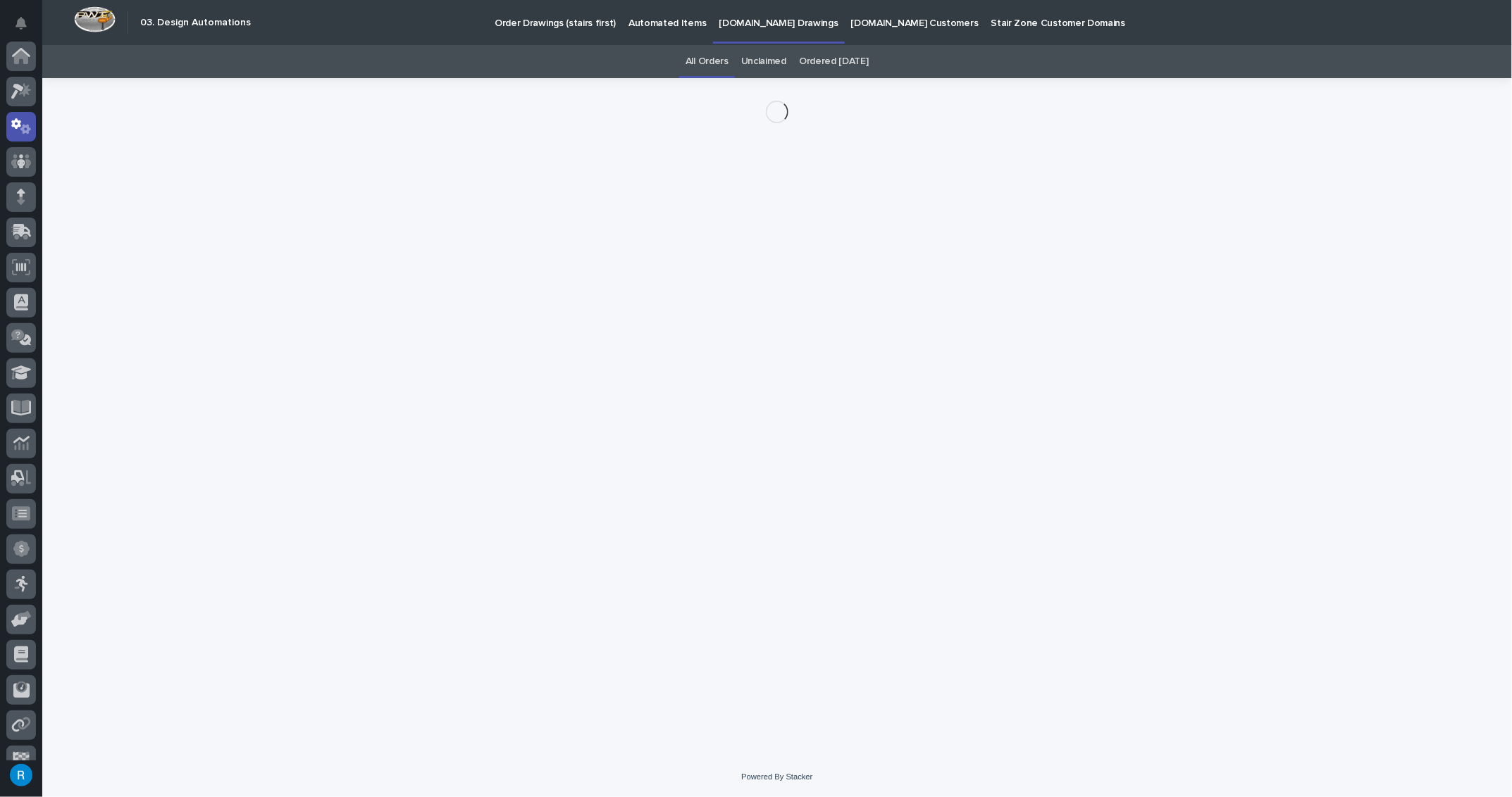
scroll to position [70, 0]
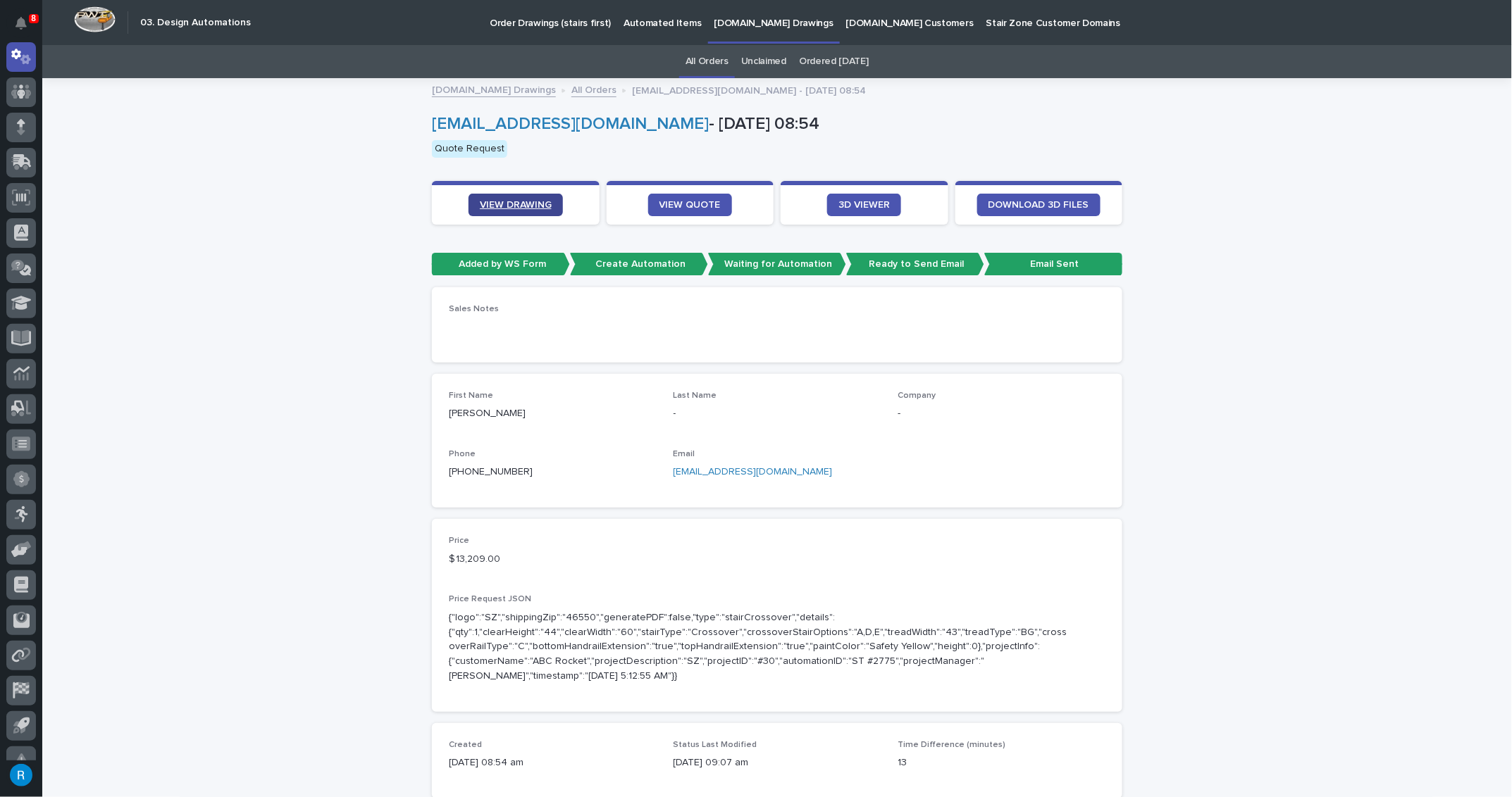
click at [491, 201] on span "VIEW DRAWING" at bounding box center [515, 205] width 72 height 10
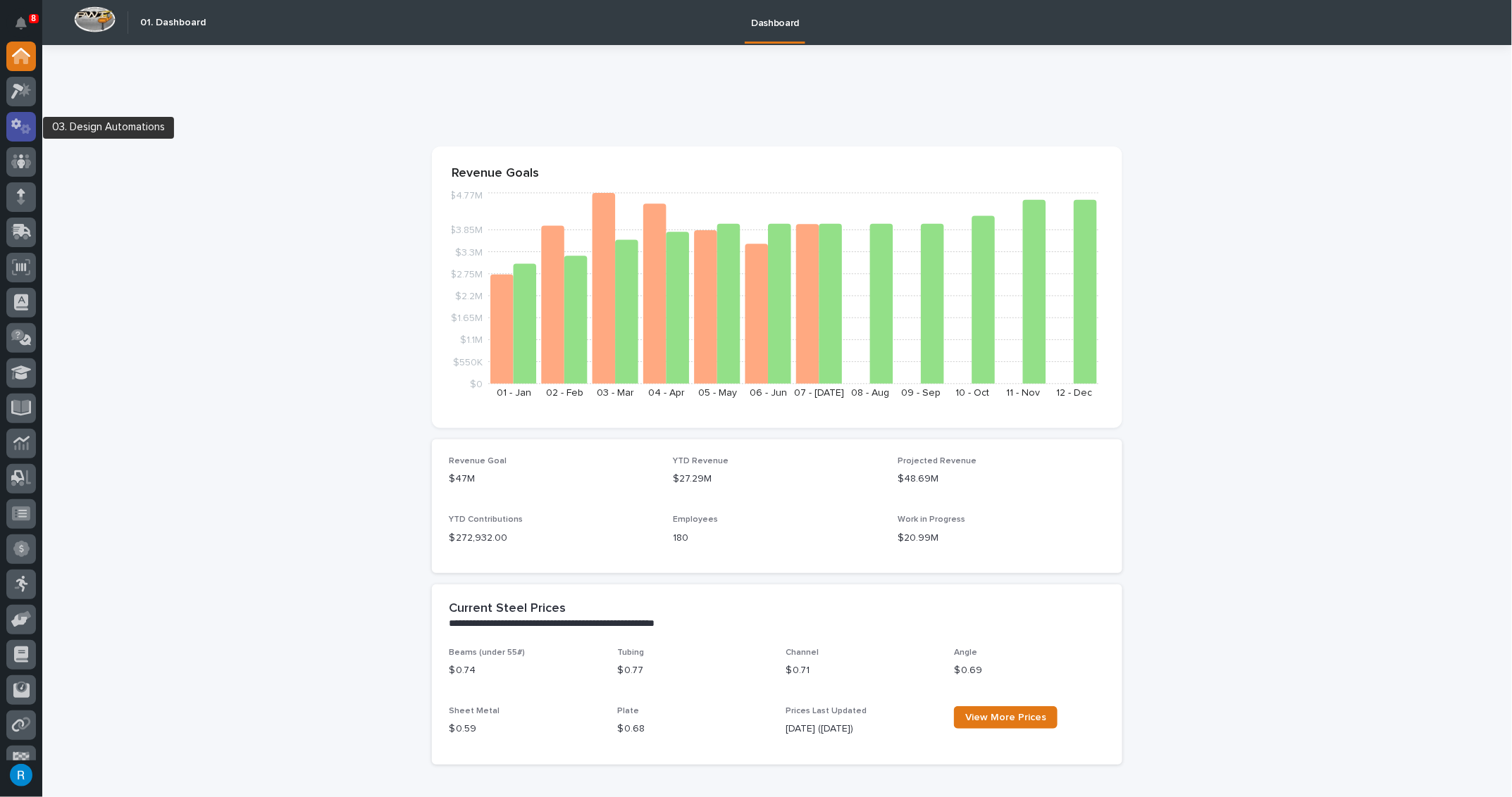
click at [19, 128] on icon at bounding box center [22, 126] width 20 height 16
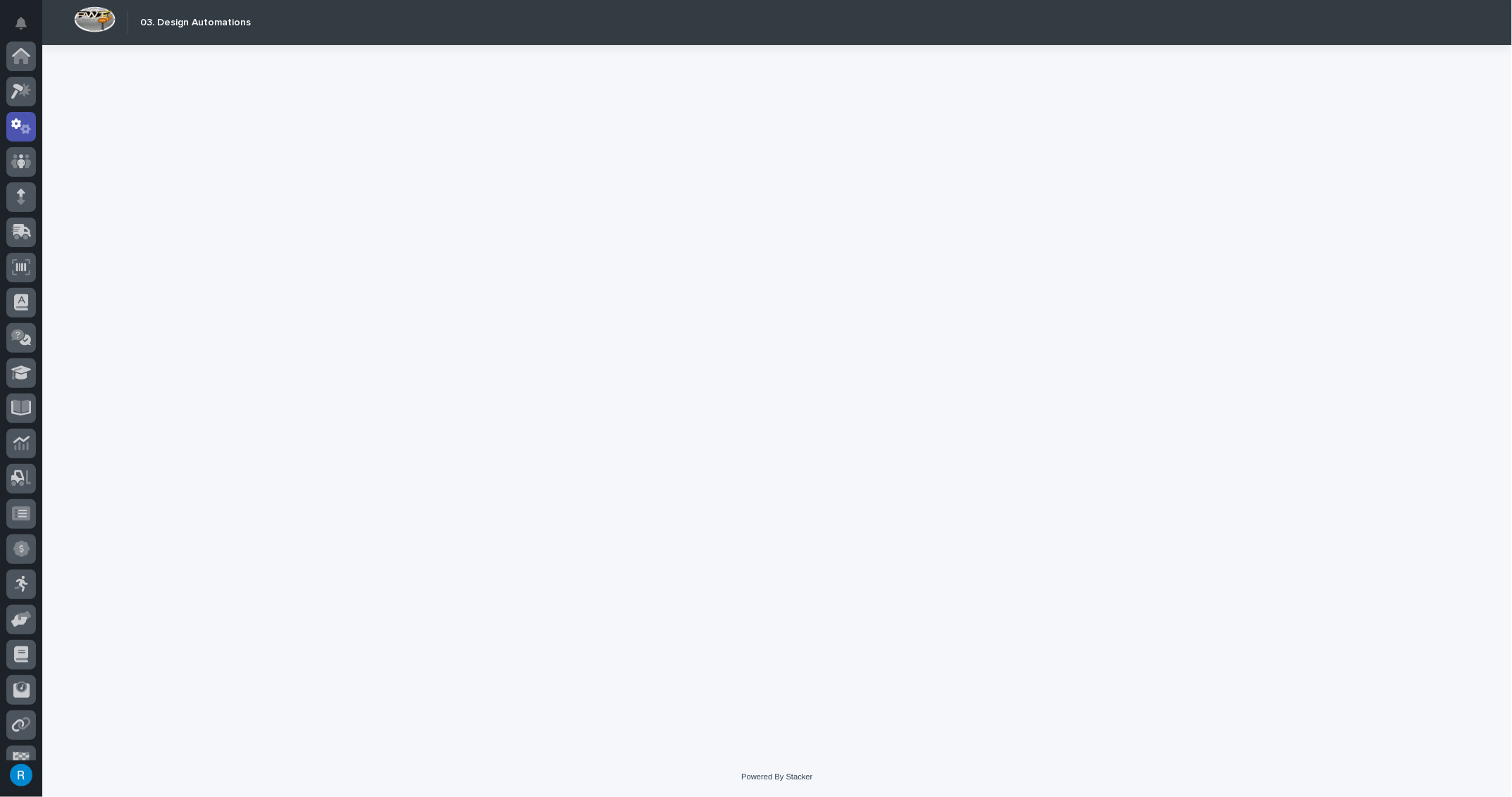
scroll to position [70, 0]
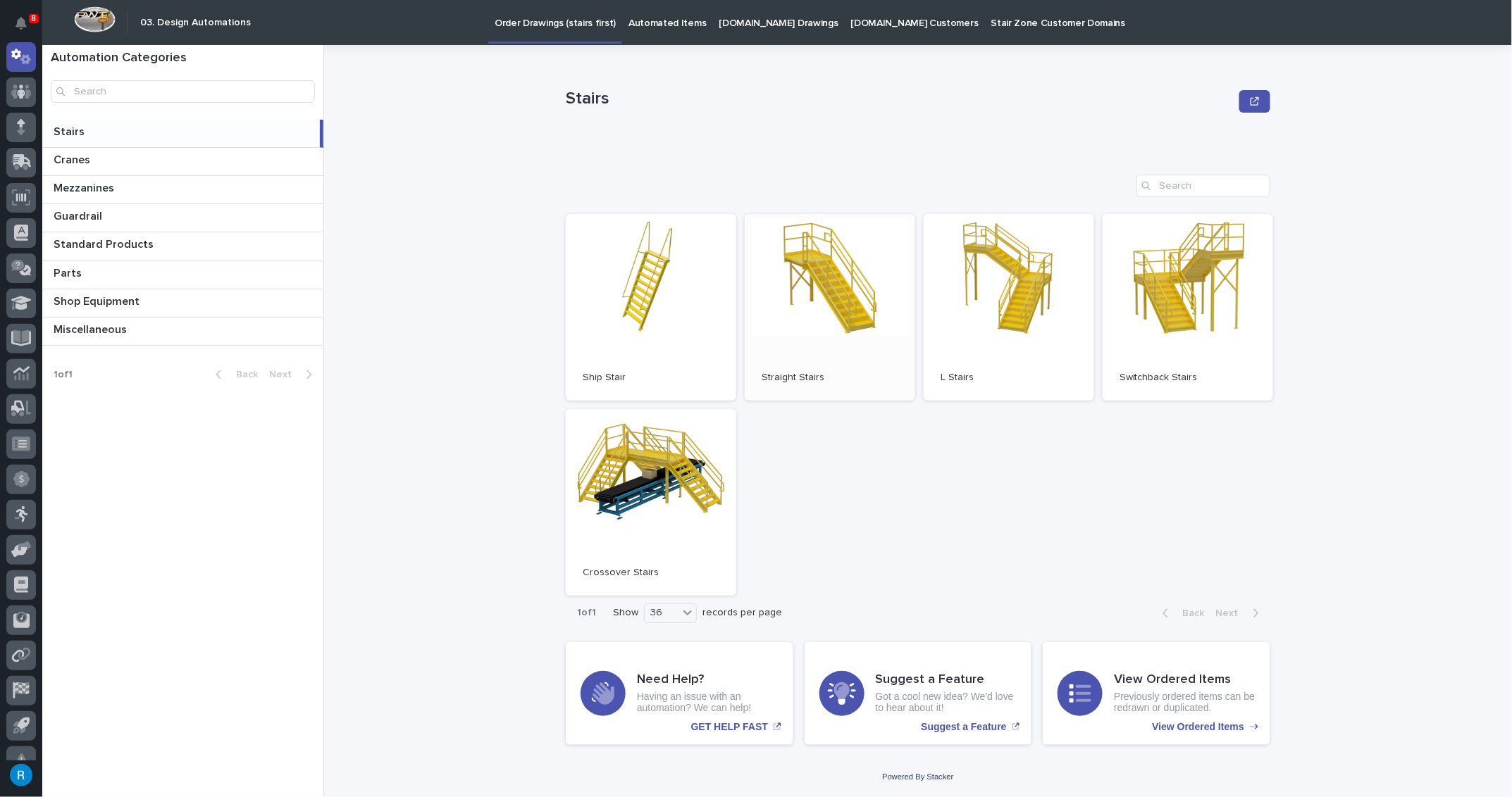
click at [836, 303] on span "Open" at bounding box center [830, 307] width 26 height 10
click at [810, 327] on link "Open" at bounding box center [830, 307] width 170 height 186
